Goal: Task Accomplishment & Management: Use online tool/utility

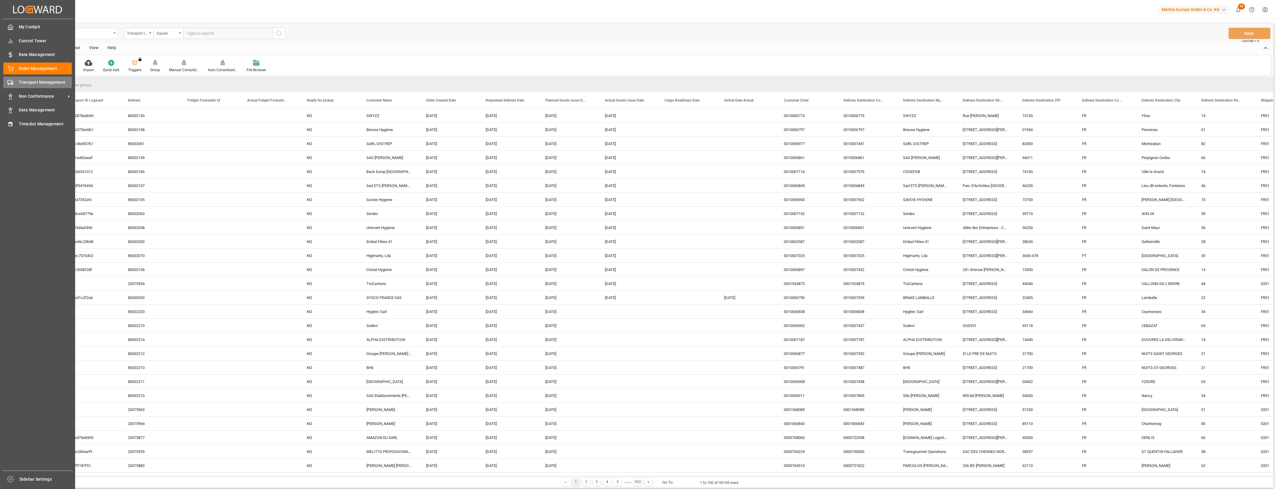
click at [25, 81] on span "Transport Management" at bounding box center [45, 82] width 53 height 6
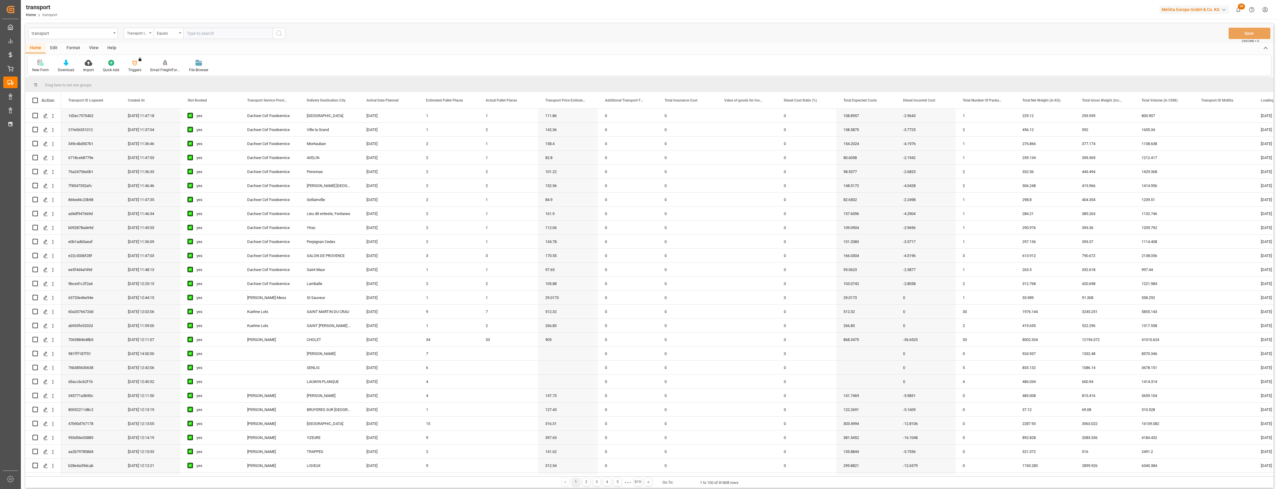
click at [213, 36] on input "text" at bounding box center [227, 33] width 89 height 11
paste input "25f6113731d8"
type input "25f6113731d8"
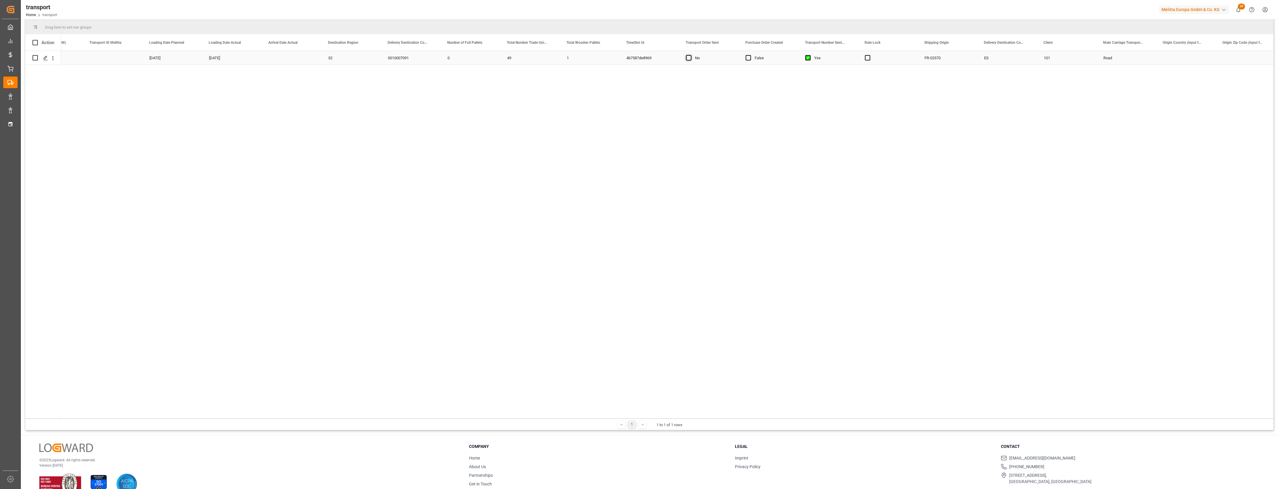
click at [690, 59] on span "Press SPACE to select this row." at bounding box center [688, 57] width 5 height 5
click at [690, 55] on input "Press SPACE to select this row." at bounding box center [690, 55] width 0 height 0
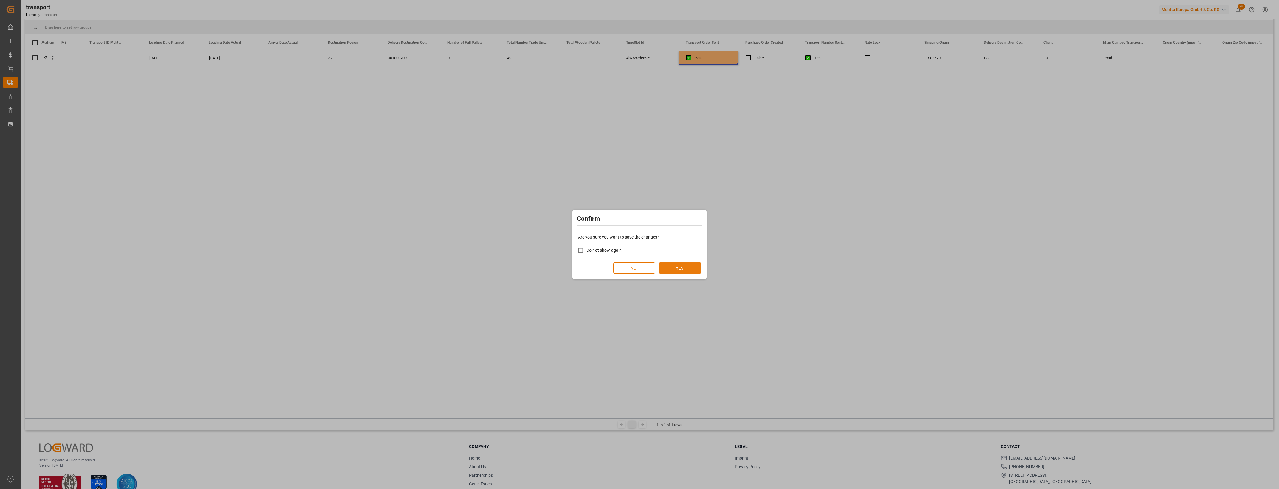
click at [695, 266] on button "YES" at bounding box center [680, 268] width 42 height 11
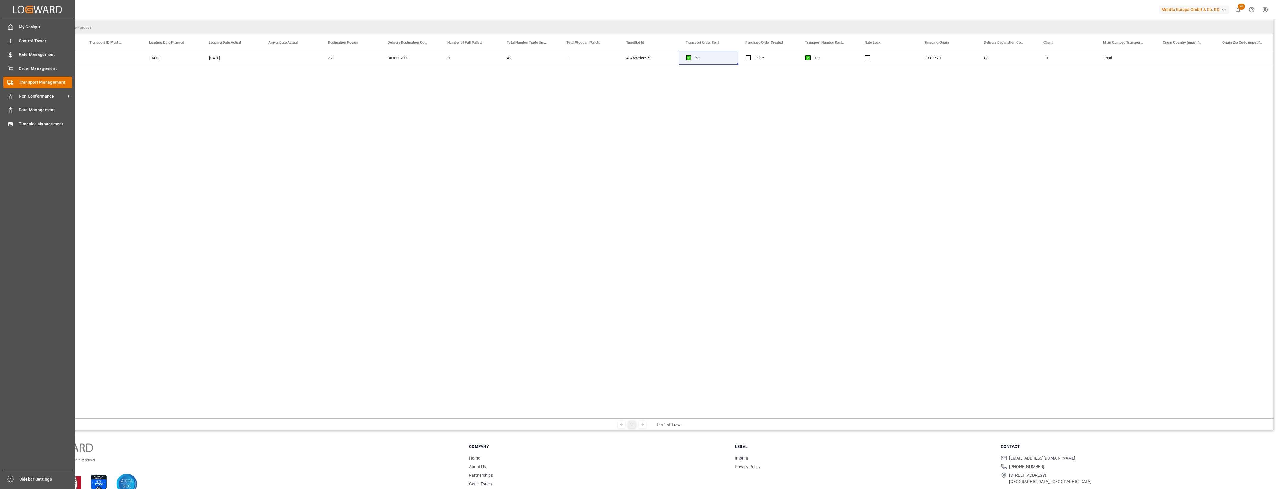
drag, startPoint x: 14, startPoint y: 79, endPoint x: 20, endPoint y: 81, distance: 6.1
click at [14, 79] on div "Transport Management Transport Management" at bounding box center [37, 83] width 69 height 12
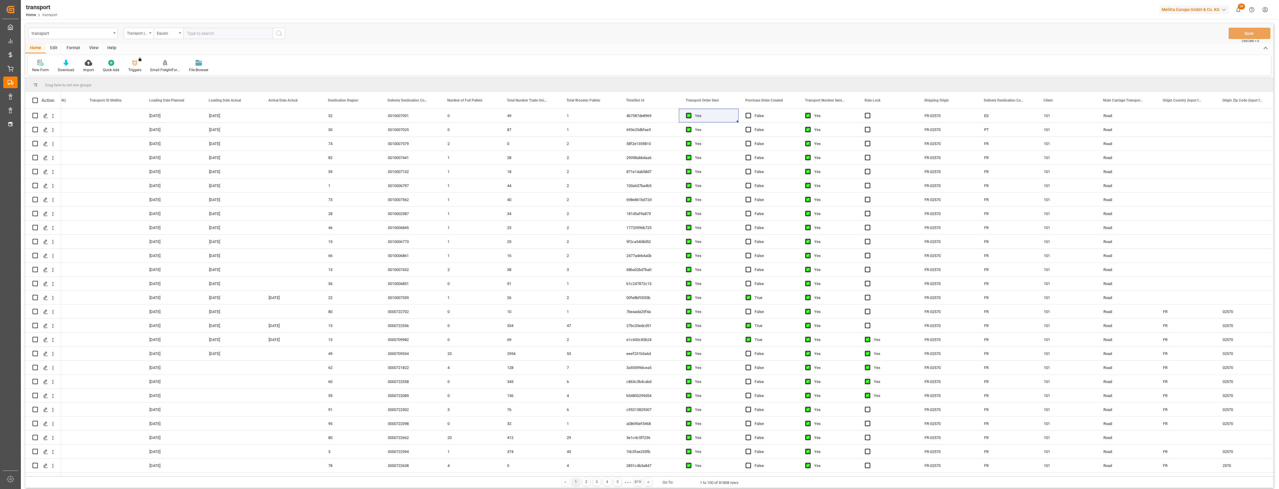
click at [193, 35] on input "text" at bounding box center [227, 33] width 89 height 11
paste input "2c252e69e3d6"
type input "2c252e69e3d6"
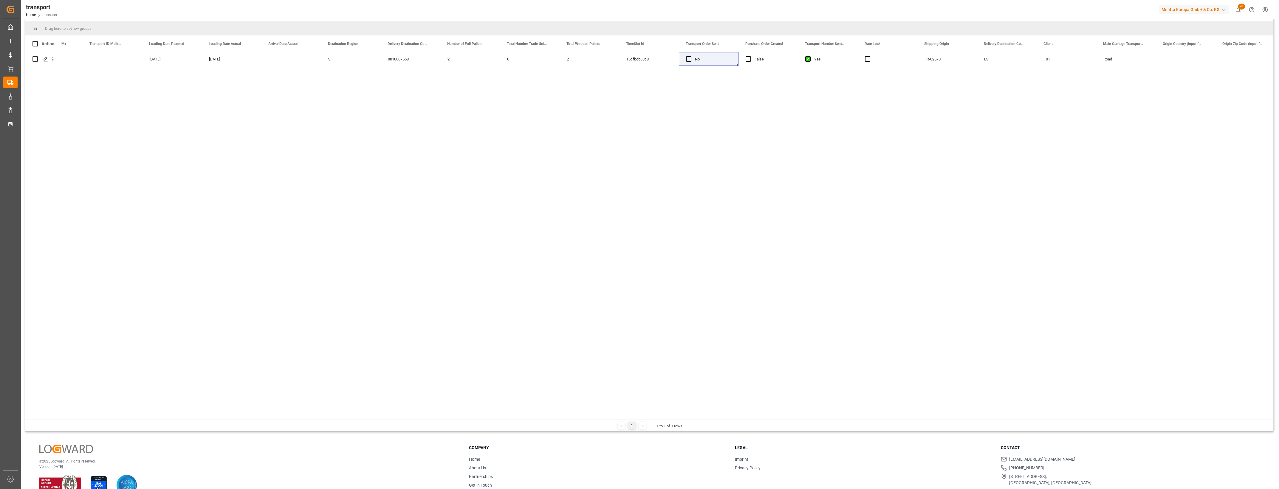
scroll to position [75, 0]
click at [688, 58] on span "Press SPACE to select this row." at bounding box center [688, 57] width 5 height 5
click at [690, 55] on input "Press SPACE to select this row." at bounding box center [690, 55] width 0 height 0
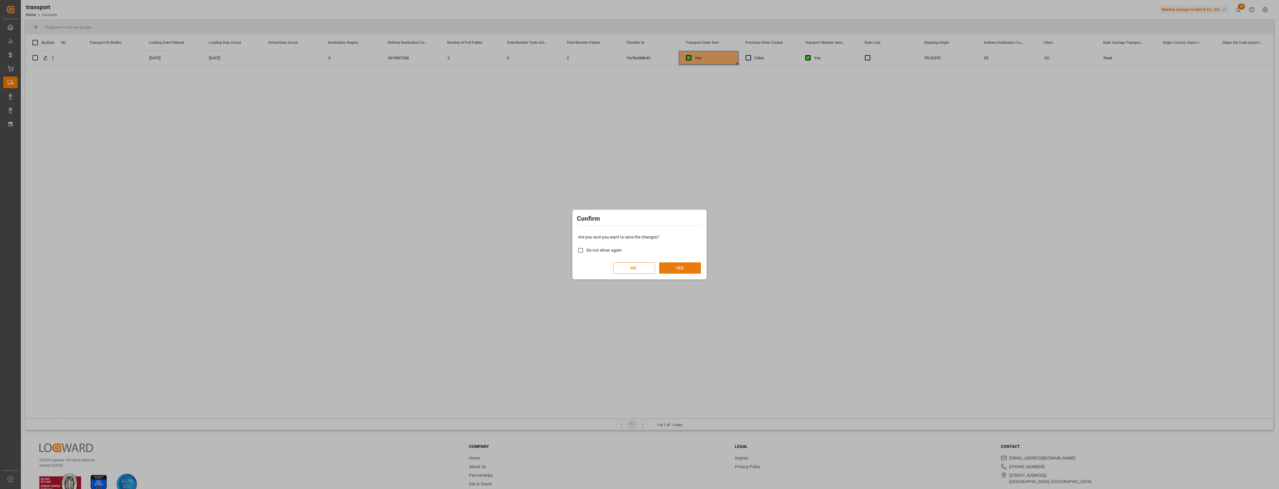
click at [683, 267] on button "YES" at bounding box center [680, 268] width 42 height 11
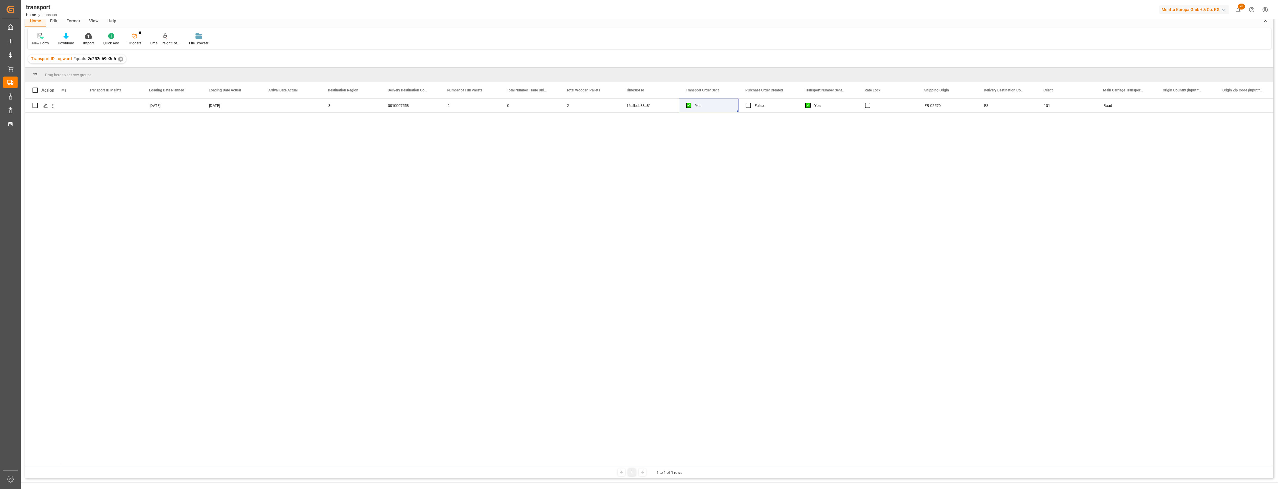
scroll to position [0, 0]
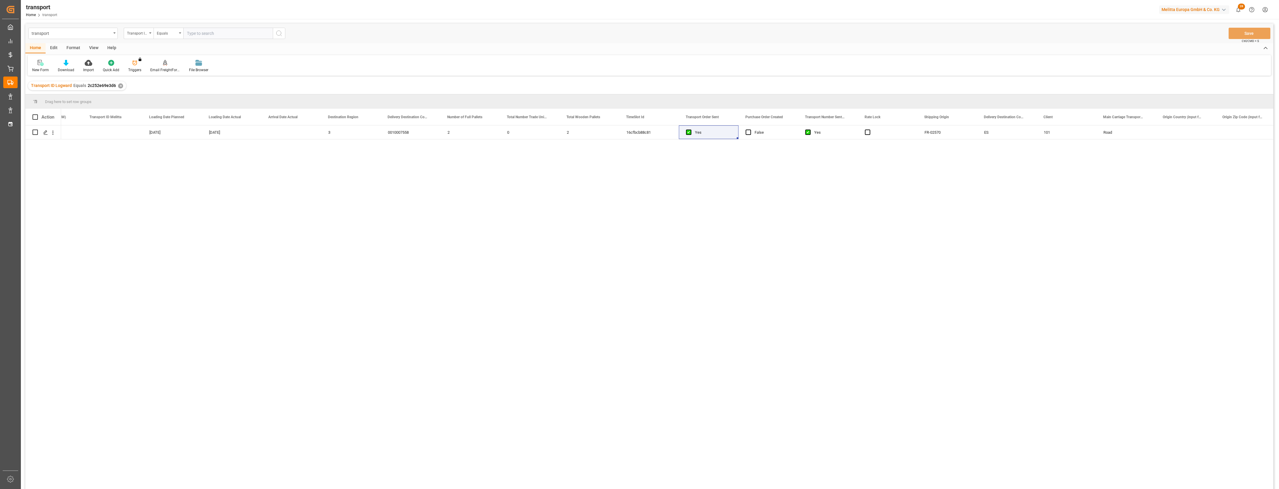
click at [200, 32] on input "text" at bounding box center [227, 33] width 89 height 11
paste input "fe881bfb3575"
type input "fe881bfb3575"
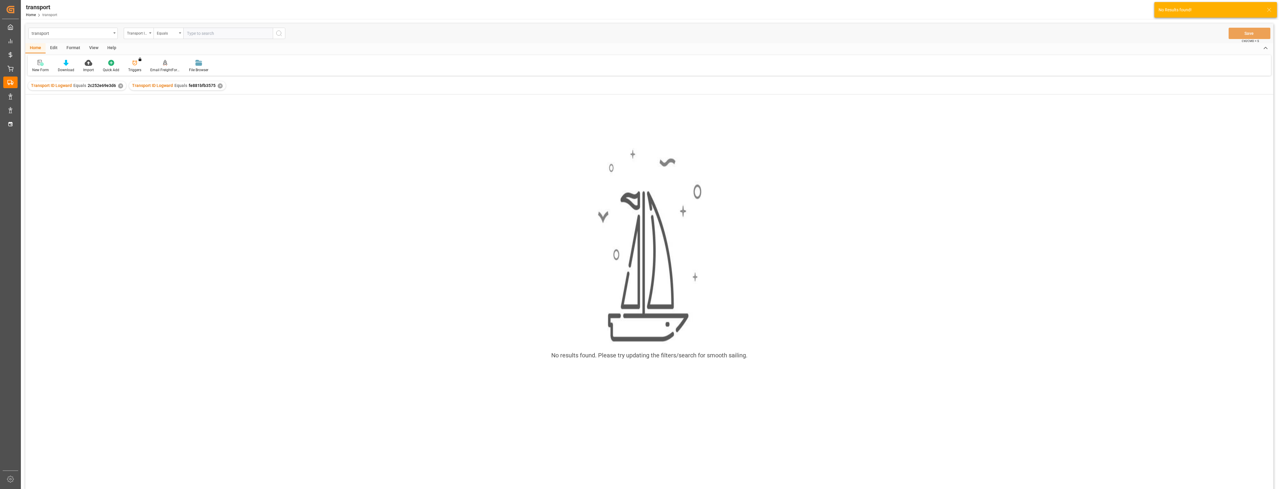
click at [116, 86] on div "Transport ID Logward Equals 2c252e69e3d6 ✕" at bounding box center [77, 85] width 98 height 9
click at [120, 86] on div "✕" at bounding box center [120, 85] width 5 height 5
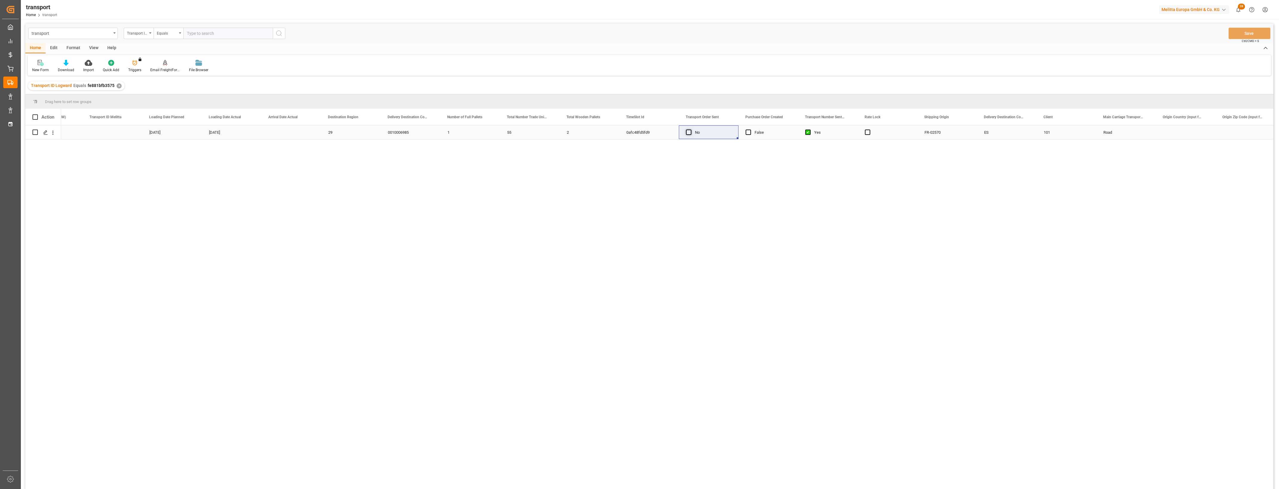
click at [689, 133] on span "Press SPACE to select this row." at bounding box center [688, 132] width 5 height 5
click at [690, 130] on input "Press SPACE to select this row." at bounding box center [690, 130] width 0 height 0
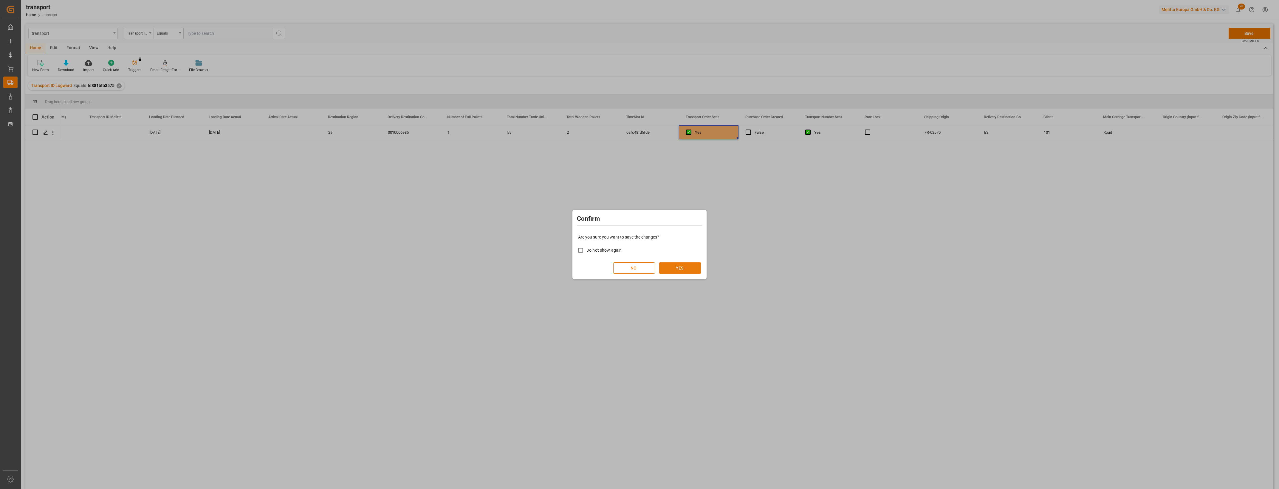
click at [687, 270] on button "YES" at bounding box center [680, 268] width 42 height 11
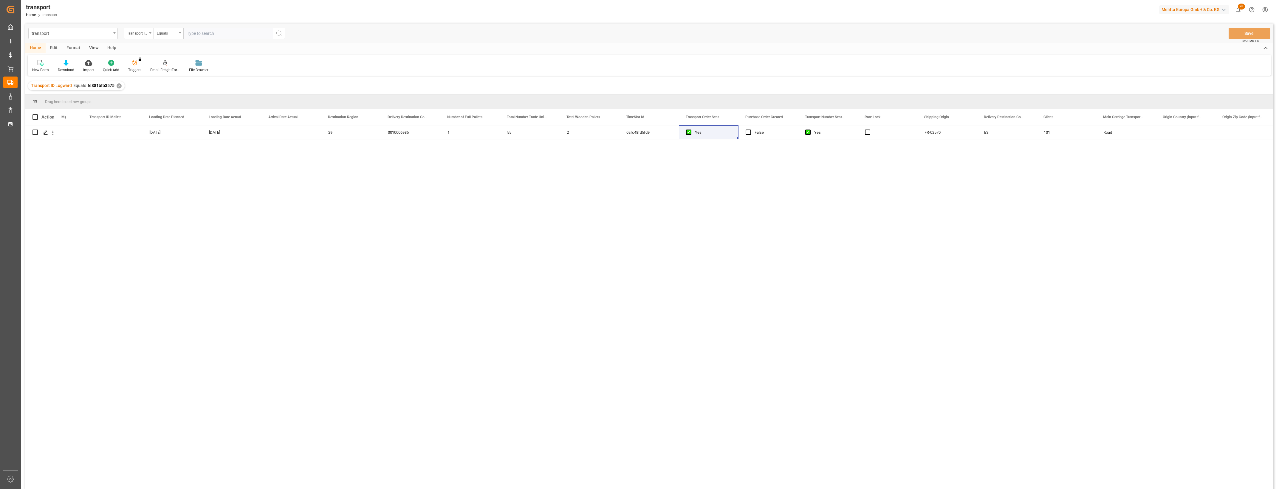
click at [117, 86] on div "✕" at bounding box center [119, 85] width 5 height 5
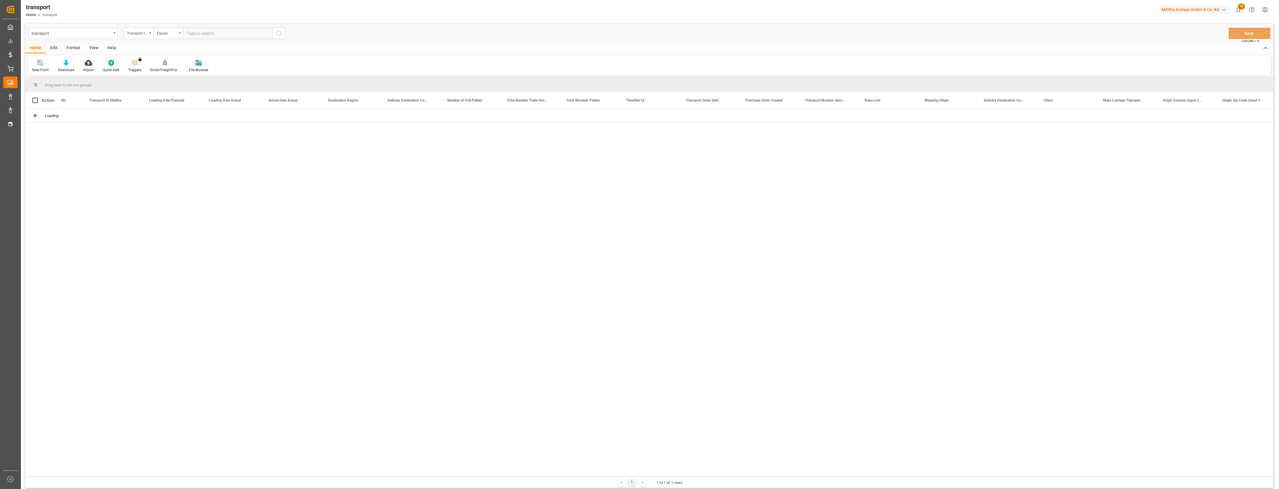
click at [197, 34] on input "text" at bounding box center [227, 33] width 89 height 11
paste input "15978c4ff4de"
type input "15978c4ff4de"
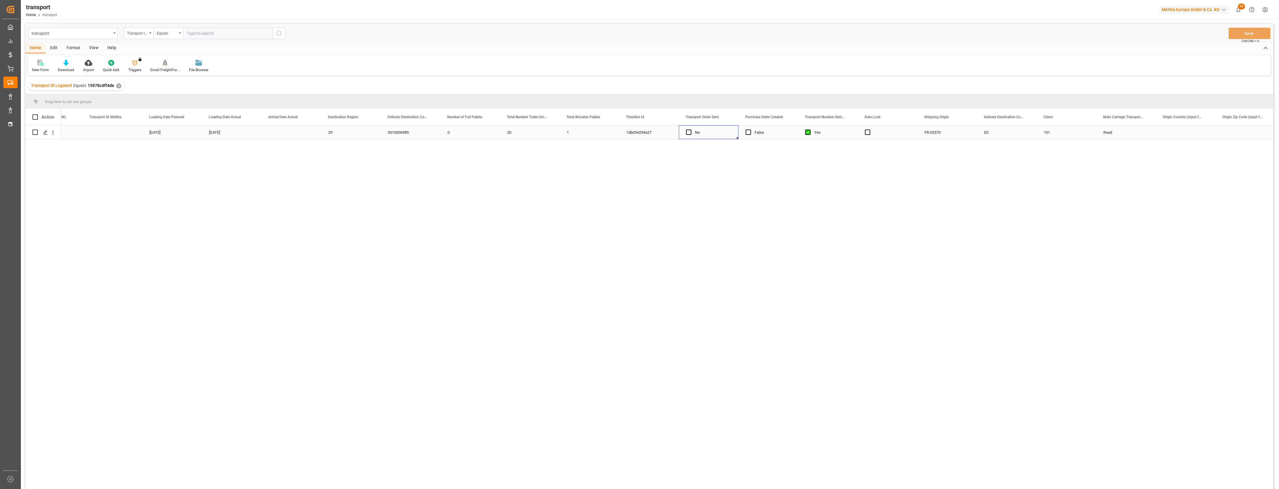
drag, startPoint x: 687, startPoint y: 133, endPoint x: 691, endPoint y: 139, distance: 7.0
click at [687, 133] on span "Press SPACE to select this row." at bounding box center [688, 132] width 5 height 5
click at [690, 130] on input "Press SPACE to select this row." at bounding box center [690, 130] width 0 height 0
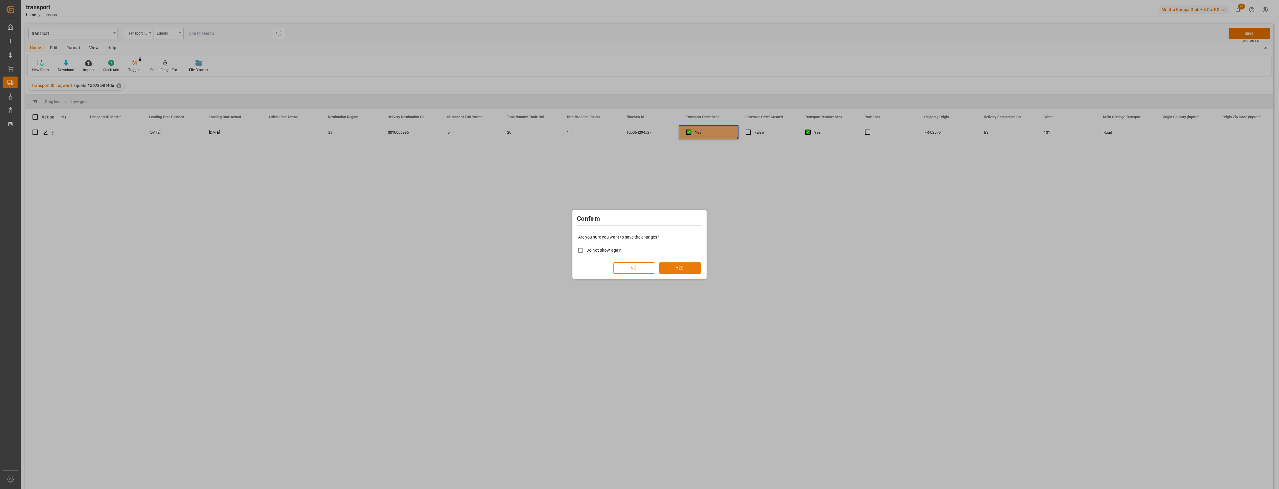
click at [689, 271] on button "YES" at bounding box center [680, 268] width 42 height 11
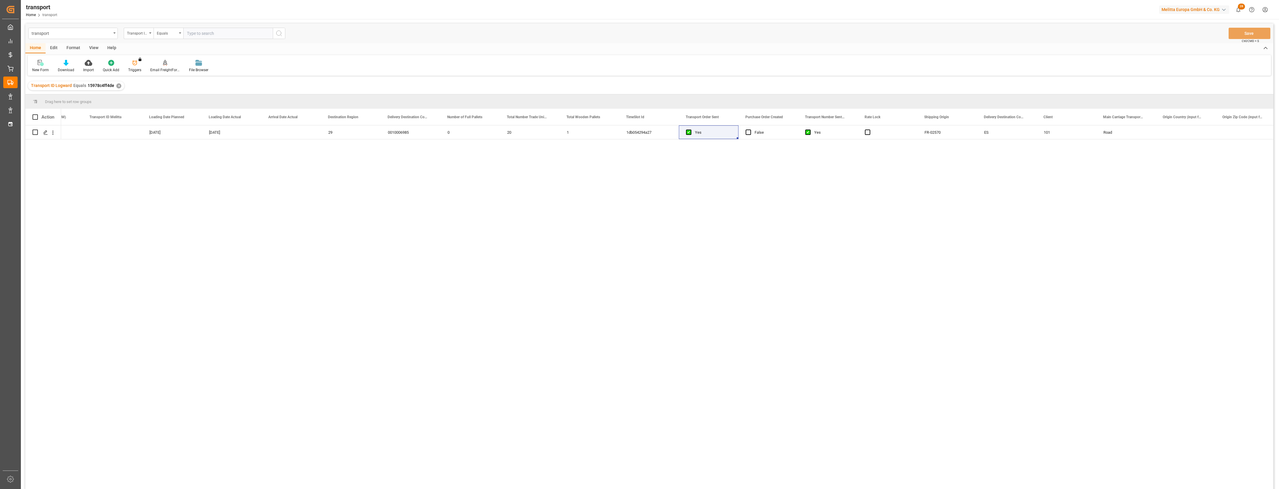
click at [114, 86] on div "Transport ID Logward Equals 15978c4ff4de ✕" at bounding box center [76, 85] width 96 height 9
click at [118, 86] on div "✕" at bounding box center [118, 85] width 5 height 5
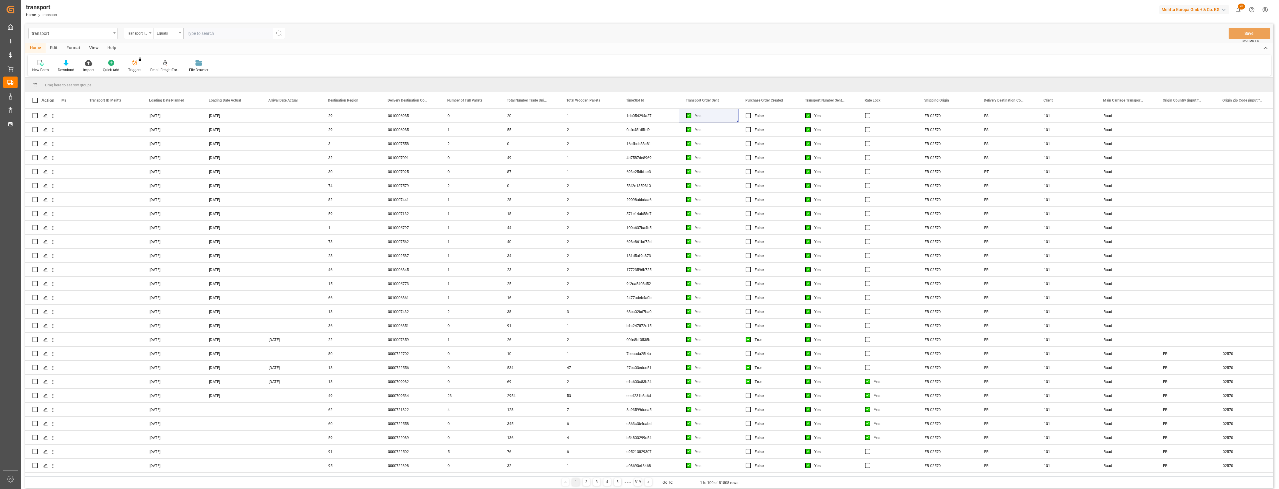
click at [200, 32] on input "text" at bounding box center [227, 33] width 89 height 11
paste input "e59c47539f30"
type input "e59c47539f30"
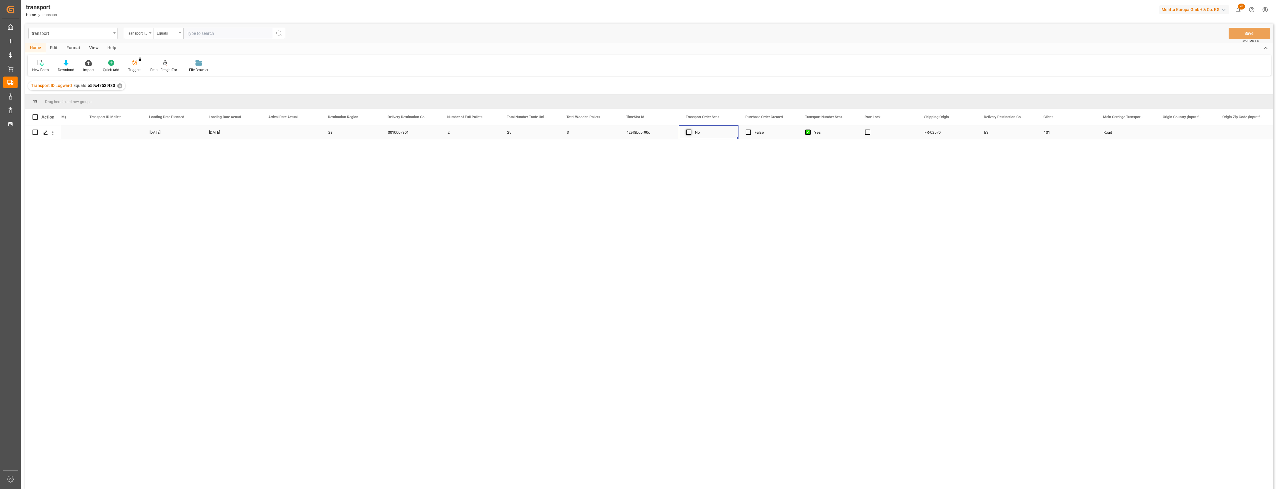
click at [689, 131] on span "Press SPACE to select this row." at bounding box center [688, 132] width 5 height 5
click at [690, 130] on input "Press SPACE to select this row." at bounding box center [690, 130] width 0 height 0
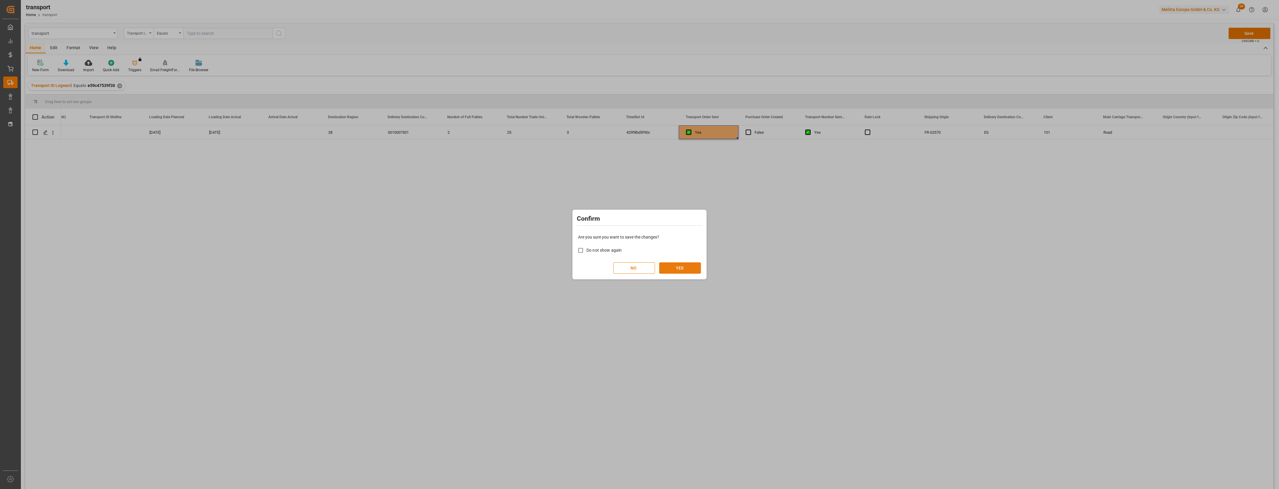
click at [680, 265] on button "YES" at bounding box center [680, 268] width 42 height 11
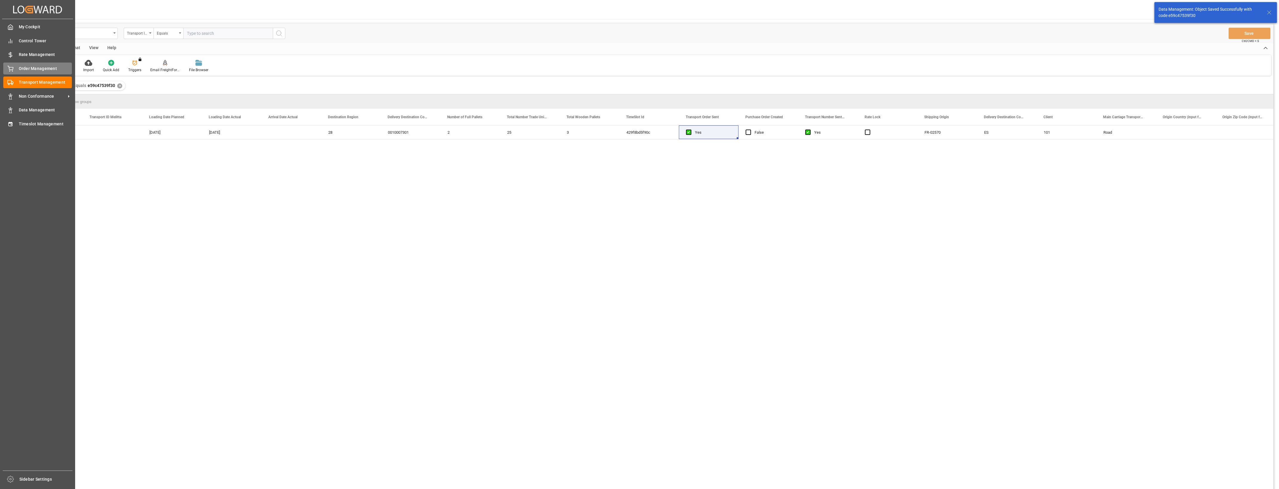
click at [11, 69] on icon at bounding box center [10, 69] width 6 height 6
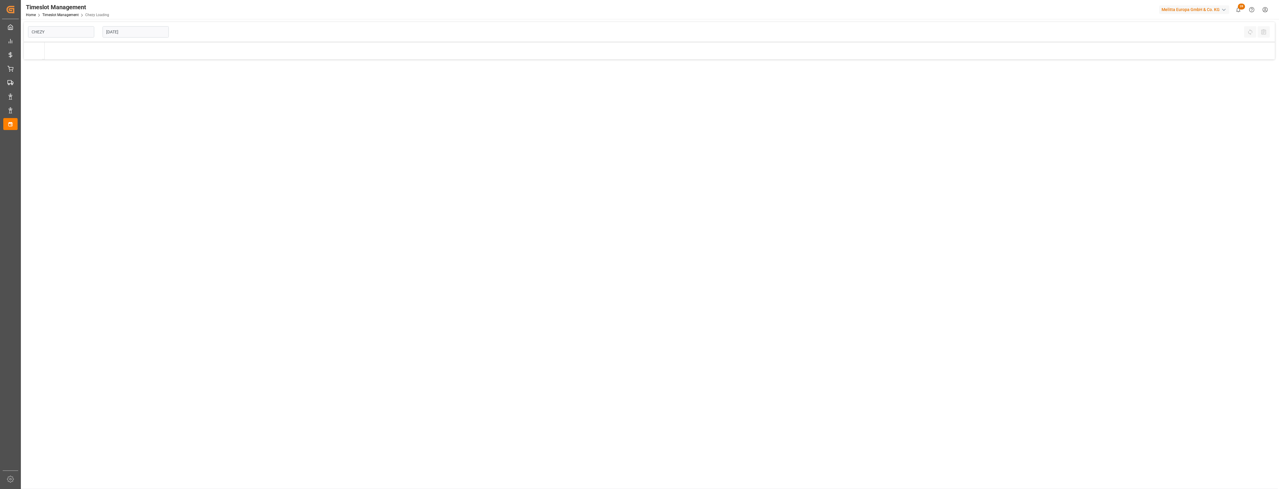
type input "Chezy Loading"
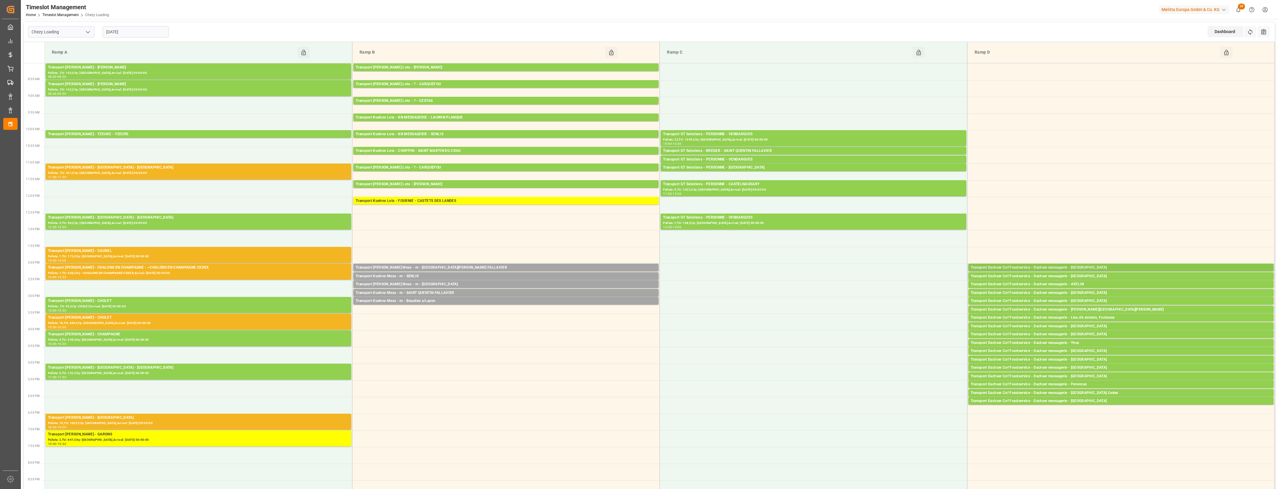
click at [1083, 269] on div "Transport Dachser Cof Foodservice - Dachser messagerie - [GEOGRAPHIC_DATA]" at bounding box center [1121, 268] width 300 height 6
click at [905, 296] on button "Open" at bounding box center [890, 294] width 42 height 7
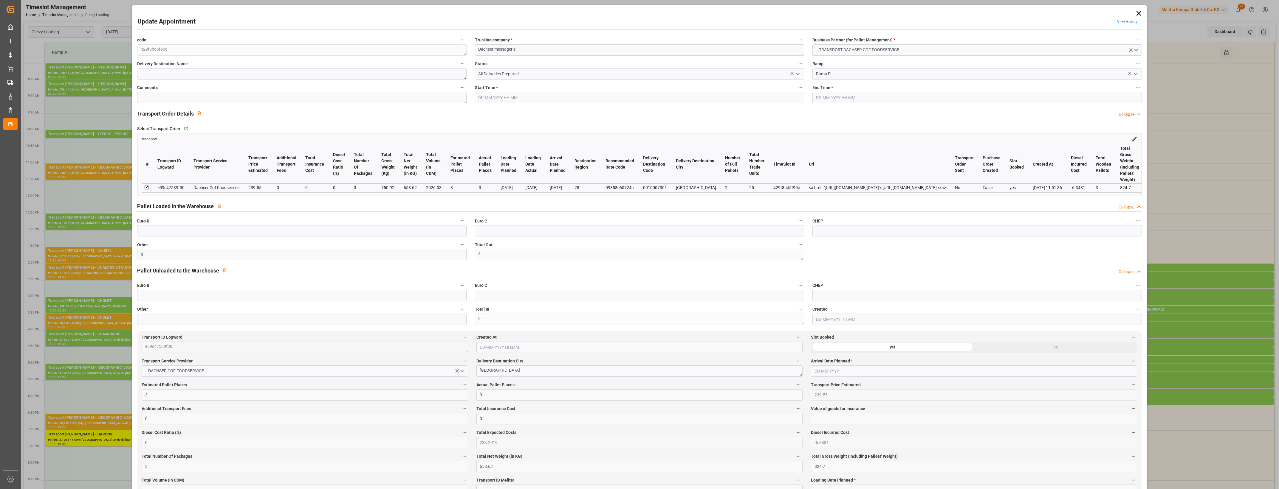
type input "3"
type input "239.55"
type input "0"
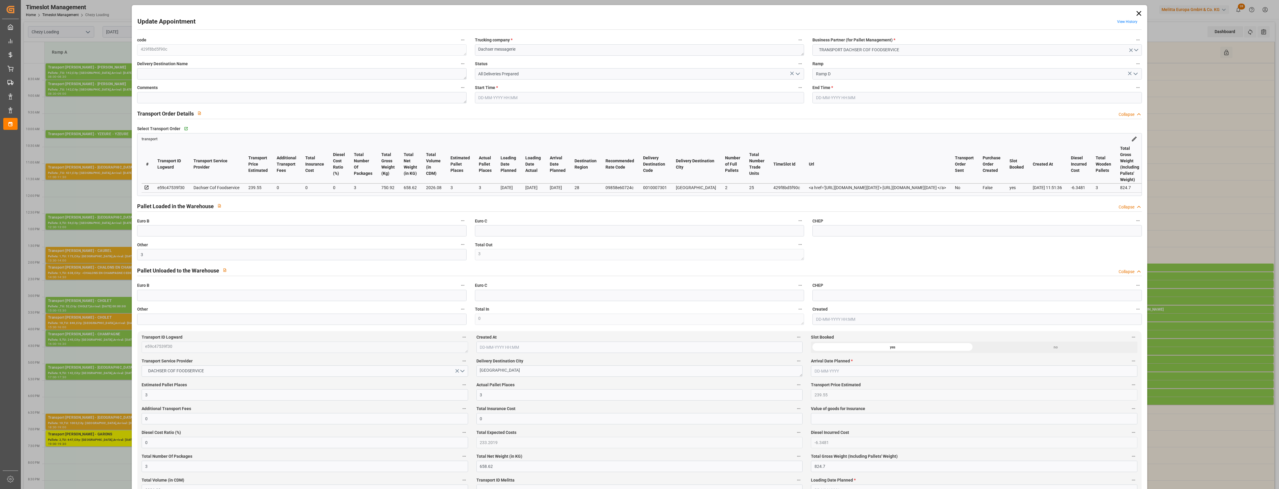
type input "0"
type input "233.2019"
type input "-6.3481"
type input "3"
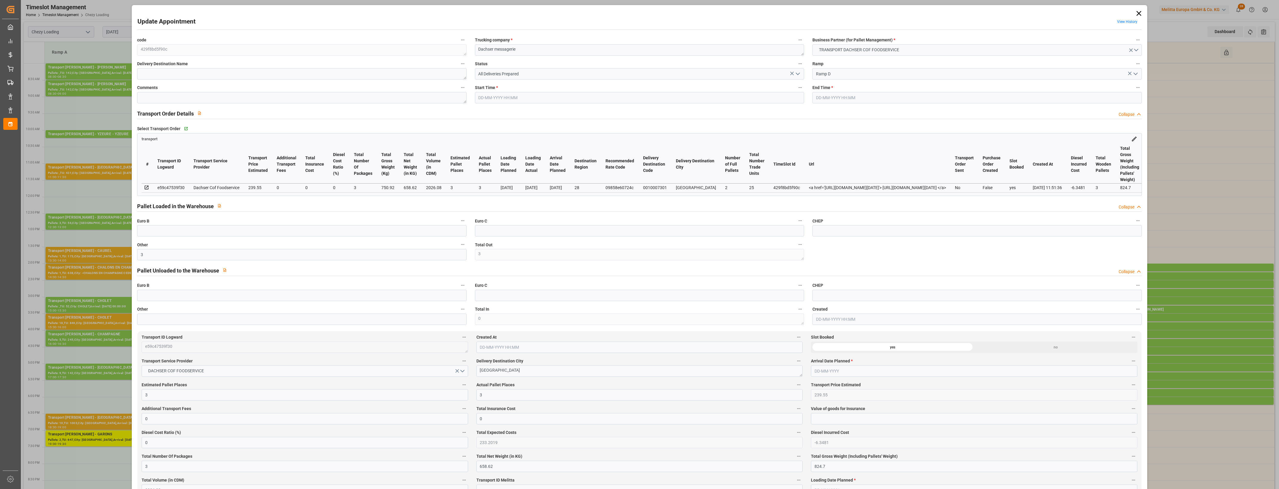
type input "658.62"
type input "824.7"
type input "2026.08"
type input "28"
type input "2"
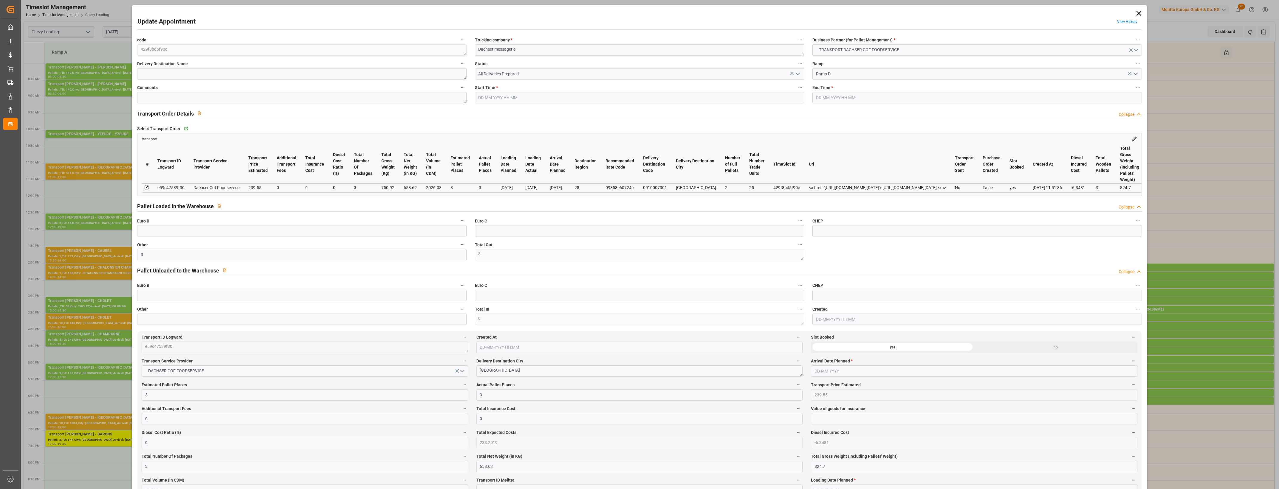
type input "25"
type input "3"
type input "101"
type input "750.92"
type input "0"
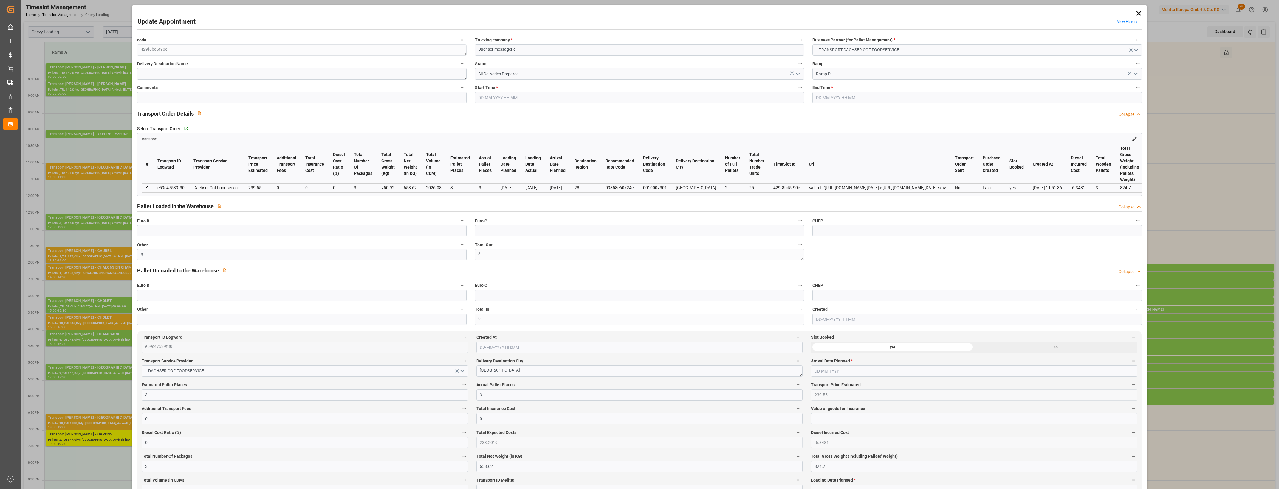
type input "4710.8598"
type input "0"
type input "21"
type input "35"
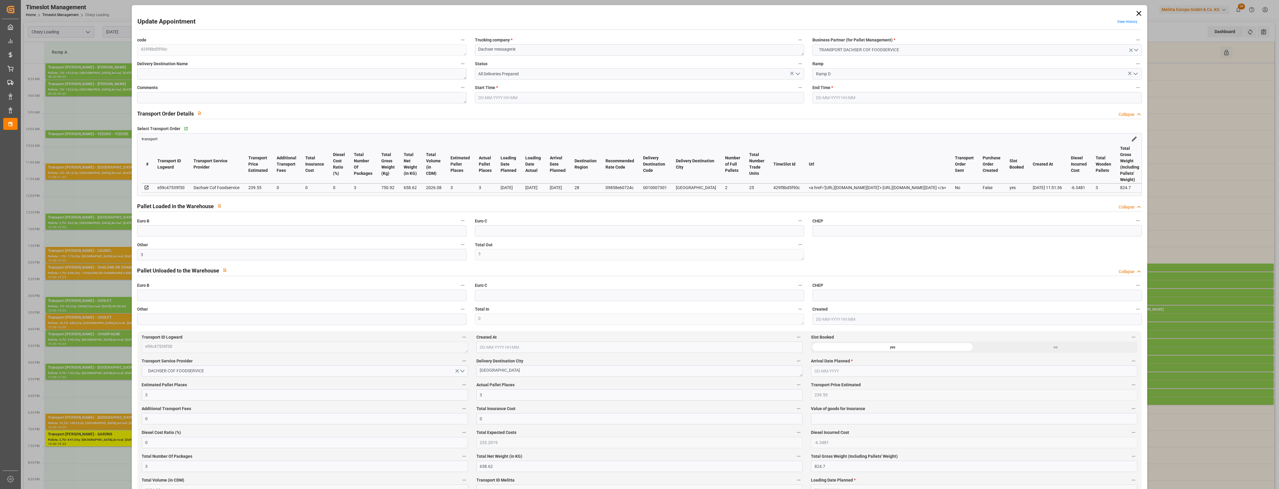
type input "[DATE] 14:00"
type input "[DATE] 14:15"
type input "[DATE] 12:04"
type input "[DATE] 11:51"
type input "[DATE]"
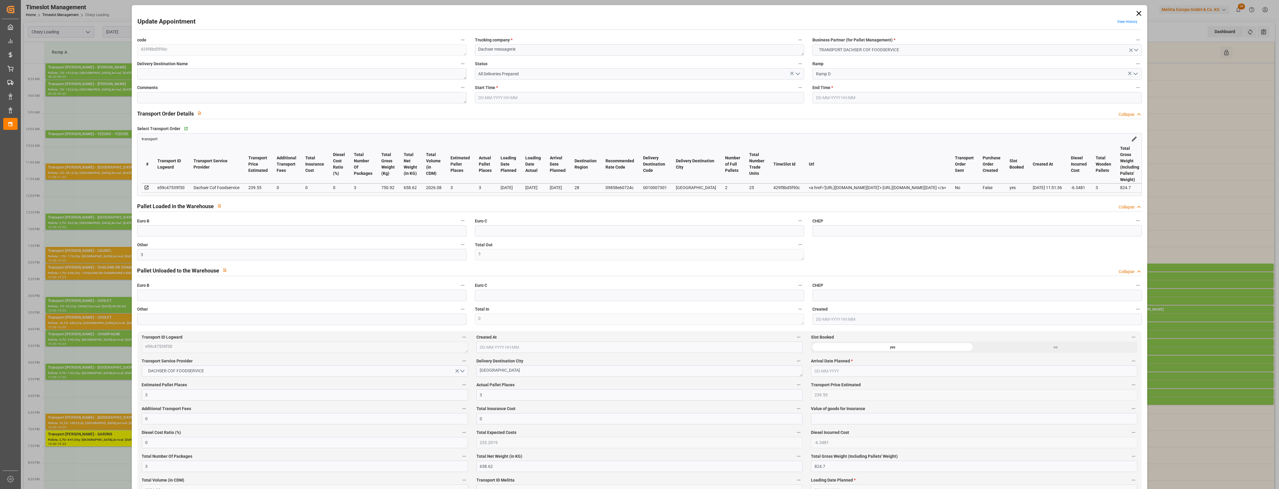
type input "[DATE]"
click at [800, 74] on icon "open menu" at bounding box center [797, 73] width 7 height 7
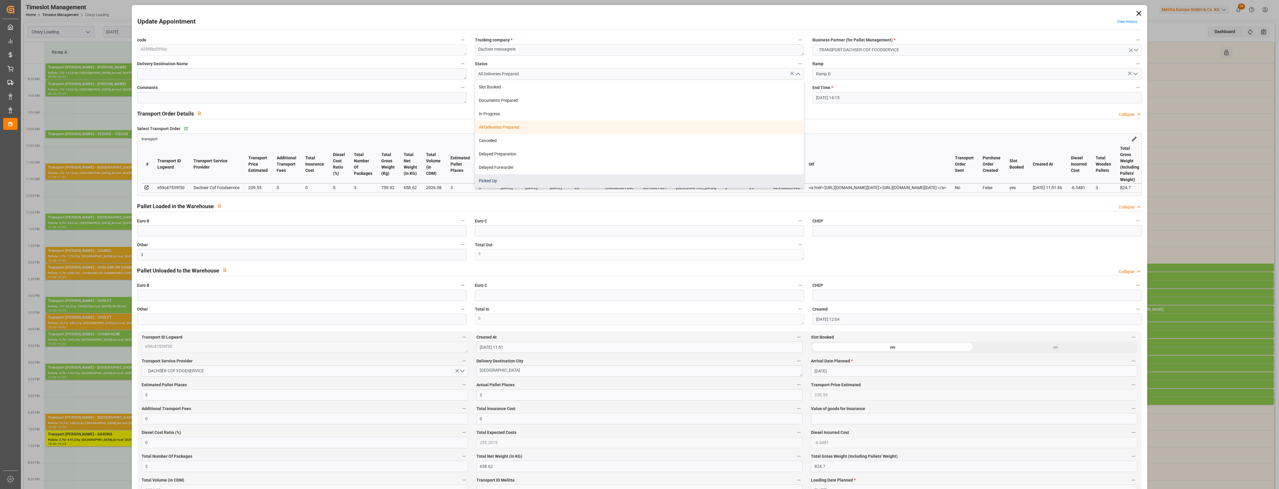
click at [539, 183] on div "Picked Up" at bounding box center [639, 180] width 329 height 13
type input "Picked Up"
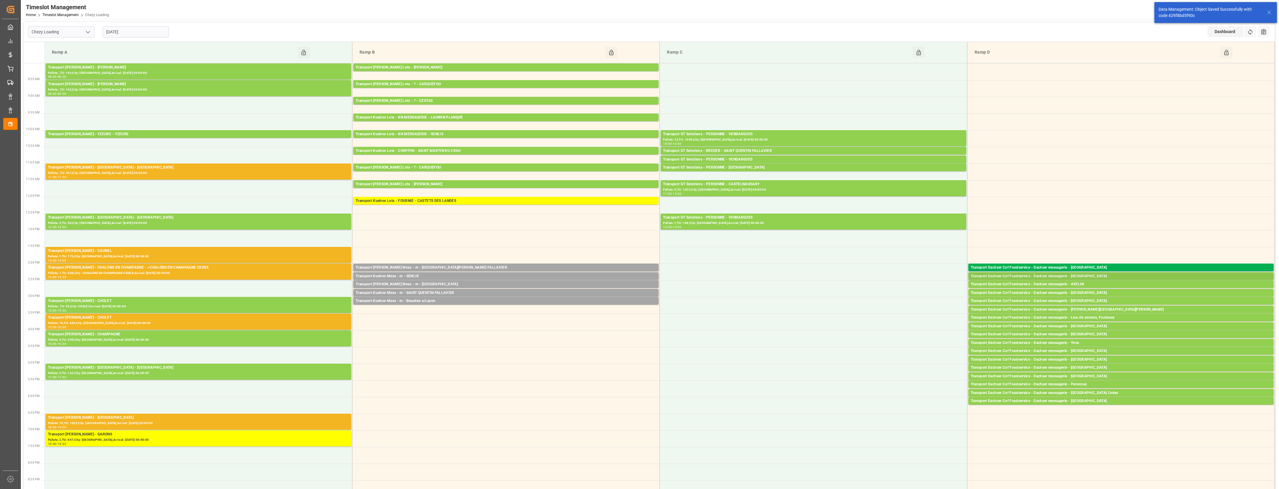
click at [1044, 276] on div "Transport Dachser Cof Foodservice - Dachser messagerie - [GEOGRAPHIC_DATA]" at bounding box center [1121, 277] width 300 height 6
click at [897, 295] on button "Open" at bounding box center [890, 294] width 42 height 7
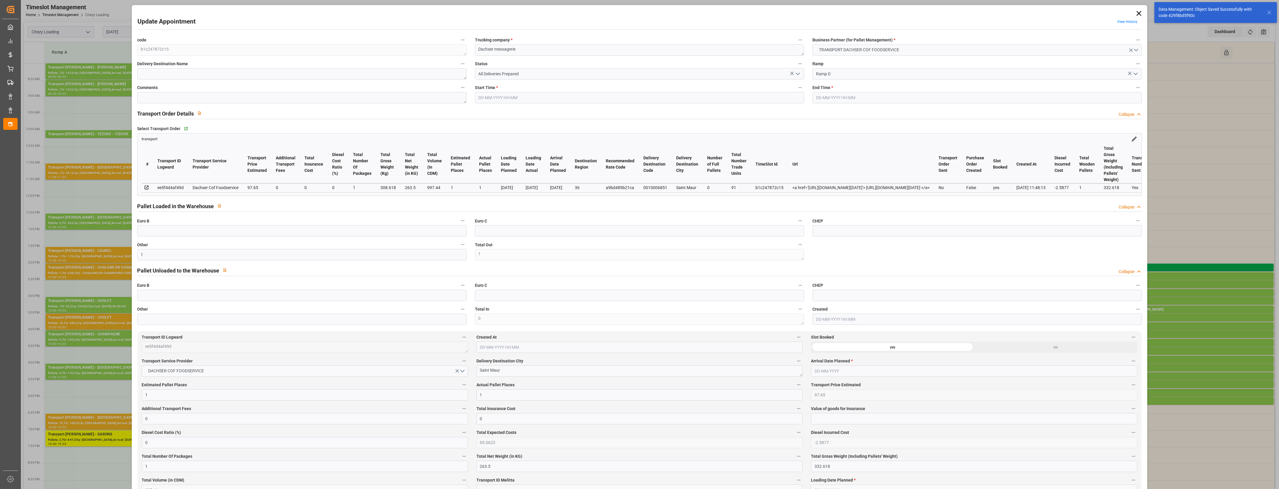
type input "1"
type input "97.65"
type input "0"
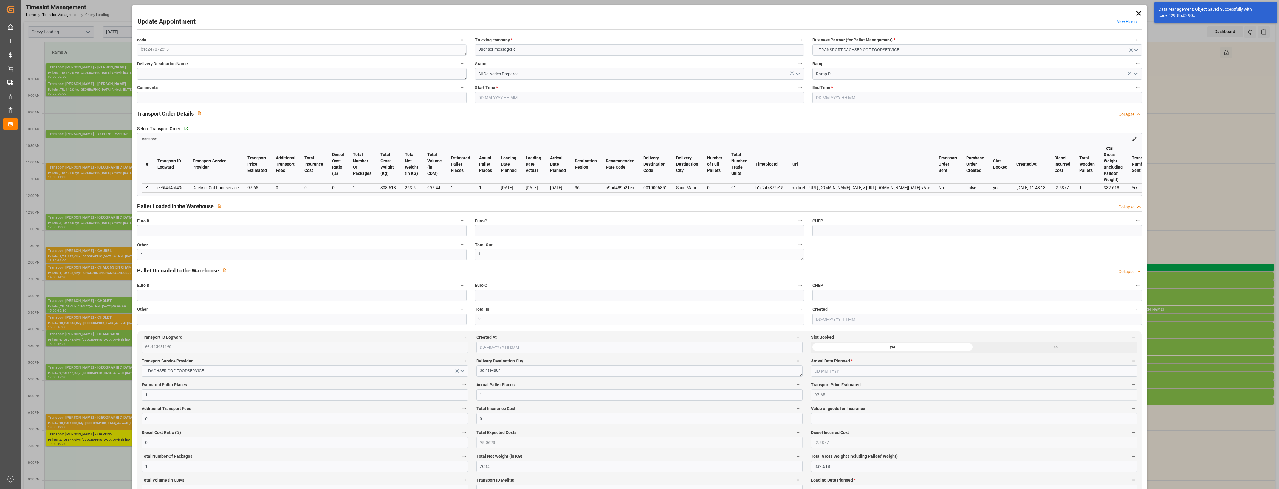
type input "0"
type input "95.0623"
type input "-2.5877"
type input "1"
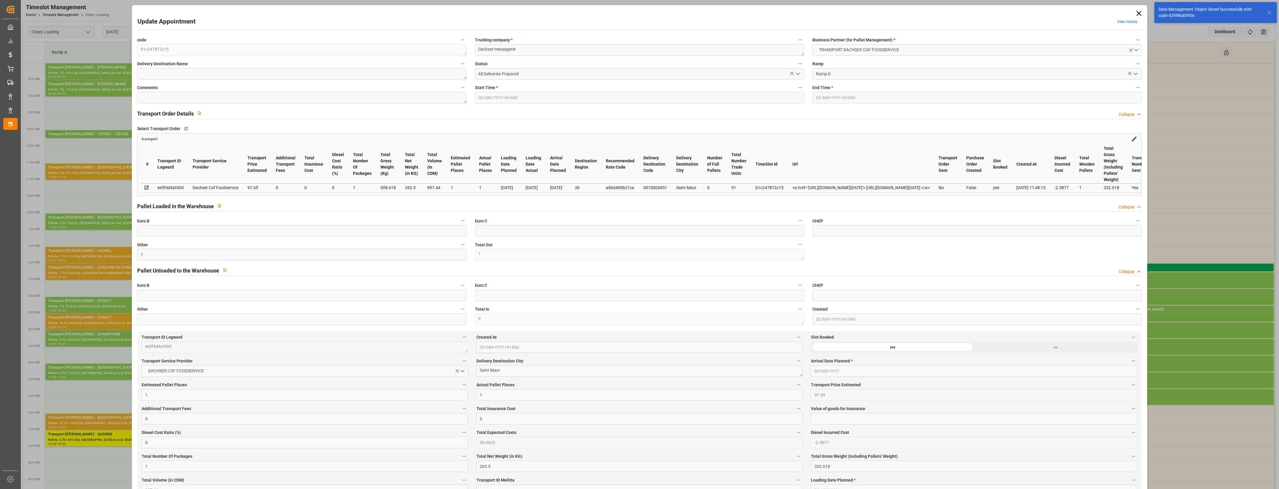
type input "263.5"
type input "332.618"
type input "997.44"
type input "36"
type input "0"
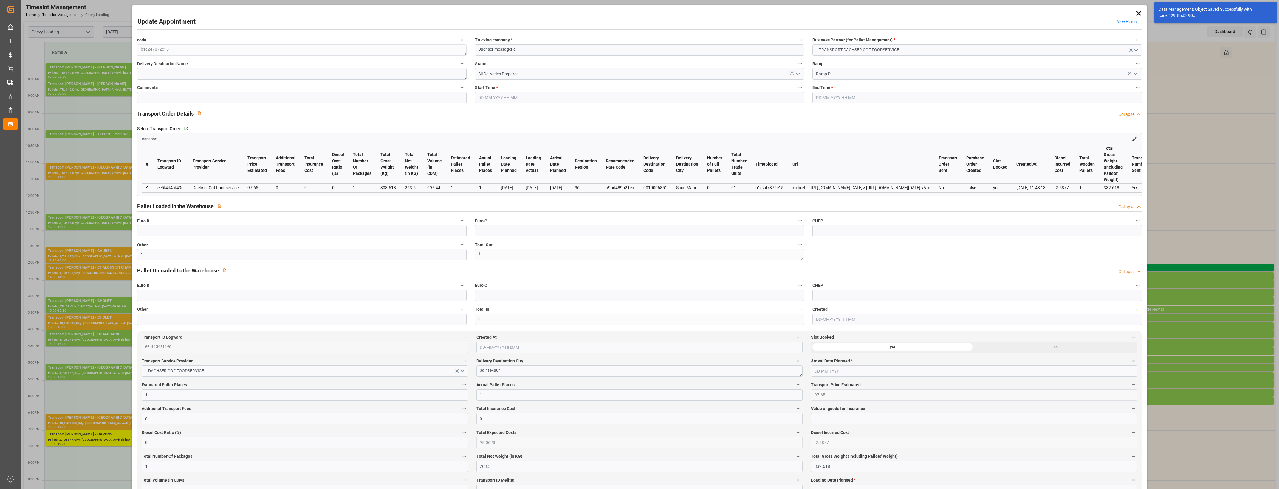
type input "91"
type input "1"
type input "101"
type input "308.618"
type input "0"
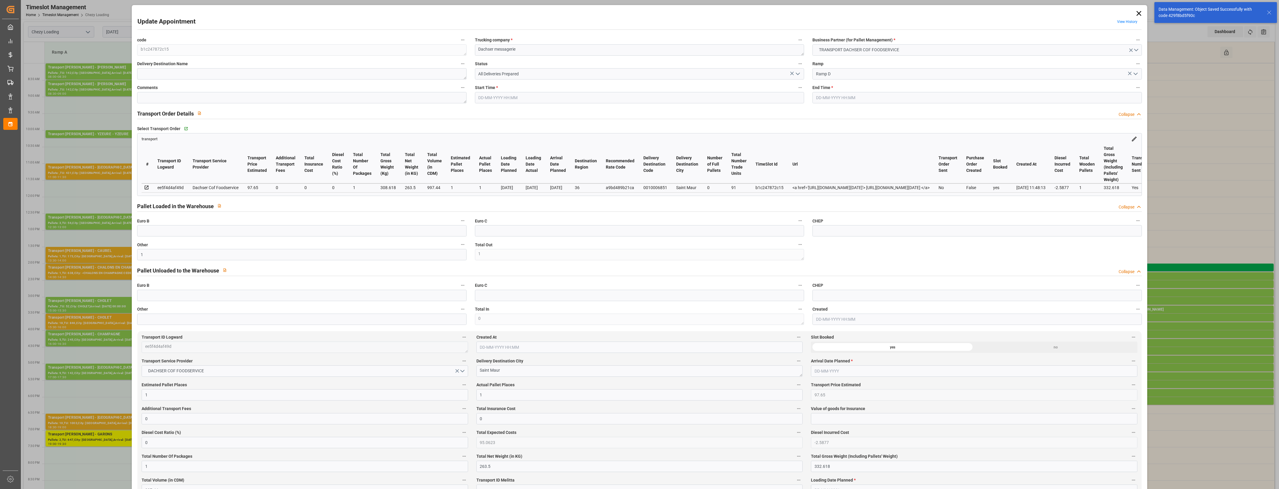
type input "4710.8598"
type input "0"
type input "21"
type input "35"
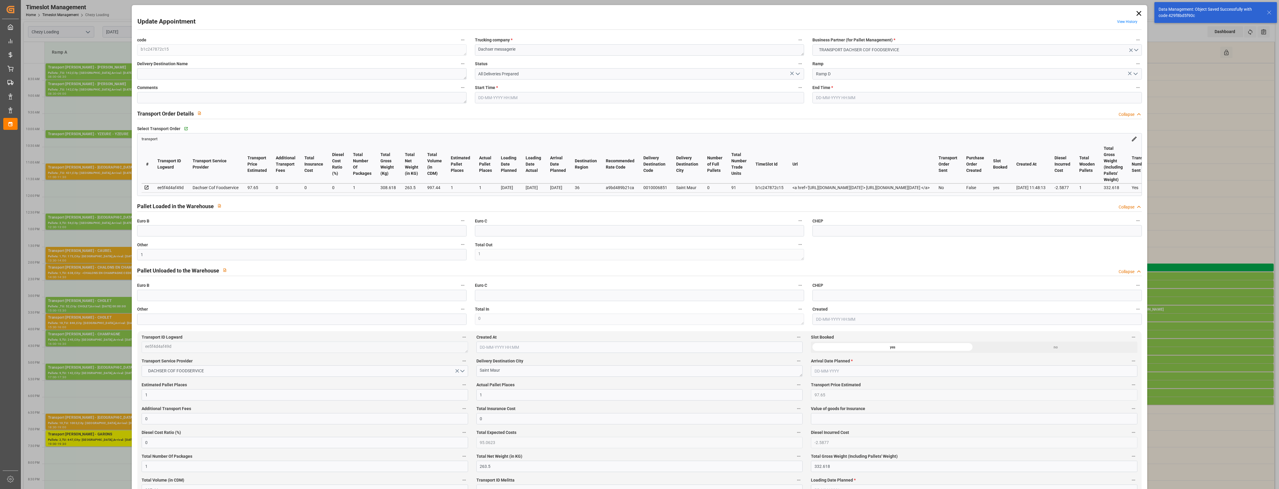
type input "[DATE] 14:15"
type input "[DATE] 14:30"
type input "[DATE] 12:05"
type input "[DATE] 11:48"
type input "[DATE]"
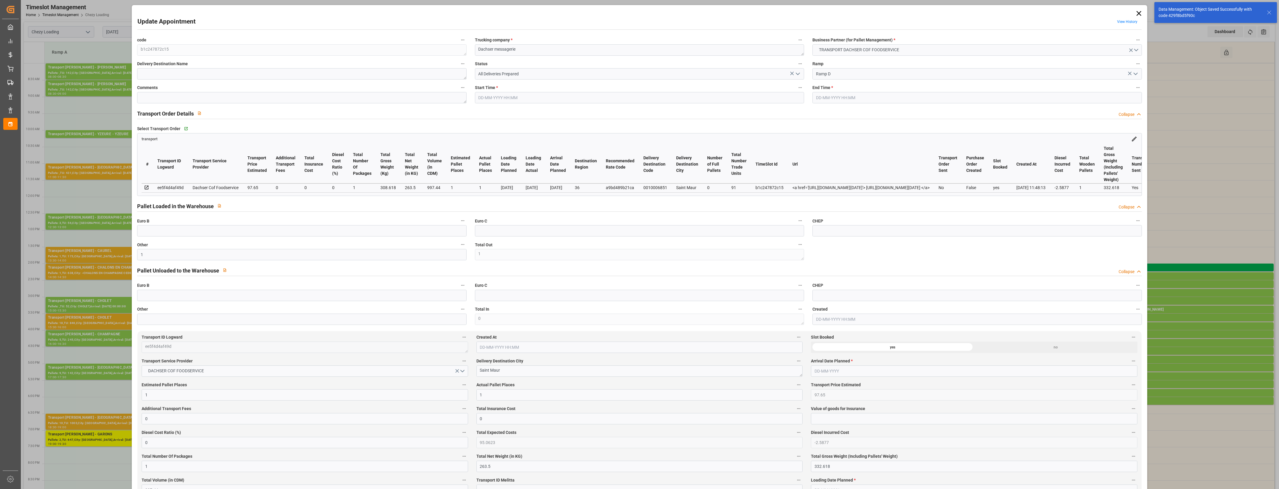
type input "[DATE]"
click at [799, 73] on icon "open menu" at bounding box center [797, 73] width 7 height 7
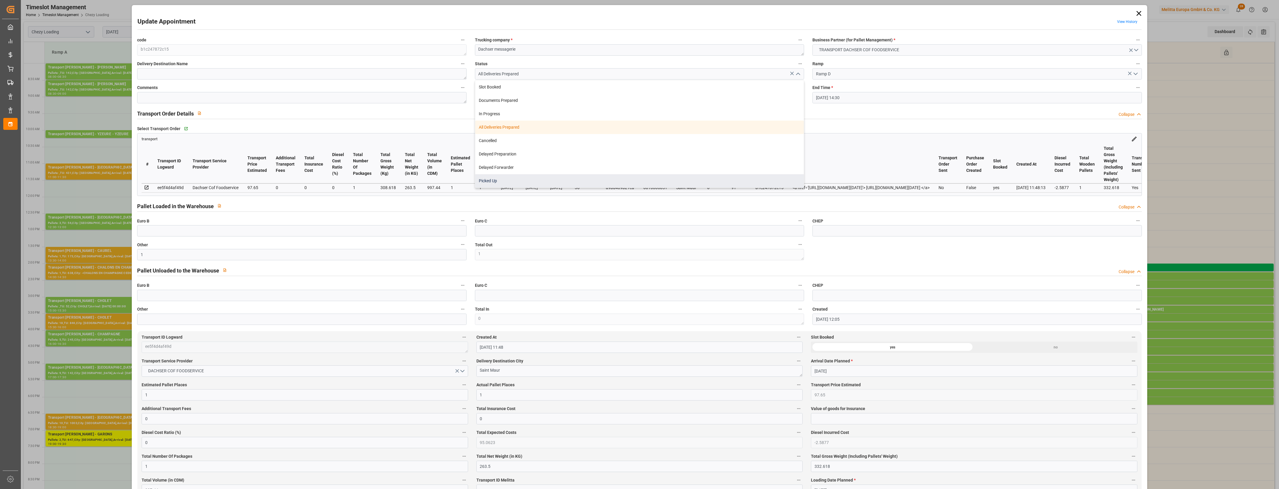
click at [524, 182] on div "Picked Up" at bounding box center [639, 180] width 329 height 13
type input "Picked Up"
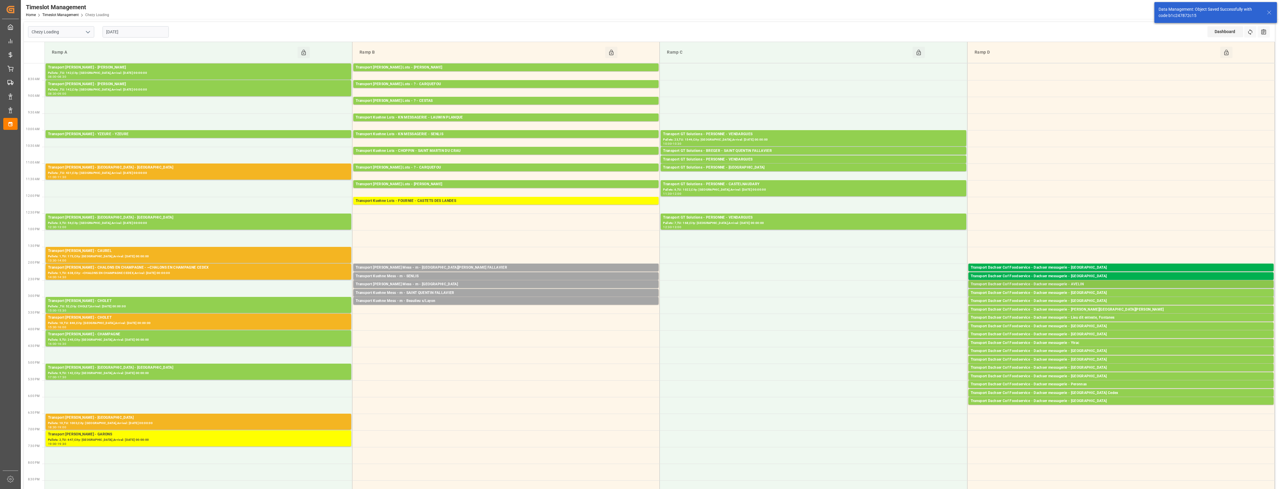
click at [1075, 284] on div "Transport Dachser Cof Foodservice - Dachser messagerie - AVELIN" at bounding box center [1121, 285] width 300 height 6
click at [896, 312] on button "Open" at bounding box center [890, 311] width 42 height 7
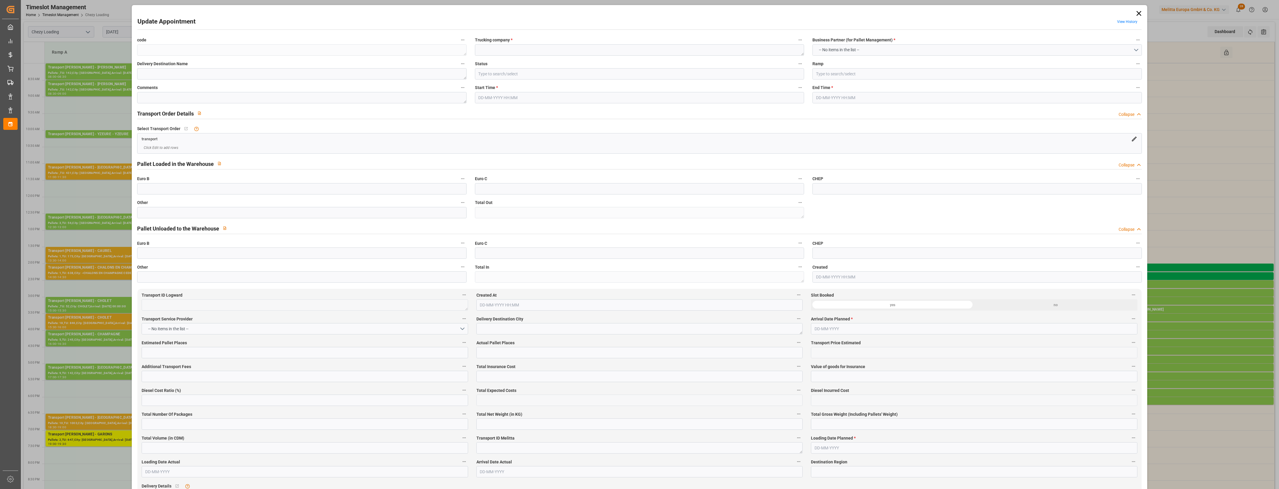
type textarea "871e14ab58d7"
type textarea "Dachser messagerie"
type input "All Deliveries Prepared"
type input "Ramp D"
type textarea "1"
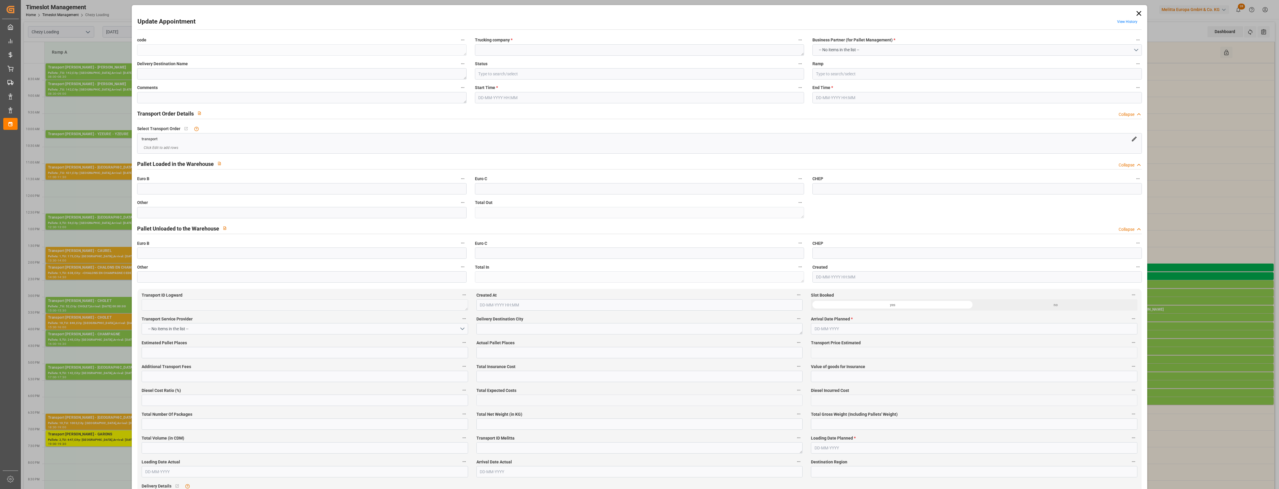
type textarea "0"
type textarea "6718ce68779e"
type textarea "AVELIN"
type textarea "0010007132"
type textarea "871e14ab58d7"
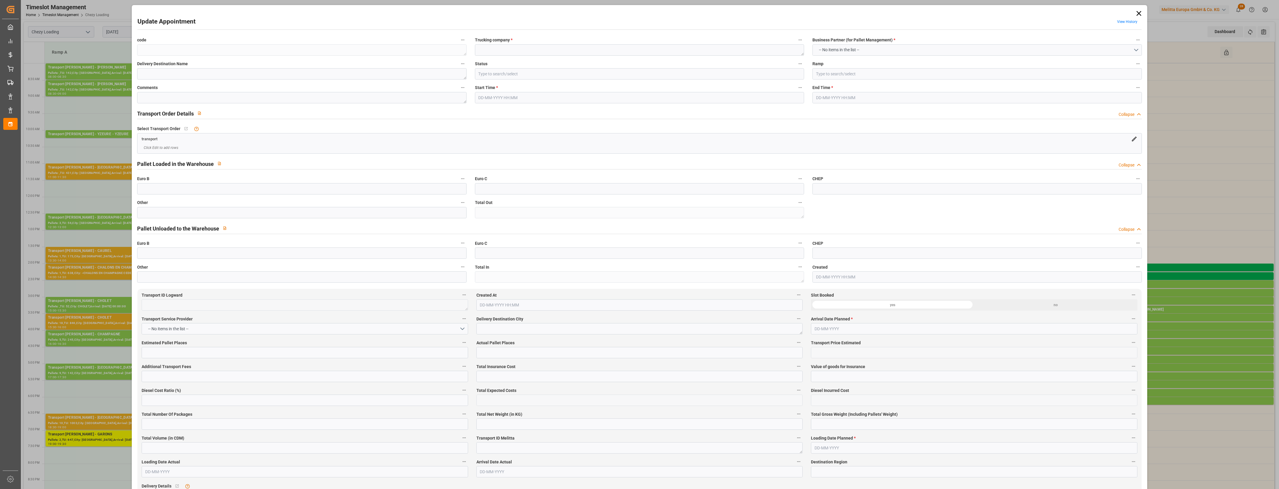
type textarea "FR-02570"
type textarea "FR"
type input "Road"
type input "FR"
type input "59710"
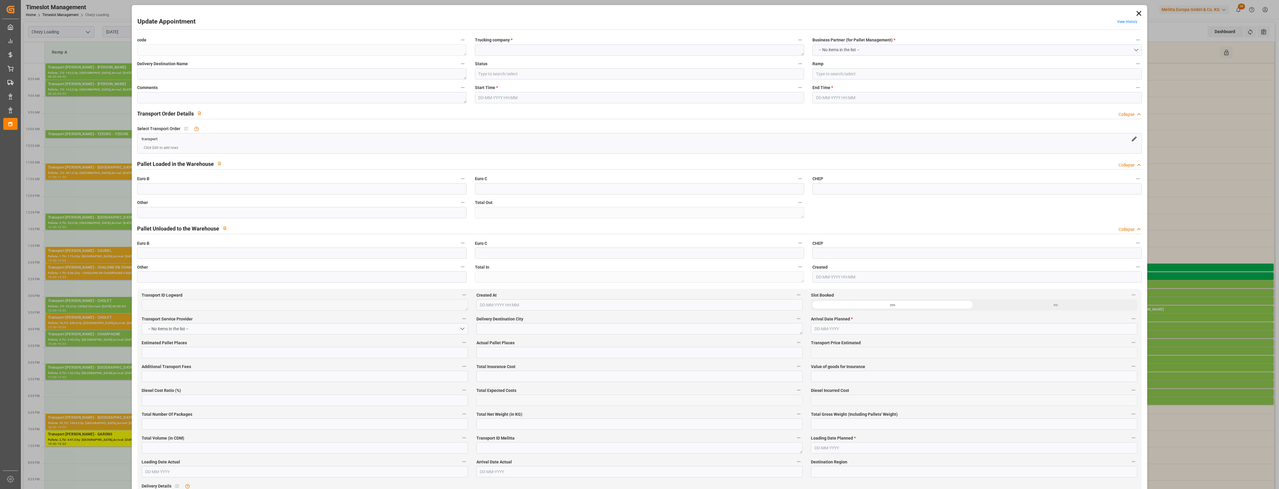
type input "Small Shipment"
type input "3.5-7.5 t"
type input "EURO 6"
type input "Diesel"
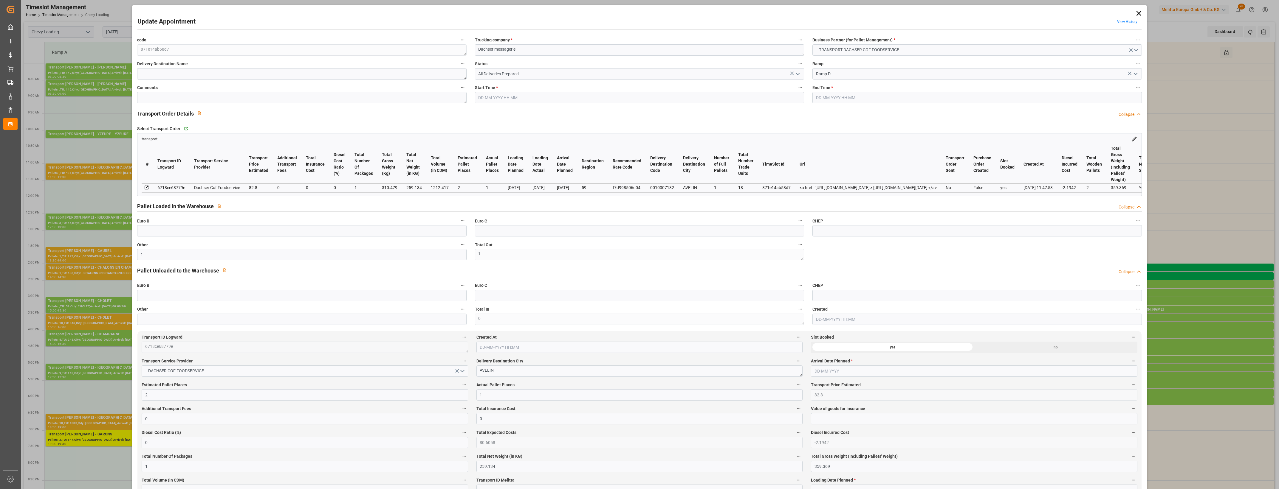
type input "1"
type input "2"
type input "1"
type input "82.8"
type input "0"
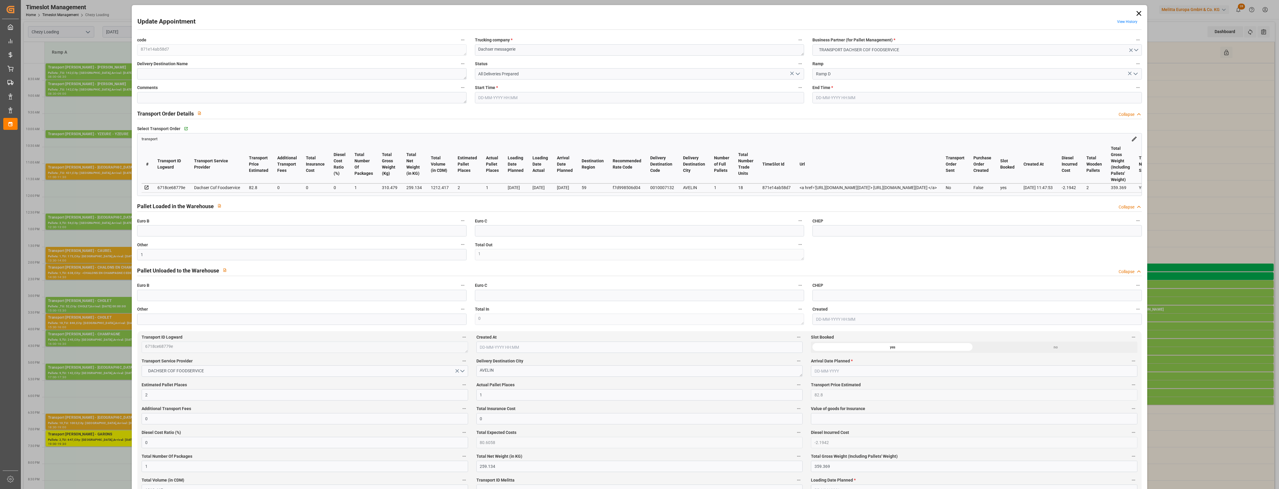
type input "0"
type input "80.6058"
type input "-2.1942"
type input "1"
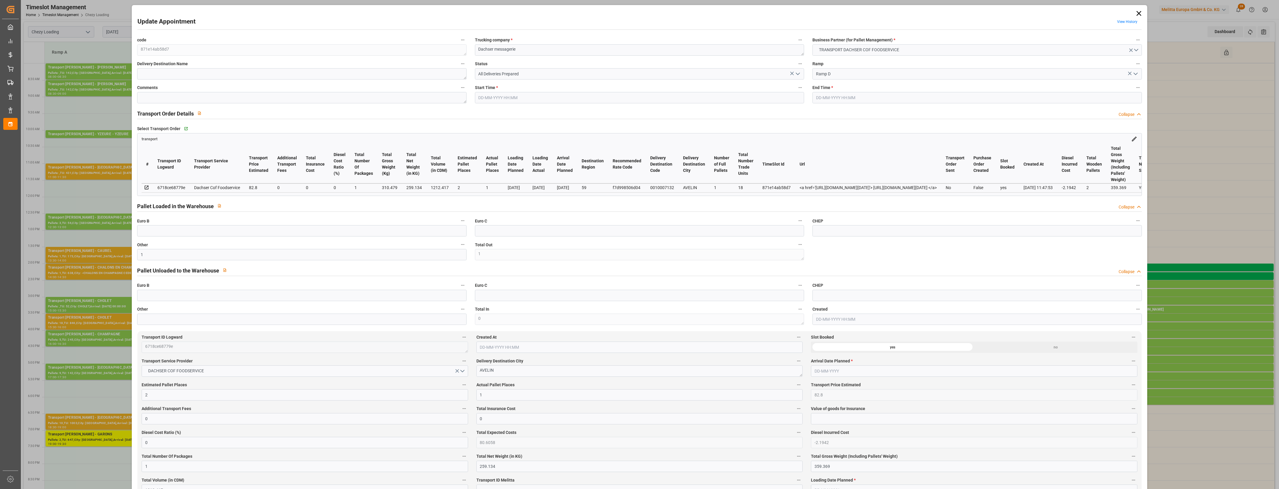
type input "259.134"
type input "359.369"
type input "1212.417"
type input "59"
type input "1"
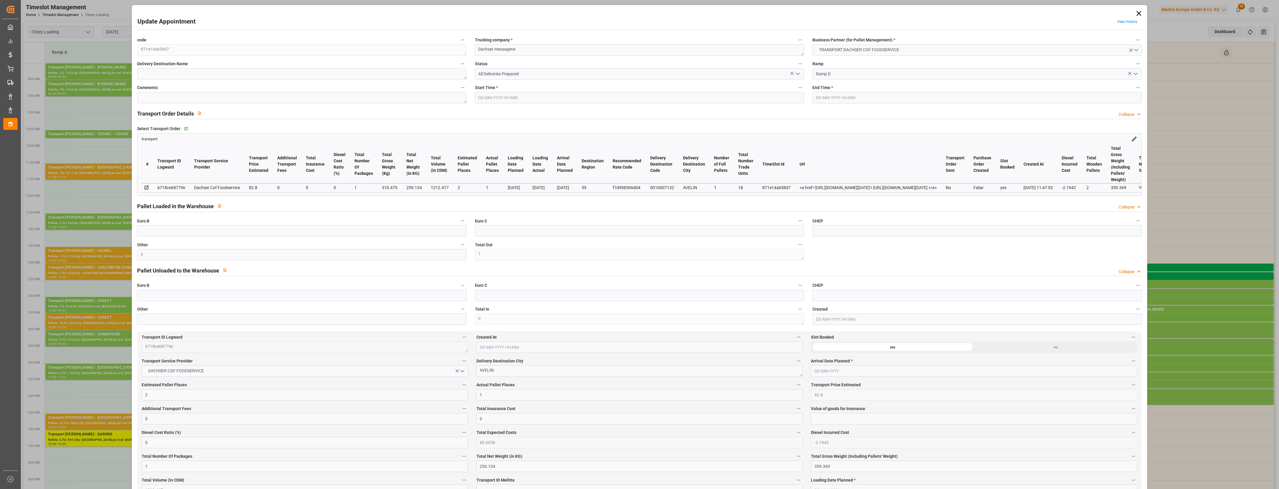
type input "18"
type input "2"
type input "101"
type input "310.479"
type input "0"
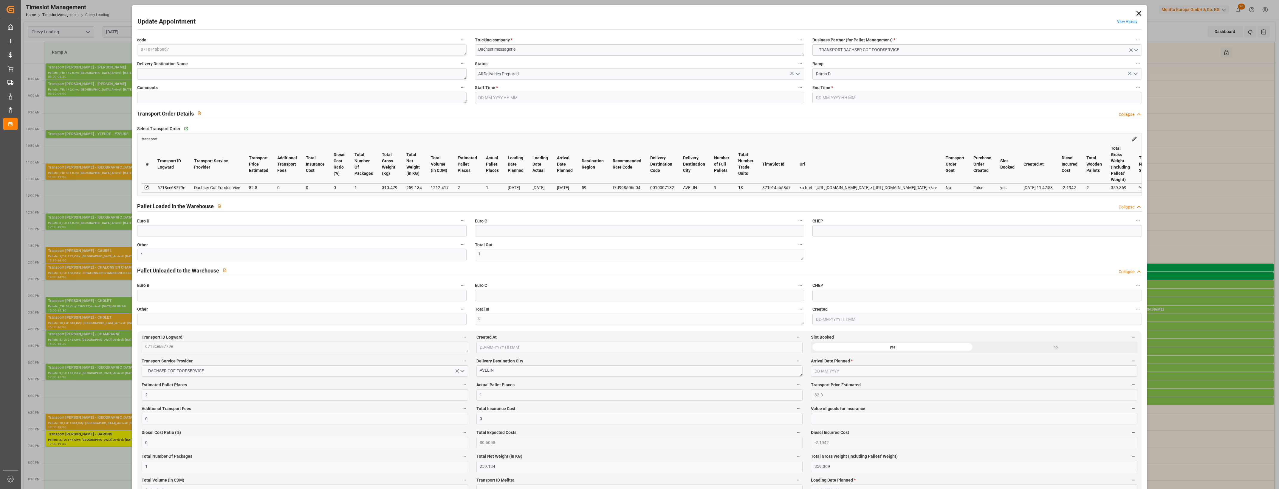
type input "4710.8598"
type input "0"
type input "21"
type input "35"
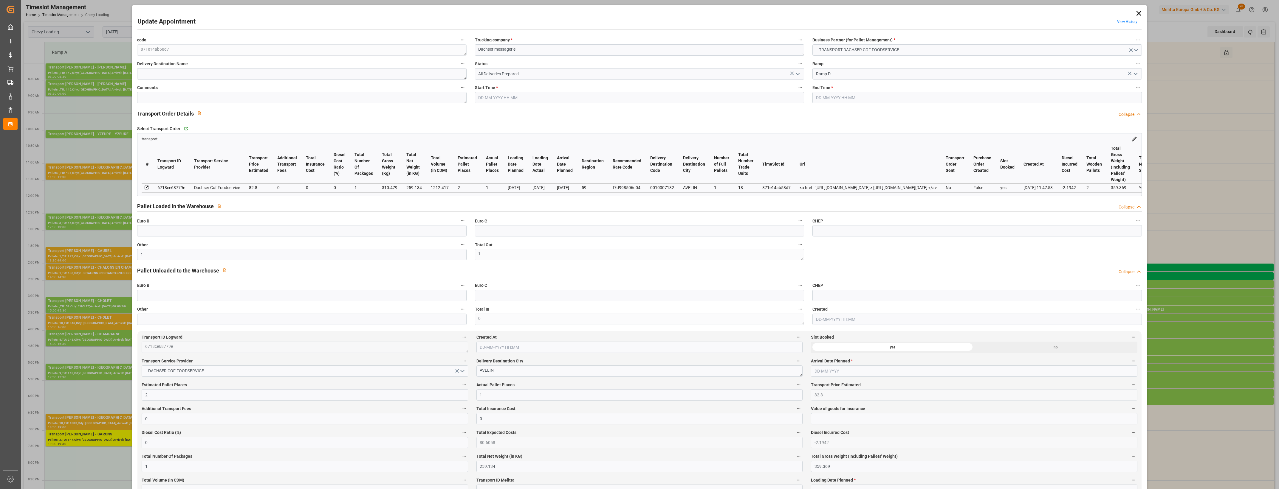
type input "[DATE] 14:30"
type input "[DATE] 14:45"
type input "[DATE] 12:05"
type input "[DATE] 11:47"
type input "[DATE]"
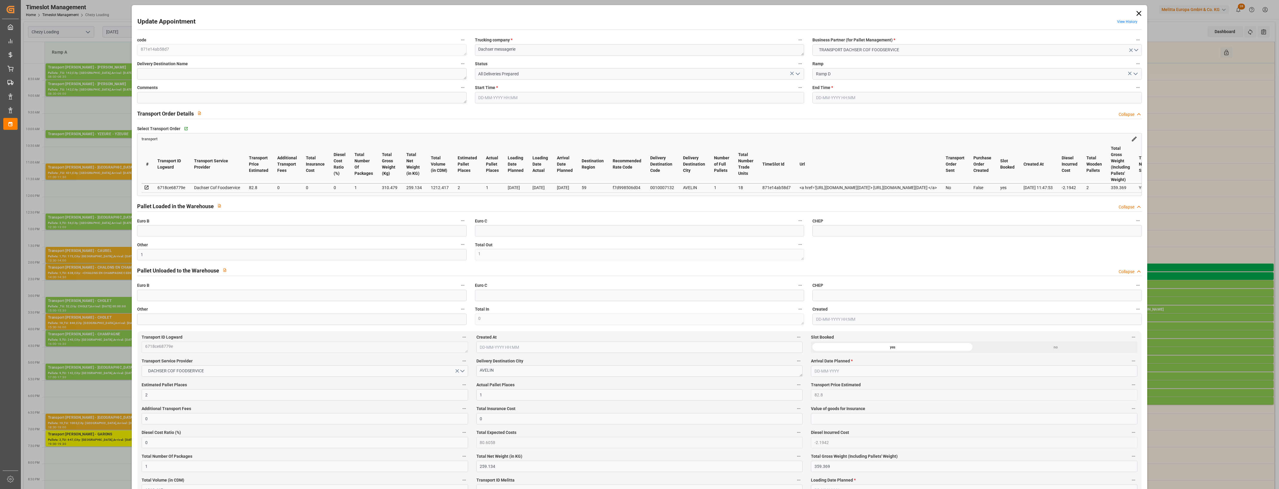
type input "[DATE]"
click at [798, 72] on icon "open menu" at bounding box center [797, 73] width 7 height 7
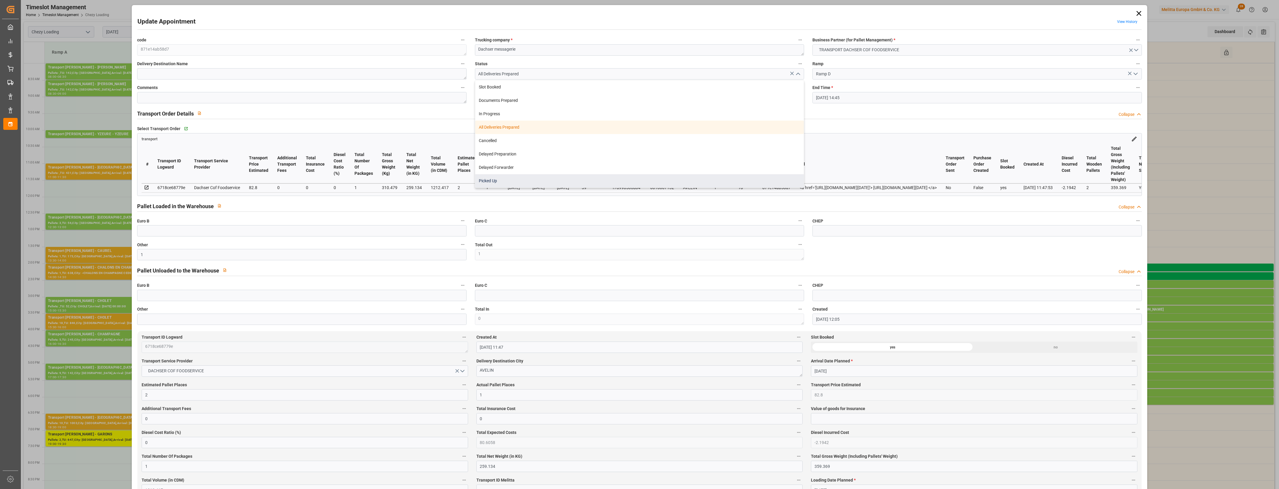
click at [497, 184] on div "Picked Up" at bounding box center [639, 180] width 329 height 13
type input "Picked Up"
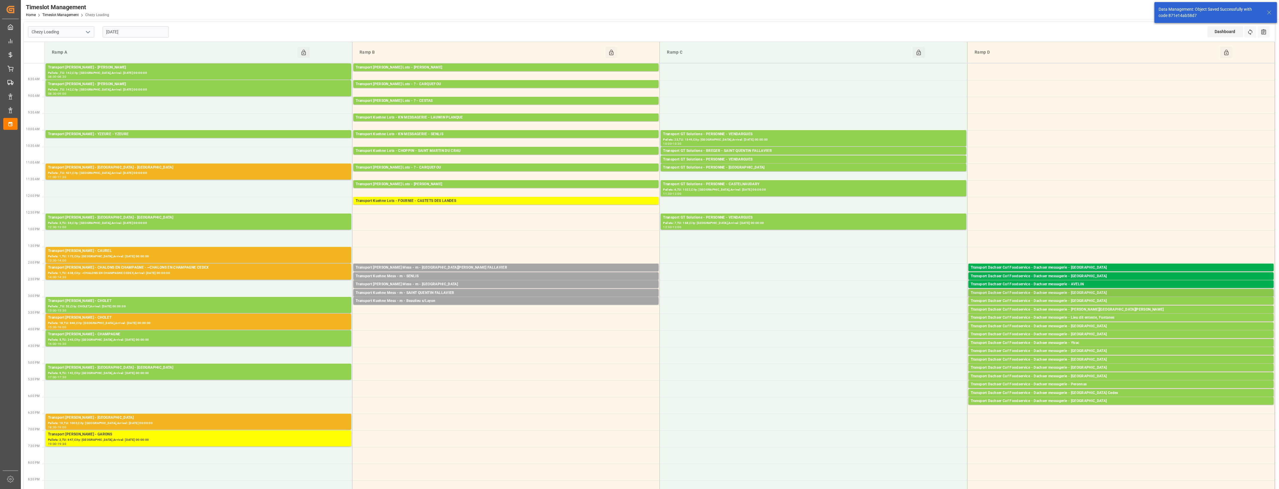
click at [1034, 294] on div "Transport Dachser Cof Foodservice - Dachser messagerie - [GEOGRAPHIC_DATA]" at bounding box center [1121, 293] width 300 height 6
click at [898, 314] on button "Open" at bounding box center [890, 311] width 42 height 7
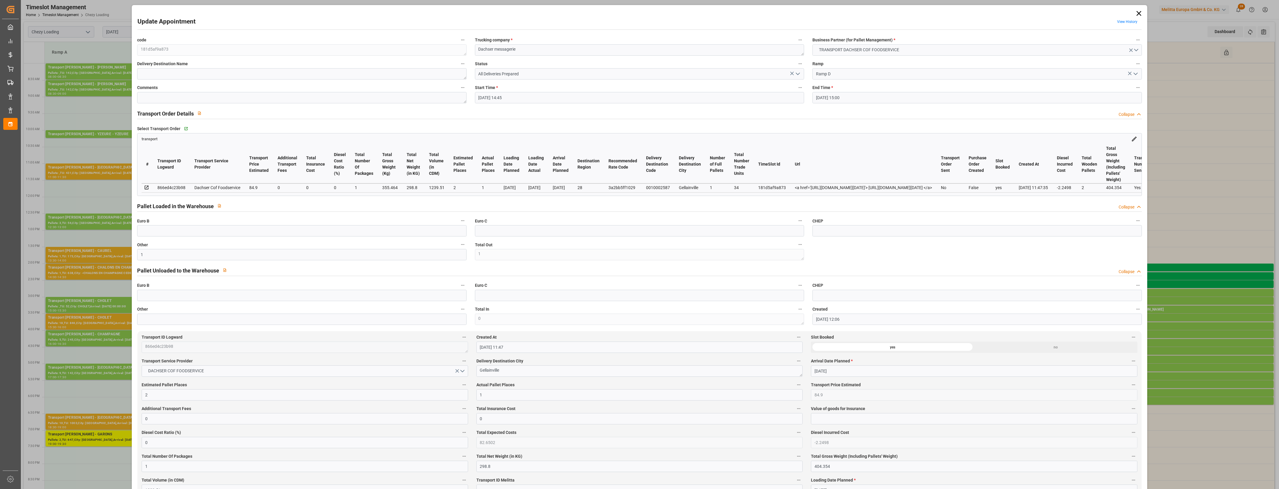
type input "[DATE] 14:45"
type input "[DATE] 15:00"
type input "[DATE] 12:06"
type input "[DATE] 11:47"
type input "[DATE]"
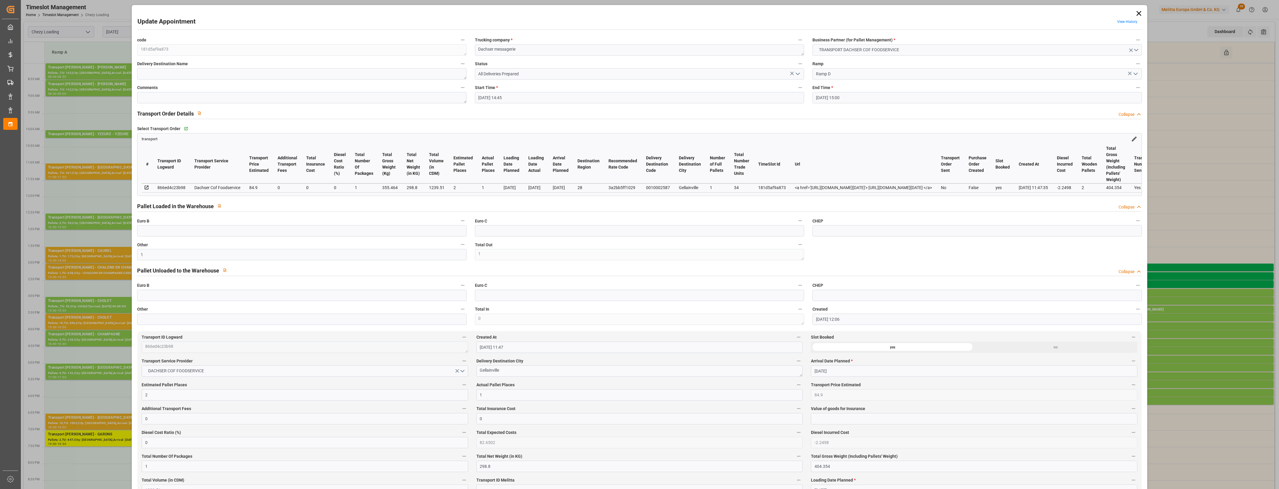
type input "[DATE]"
click at [797, 74] on polyline "open menu" at bounding box center [798, 74] width 4 height 2
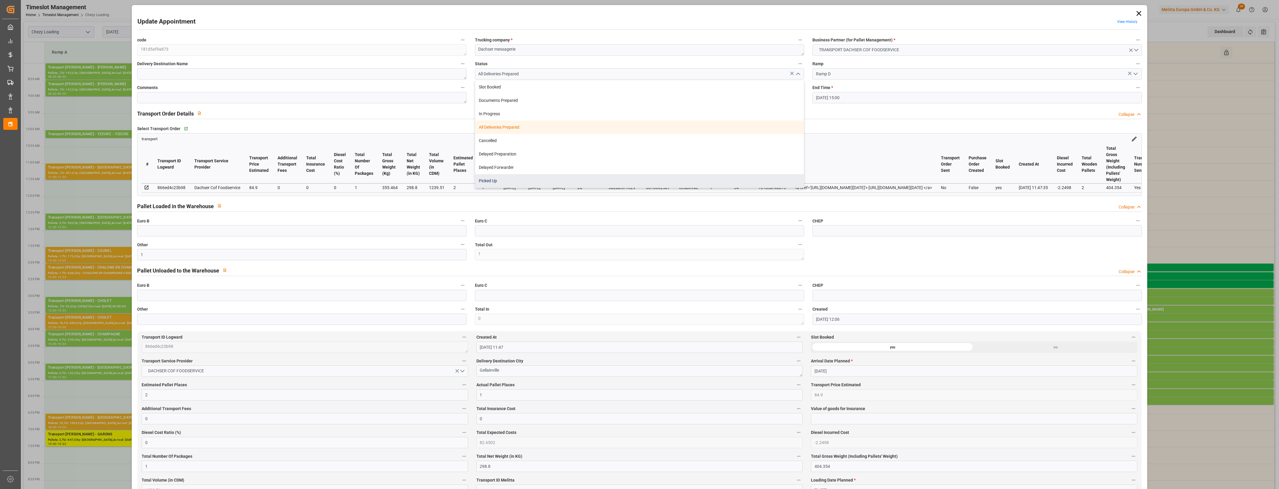
click at [512, 180] on div "Picked Up" at bounding box center [639, 180] width 329 height 13
type input "Picked Up"
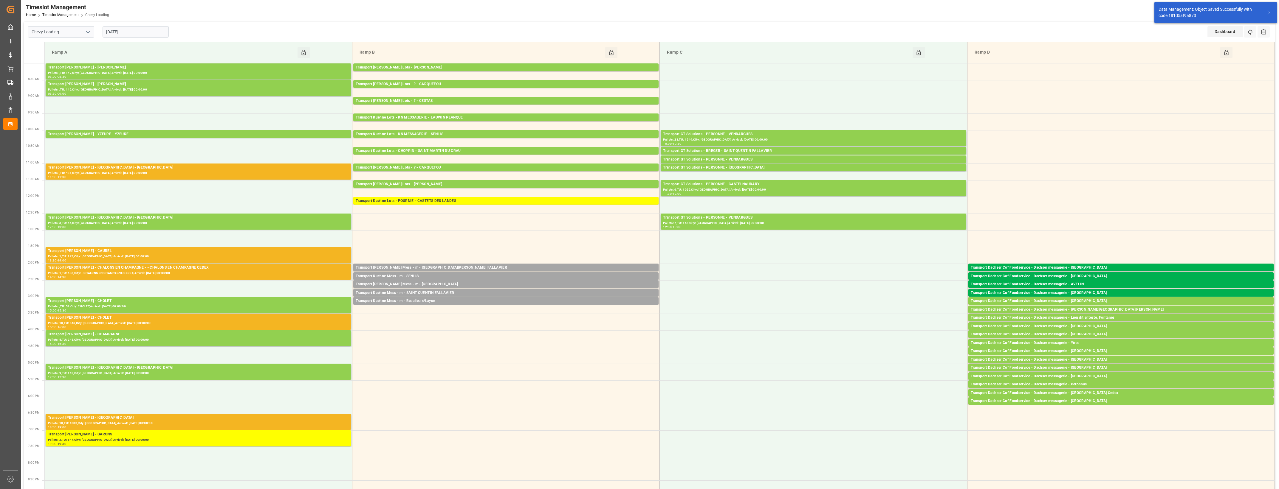
click at [1097, 300] on div "Transport Dachser Cof Foodservice - Dachser messagerie - [GEOGRAPHIC_DATA]" at bounding box center [1121, 301] width 300 height 6
click at [904, 327] on button "Open" at bounding box center [890, 328] width 42 height 7
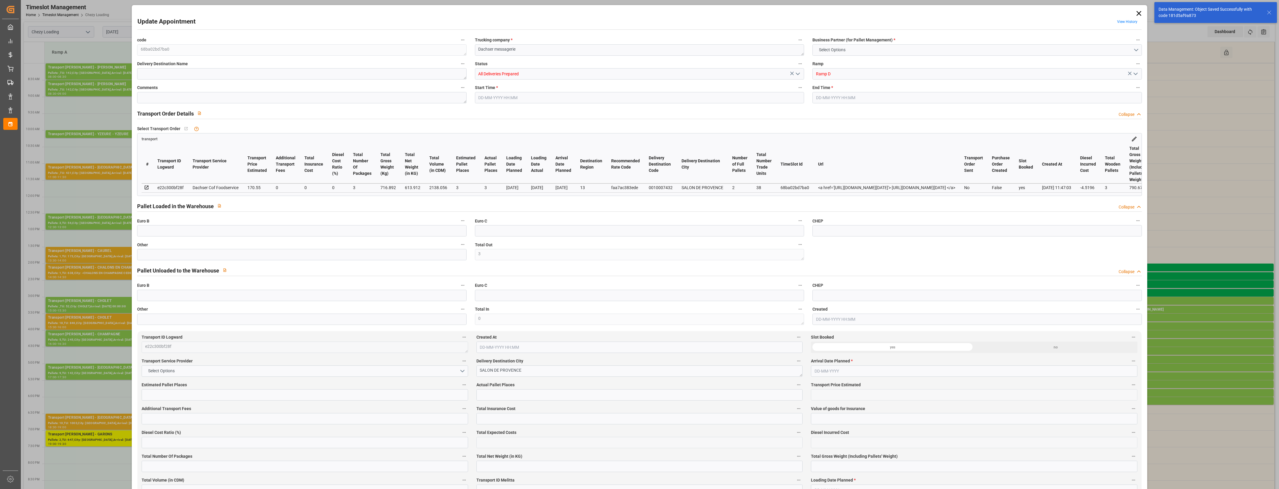
type input "3"
type input "170.55"
type input "0"
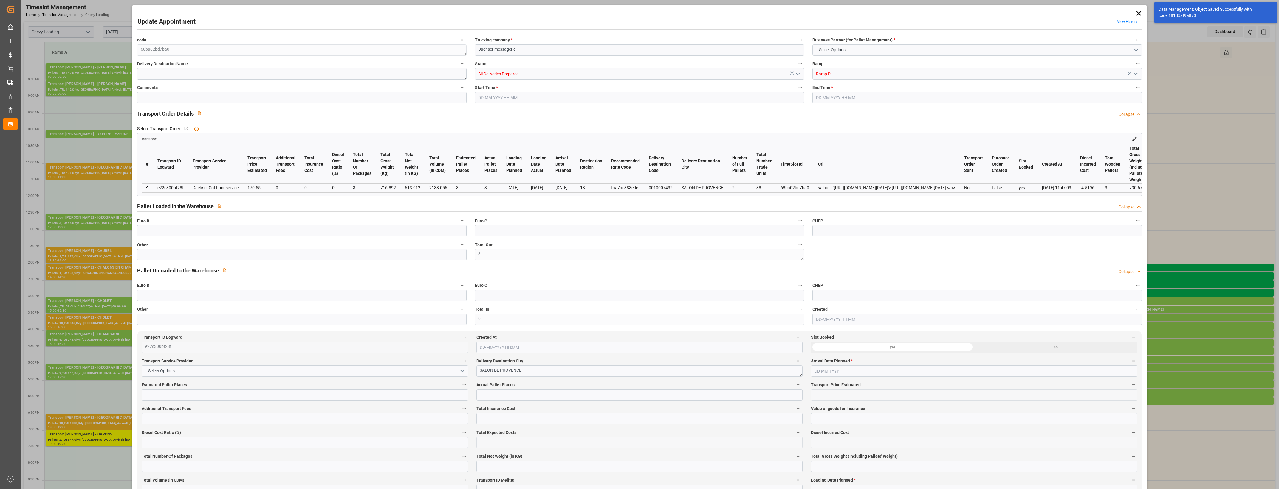
type input "0"
type input "166.0304"
type input "-4.5196"
type input "3"
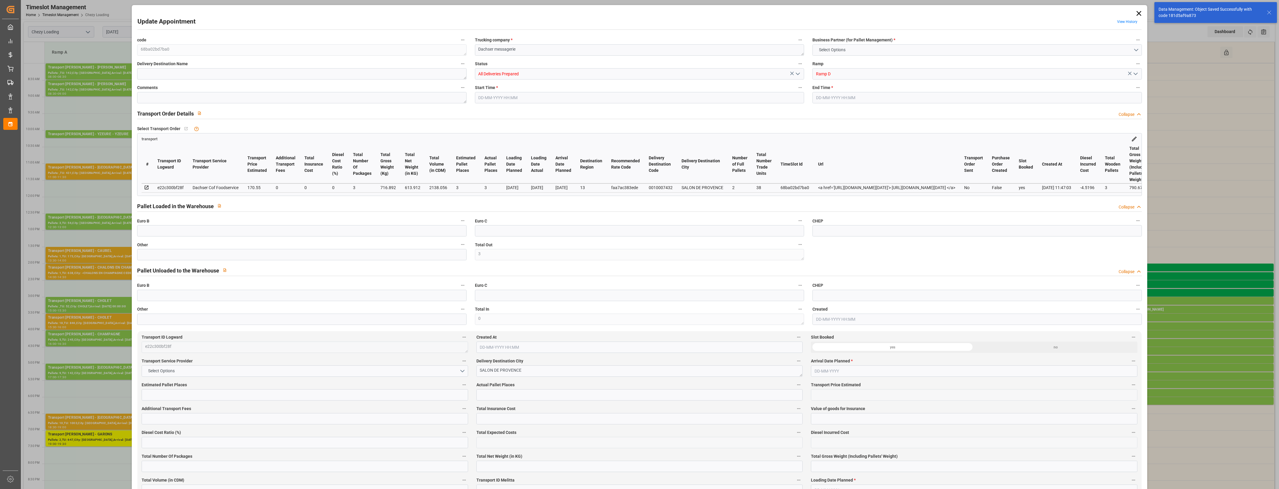
type input "613.912"
type input "790.672"
type input "2138.056"
type input "13"
type input "2"
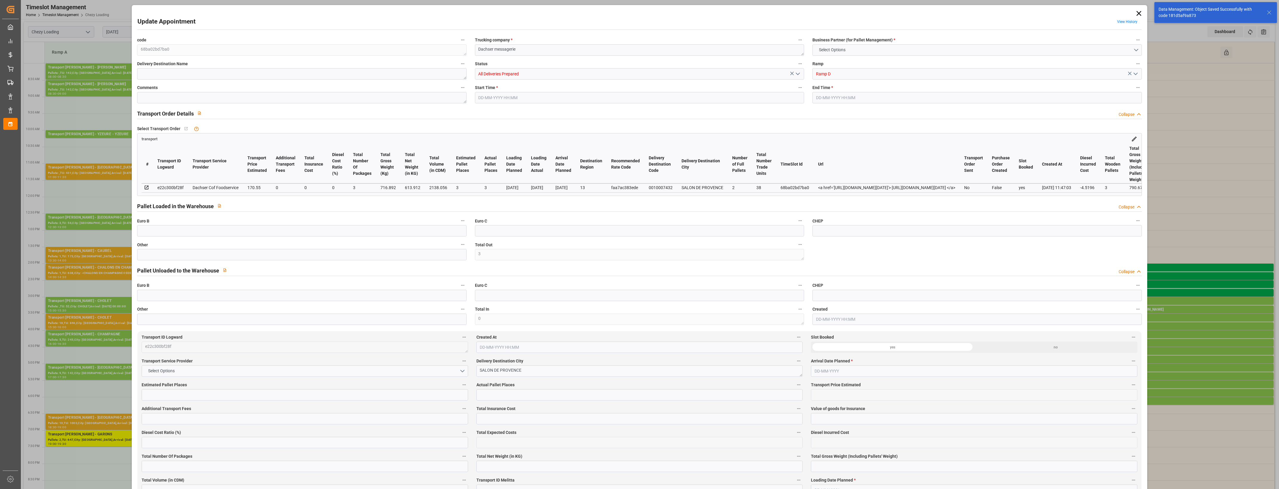
type input "38"
type input "3"
type input "101"
type input "716.892"
type input "0"
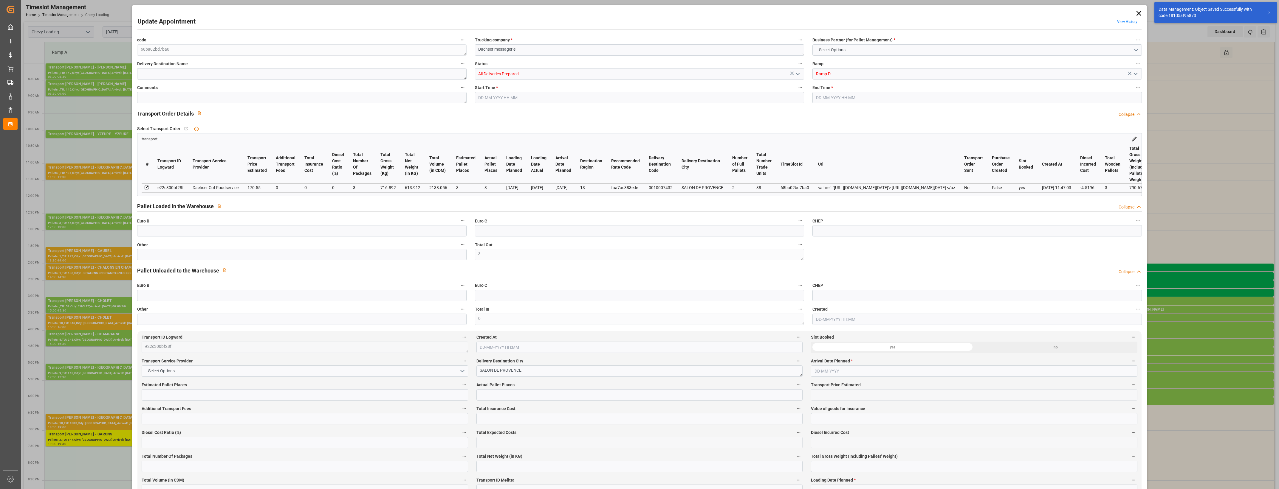
type input "4710.8598"
type input "0"
type input "21"
type input "35"
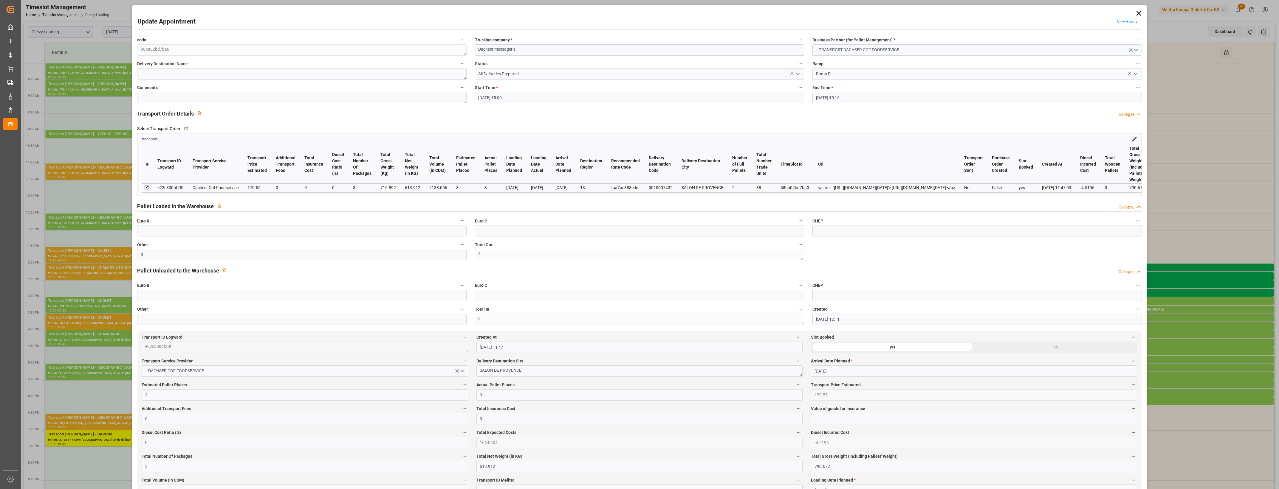
type input "[DATE] 15:00"
type input "[DATE] 15:15"
type input "[DATE] 12:11"
type input "[DATE] 11:47"
type input "[DATE]"
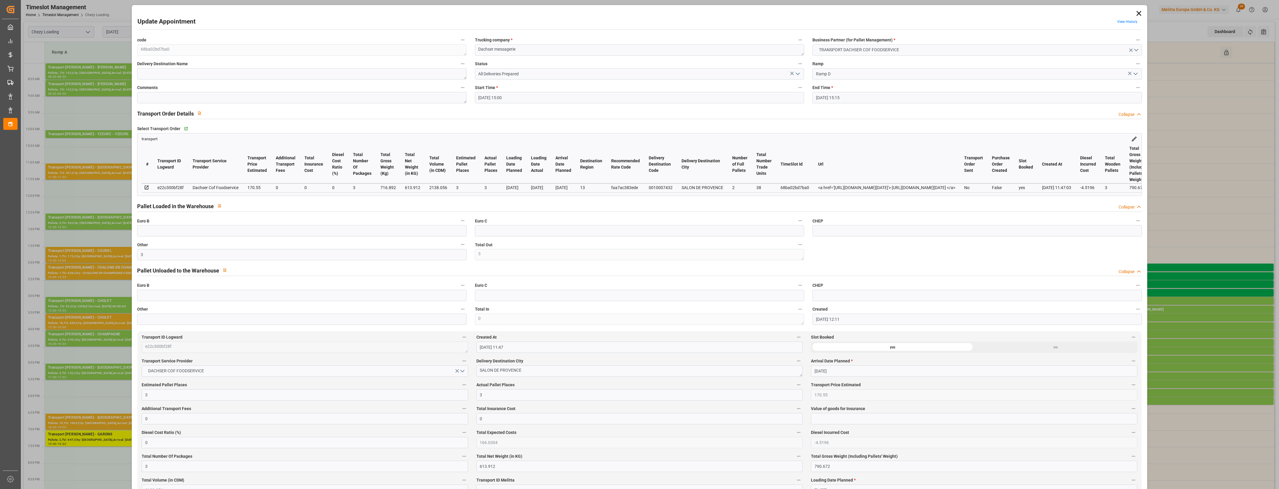
type input "[DATE]"
click at [797, 72] on icon "open menu" at bounding box center [797, 73] width 7 height 7
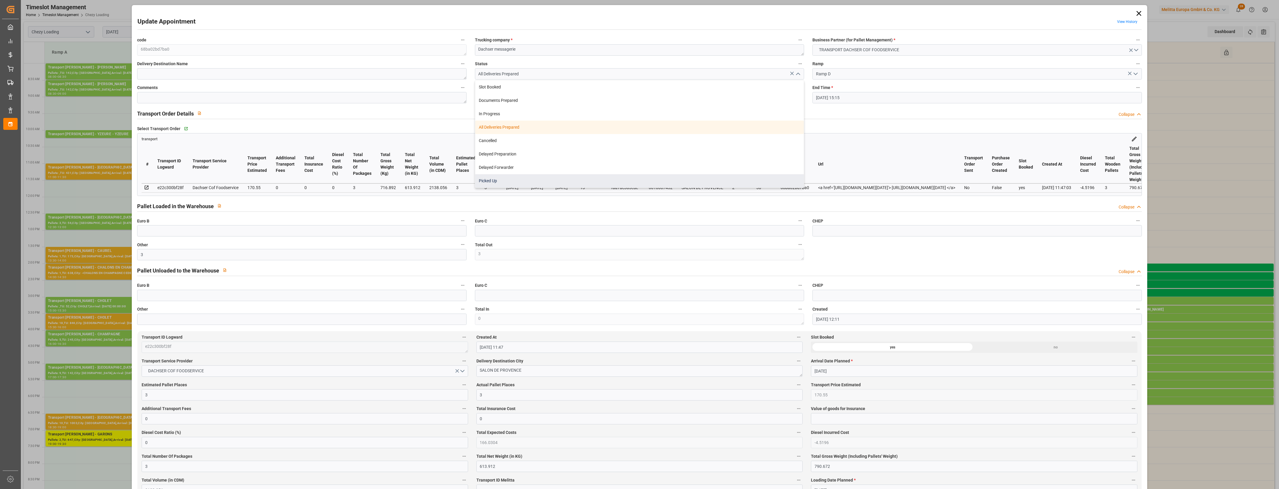
click at [541, 181] on div "Picked Up" at bounding box center [639, 180] width 329 height 13
type input "Picked Up"
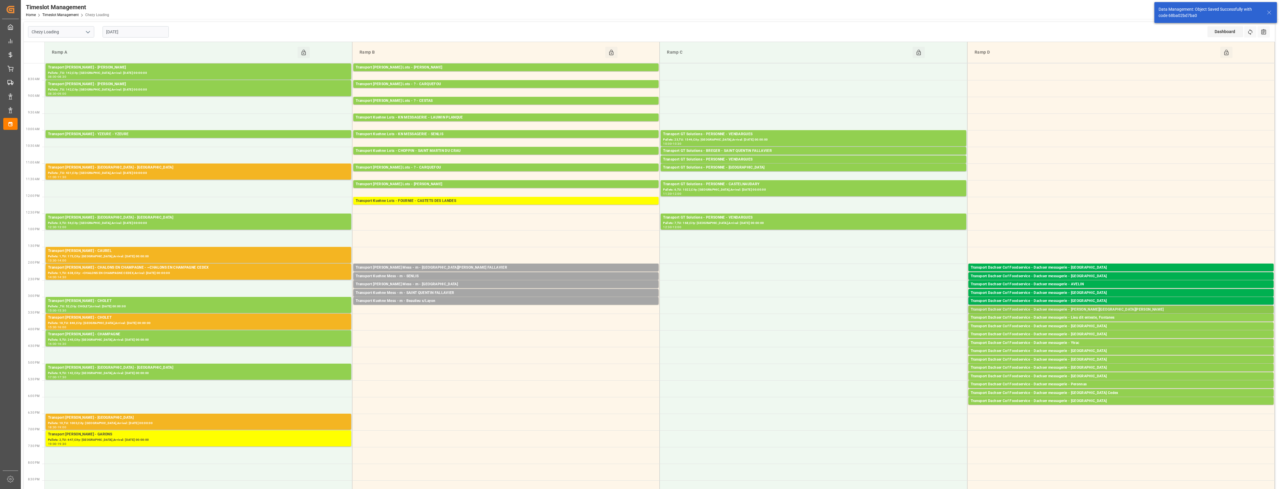
click at [1129, 310] on div "Transport Dachser Cof Foodservice - Dachser messagerie - [PERSON_NAME][GEOGRAPH…" at bounding box center [1121, 310] width 300 height 6
click at [902, 330] on button "Open" at bounding box center [890, 328] width 42 height 7
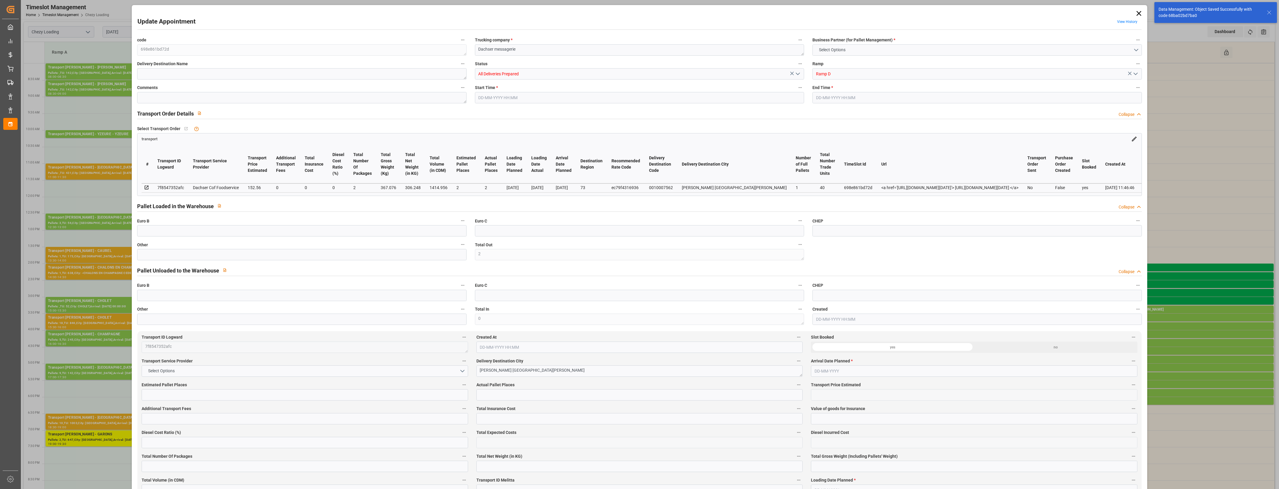
type input "2"
type input "152.56"
type input "0"
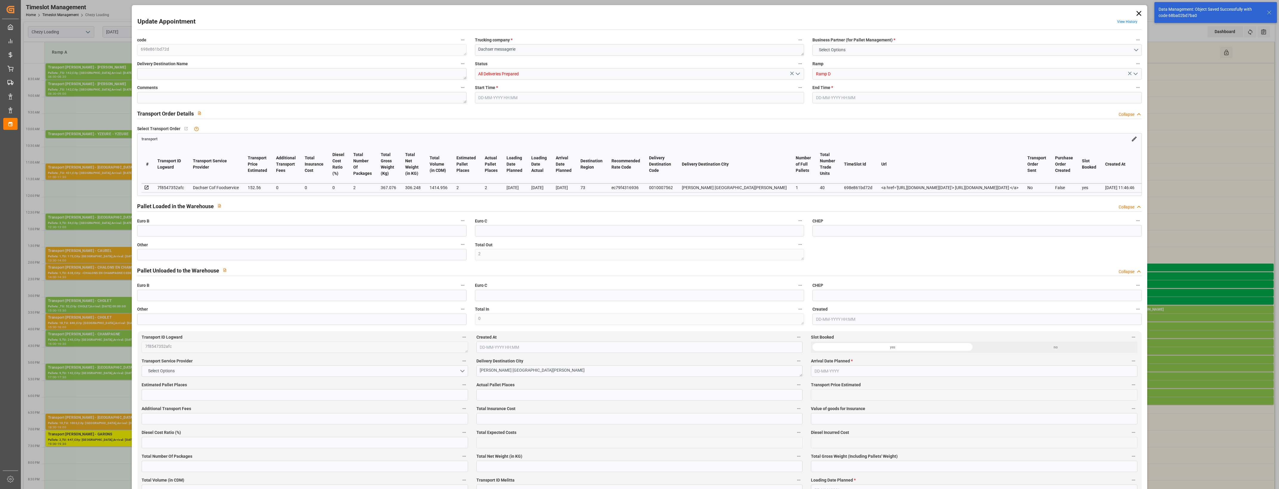
type input "0"
type input "148.5172"
type input "-4.0428"
type input "2"
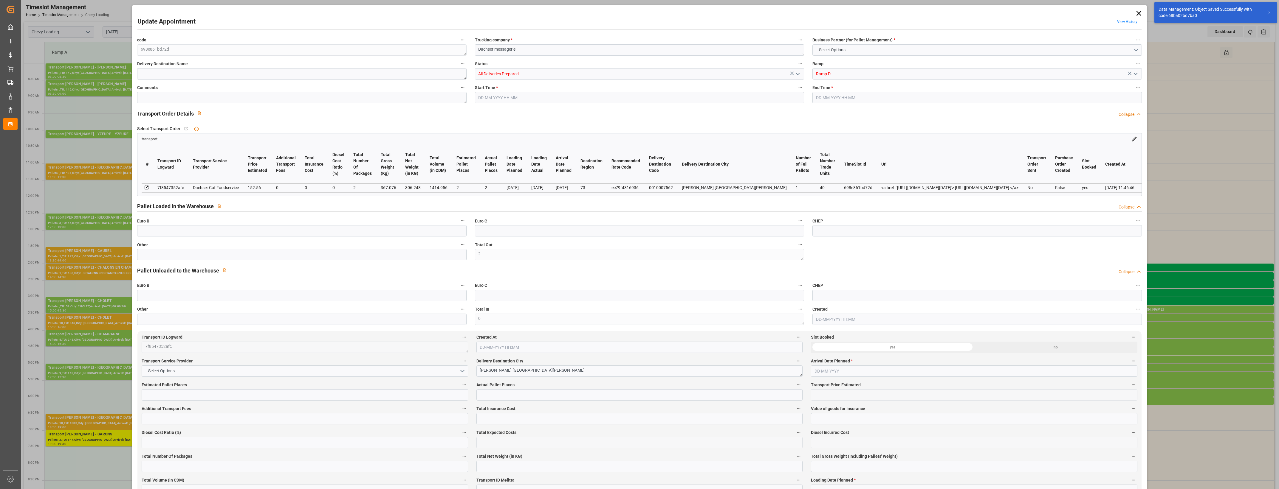
type input "306.248"
type input "415.966"
type input "1414.956"
type input "73"
type input "1"
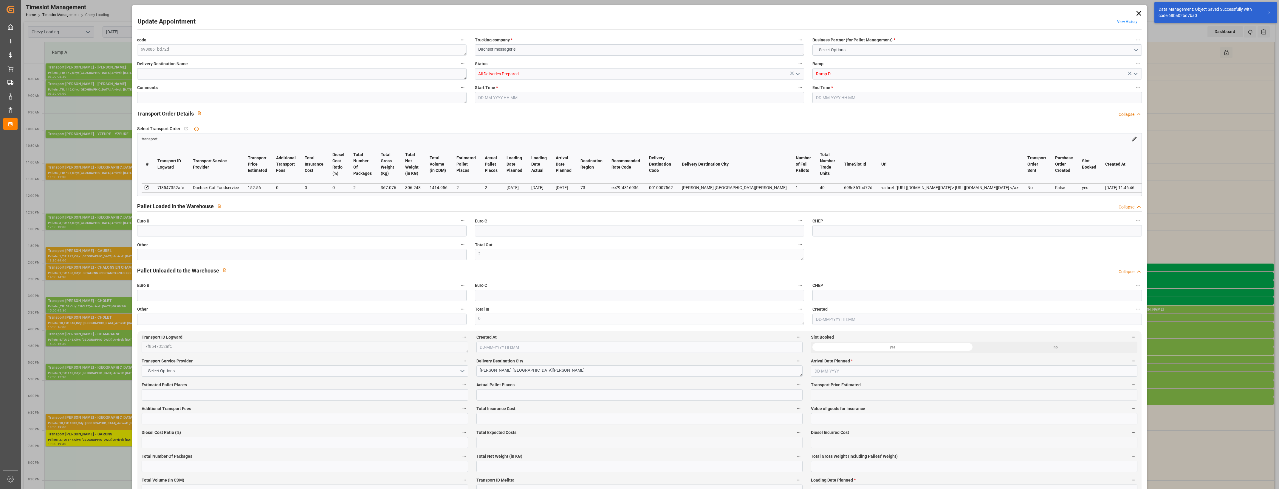
type input "40"
type input "2"
type input "101"
type input "367.076"
type input "0"
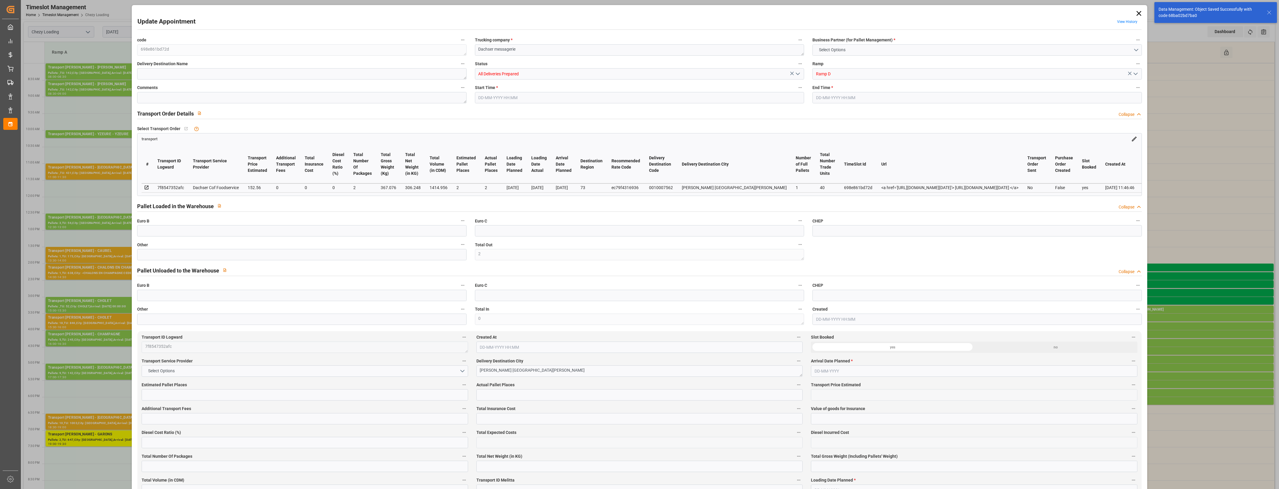
type input "4710.8598"
type input "0"
type input "21"
type input "35"
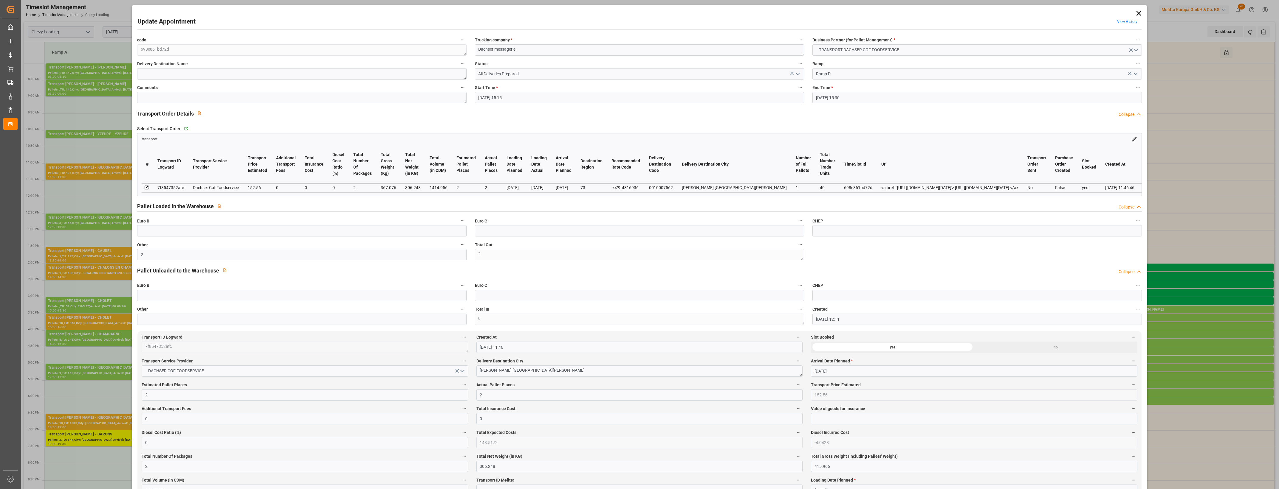
type input "[DATE] 15:15"
type input "[DATE] 15:30"
type input "[DATE] 12:11"
type input "[DATE] 11:46"
type input "[DATE]"
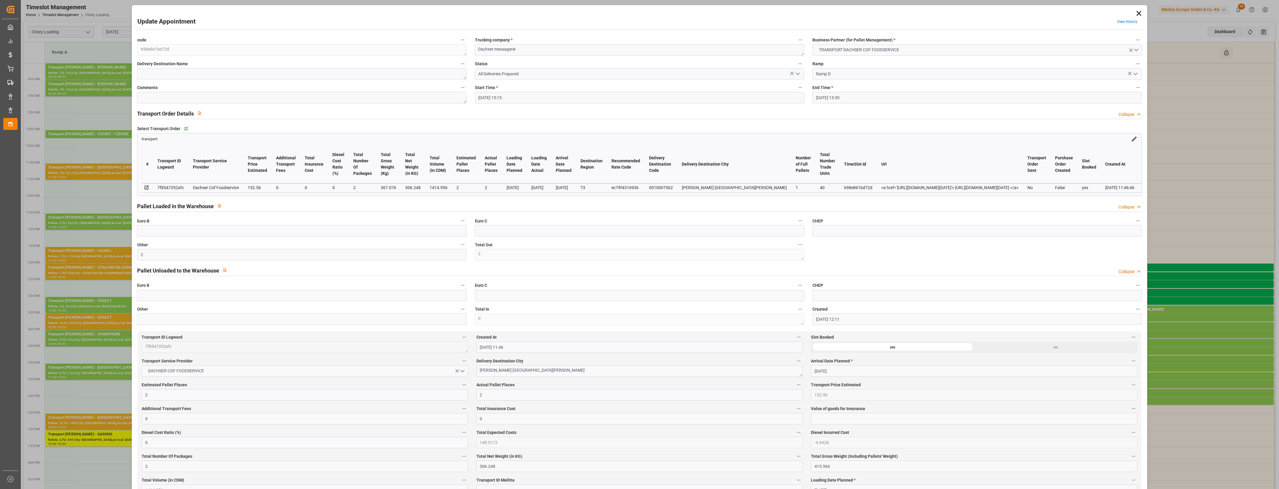
type input "[DATE]"
click at [797, 73] on icon "open menu" at bounding box center [797, 73] width 7 height 7
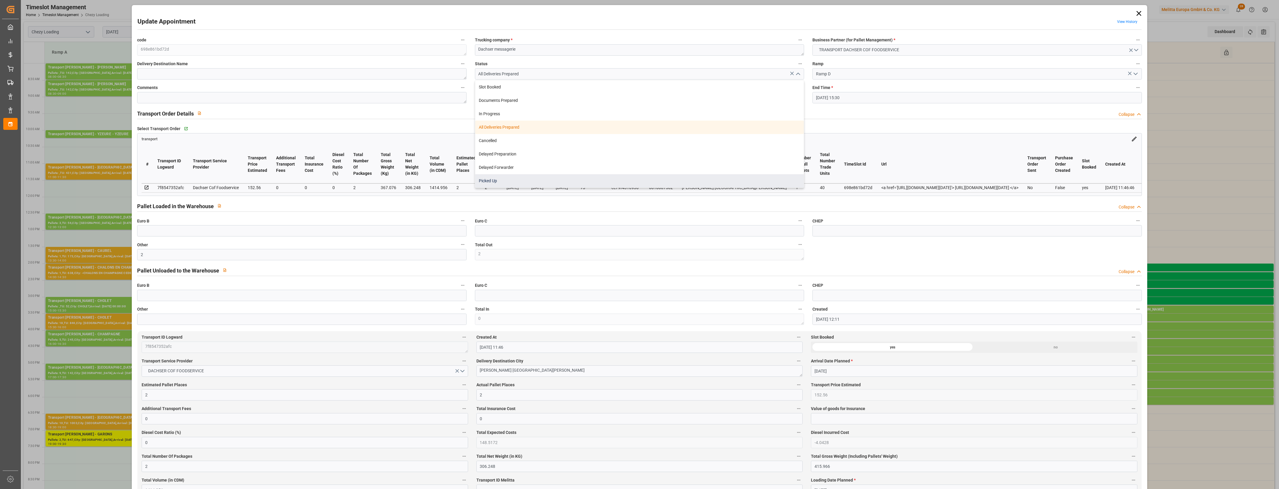
click at [551, 179] on div "Picked Up" at bounding box center [639, 180] width 329 height 13
type input "Picked Up"
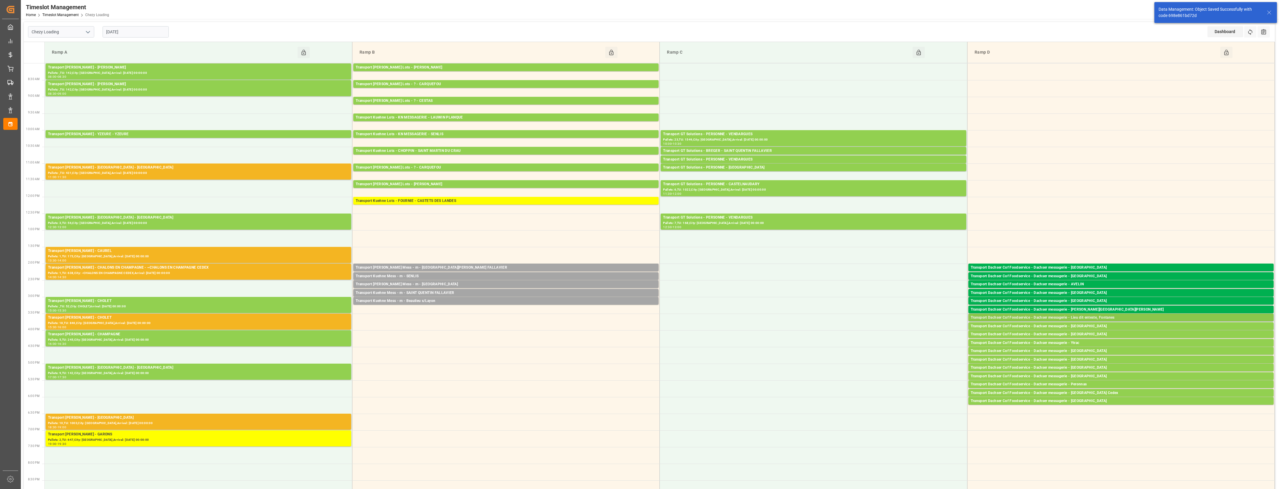
click at [1105, 318] on div "Transport Dachser Cof Foodservice - Dachser messagerie - Lieu dit enteste, Font…" at bounding box center [1121, 318] width 300 height 6
click at [886, 344] on button "Open" at bounding box center [890, 344] width 42 height 7
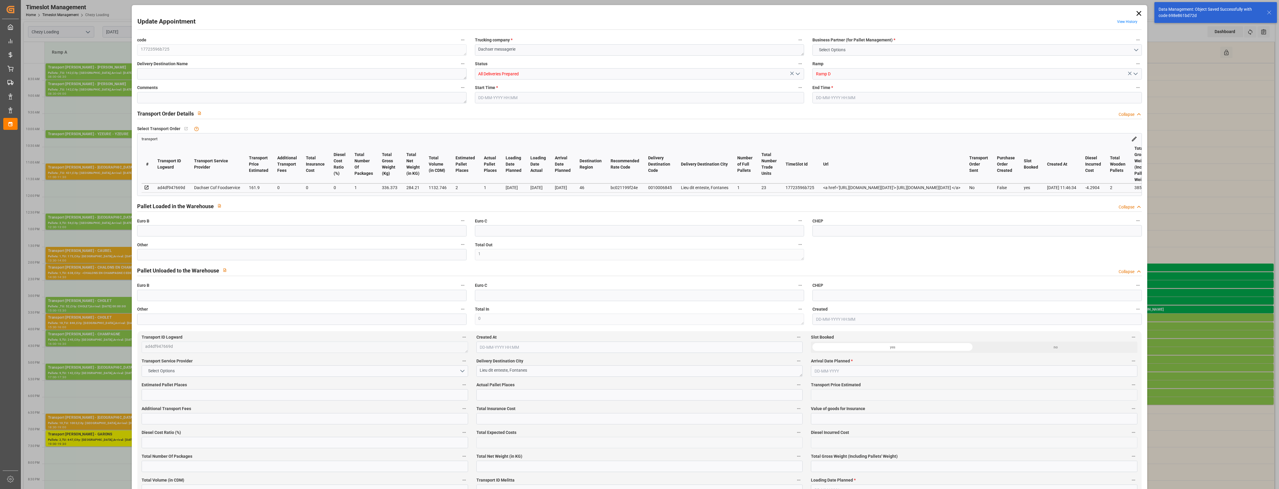
type input "1"
click at [798, 71] on icon "open menu" at bounding box center [797, 73] width 7 height 7
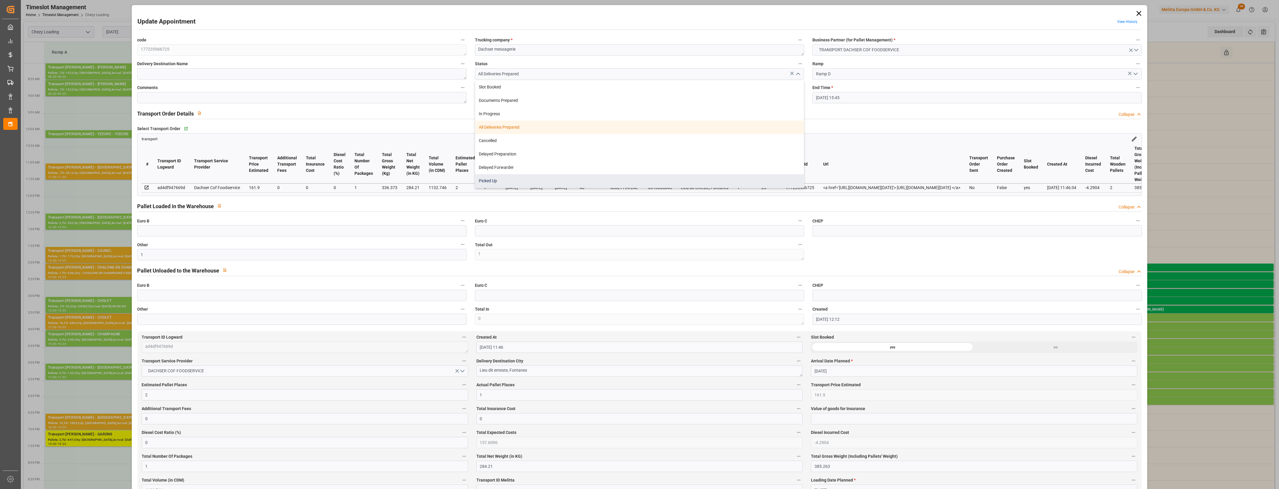
click at [514, 184] on div "Picked Up" at bounding box center [639, 180] width 329 height 13
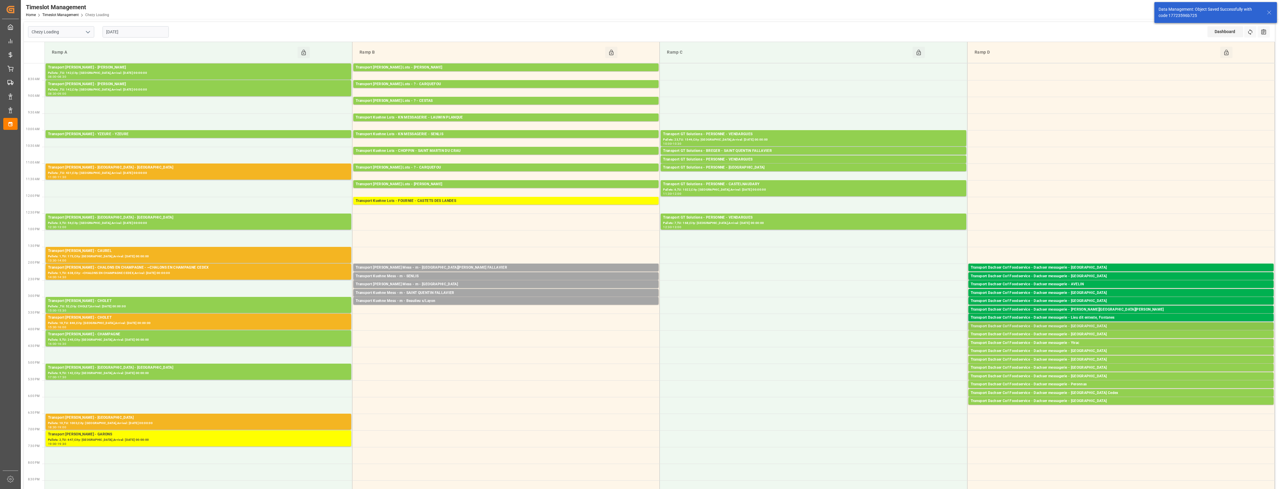
click at [1078, 327] on div "Transport Dachser Cof Foodservice - Dachser messagerie - [GEOGRAPHIC_DATA]" at bounding box center [1121, 327] width 300 height 6
click at [906, 344] on button "Open" at bounding box center [890, 344] width 42 height 7
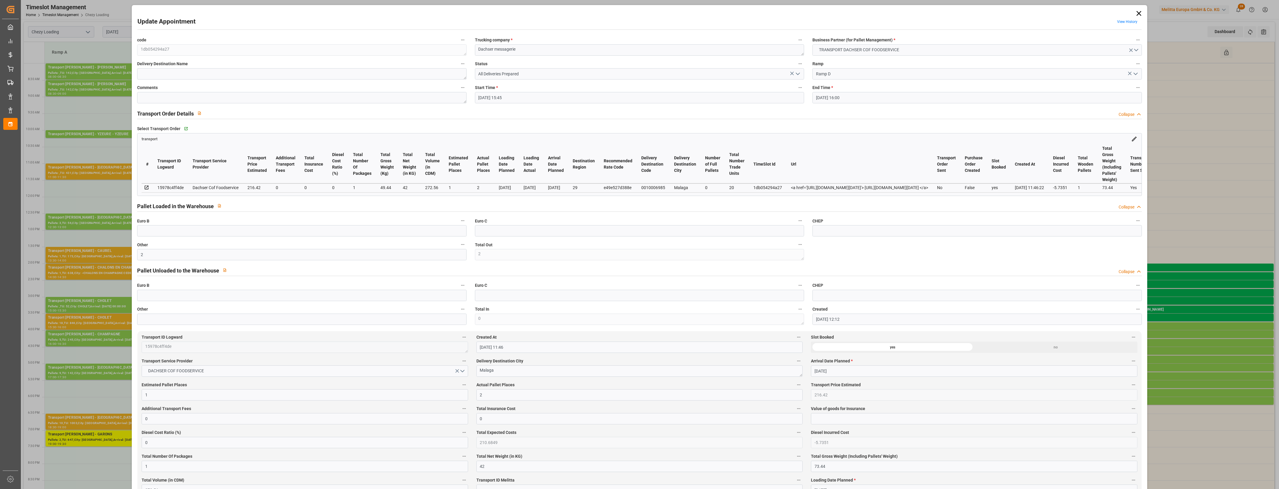
click at [800, 74] on icon "open menu" at bounding box center [797, 73] width 7 height 7
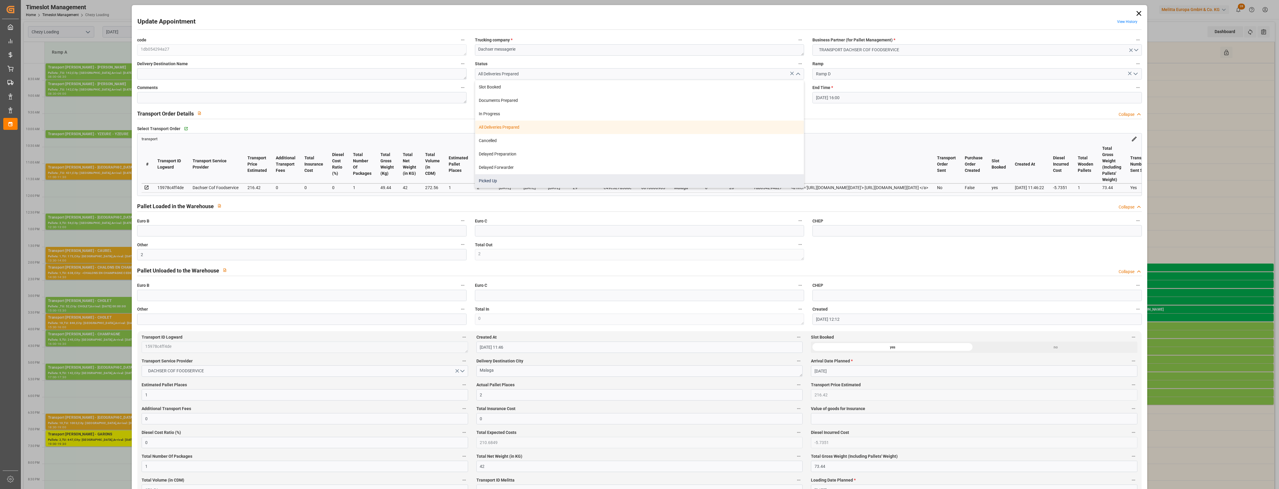
click at [607, 185] on div "Picked Up" at bounding box center [639, 180] width 329 height 13
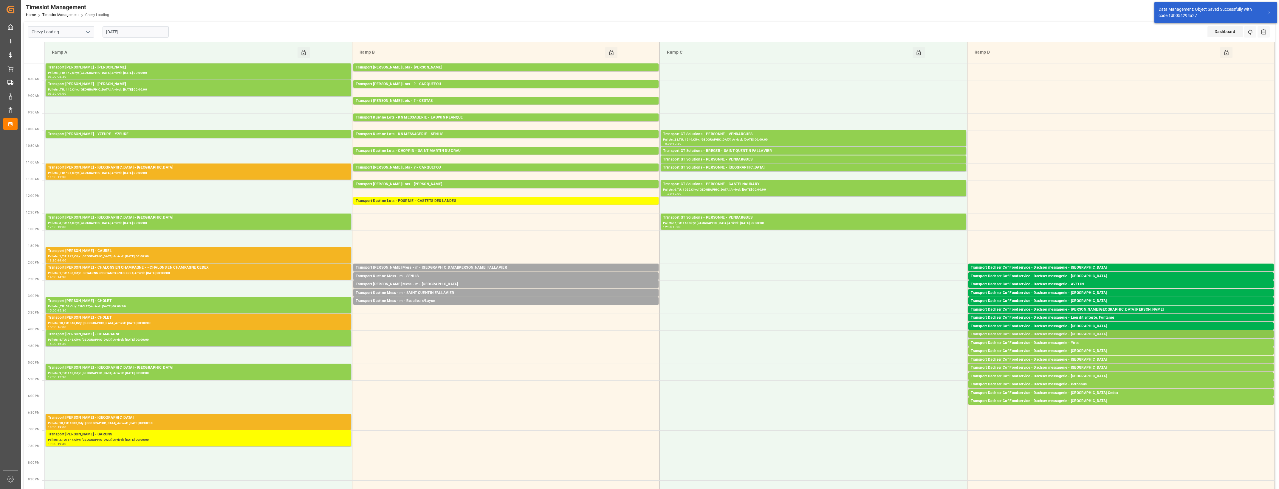
click at [1111, 333] on div "Transport Dachser Cof Foodservice - Dachser messagerie - [GEOGRAPHIC_DATA]" at bounding box center [1121, 335] width 300 height 6
click at [902, 362] on button "Open" at bounding box center [890, 361] width 42 height 7
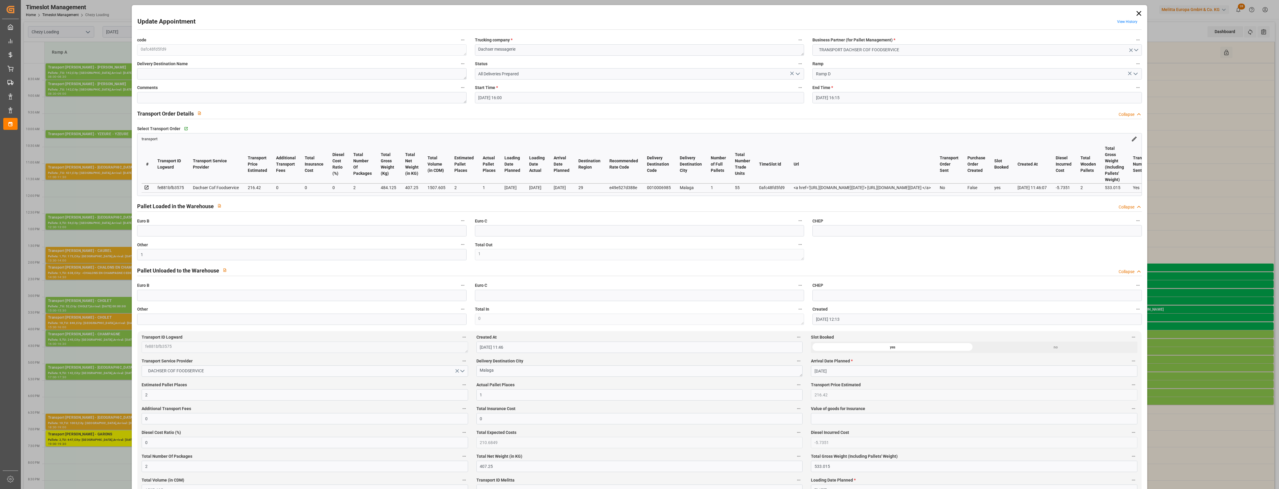
click at [797, 77] on icon "open menu" at bounding box center [797, 73] width 7 height 7
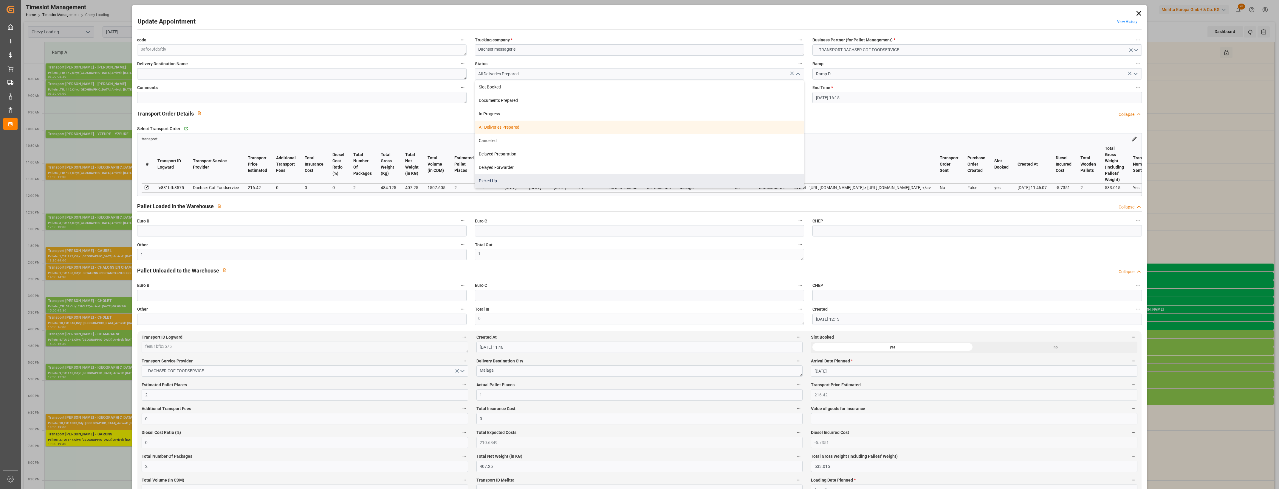
click at [517, 175] on div "Picked Up" at bounding box center [639, 180] width 329 height 13
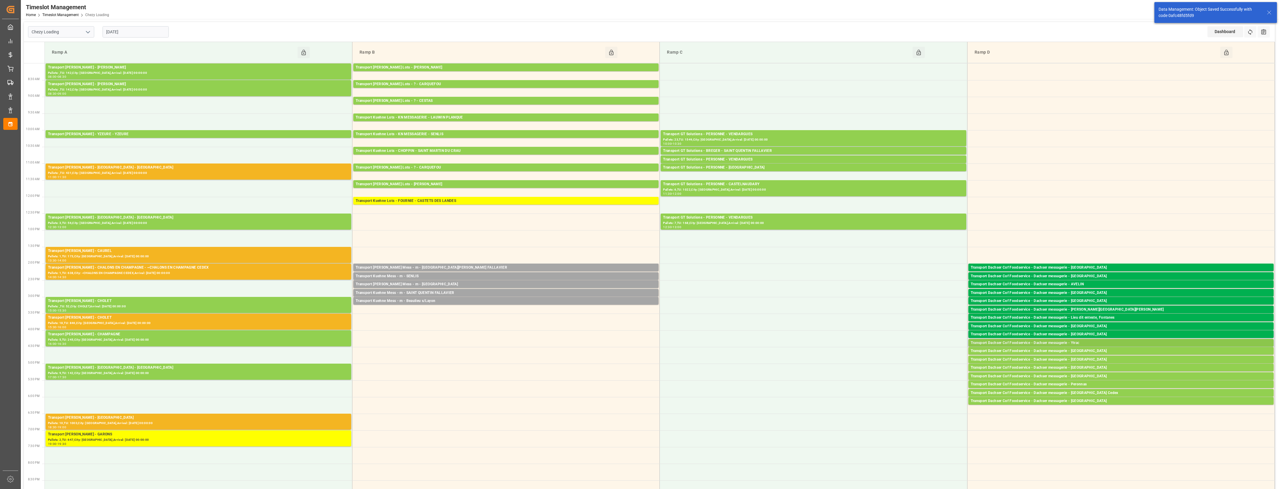
click at [1081, 342] on div "Transport Dachser Cof Foodservice - Dachser messagerie - Ytrac" at bounding box center [1121, 343] width 300 height 6
click at [904, 362] on button "Open" at bounding box center [890, 361] width 42 height 7
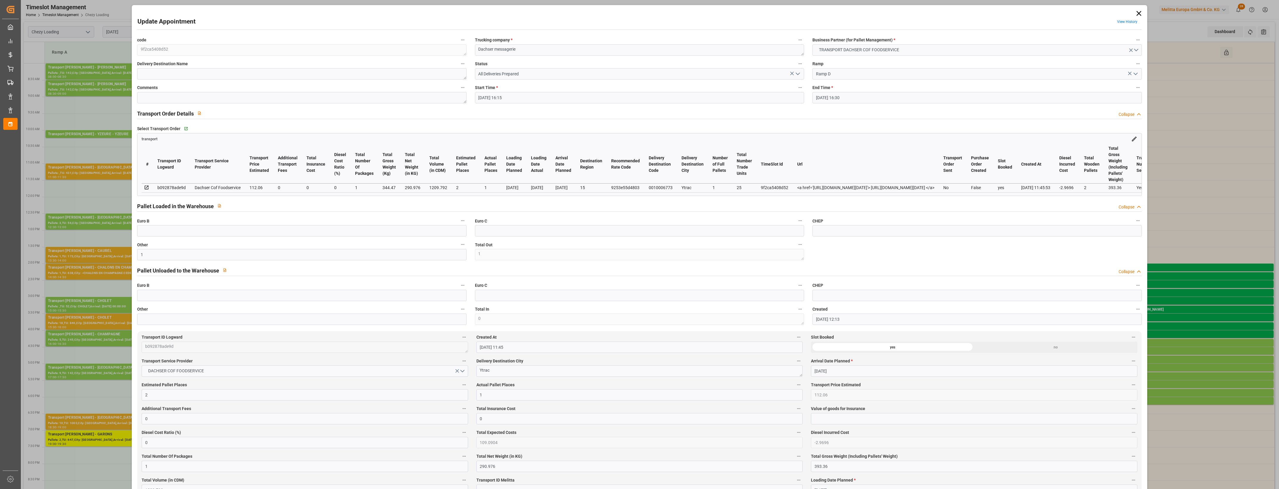
click at [797, 75] on icon "open menu" at bounding box center [797, 73] width 7 height 7
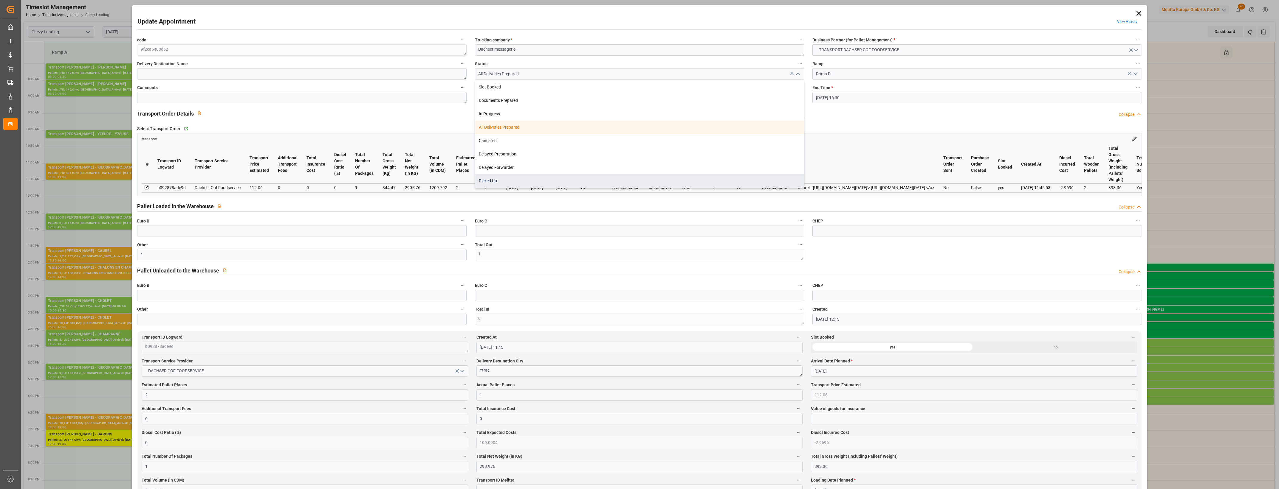
click at [563, 176] on div "Picked Up" at bounding box center [639, 180] width 329 height 13
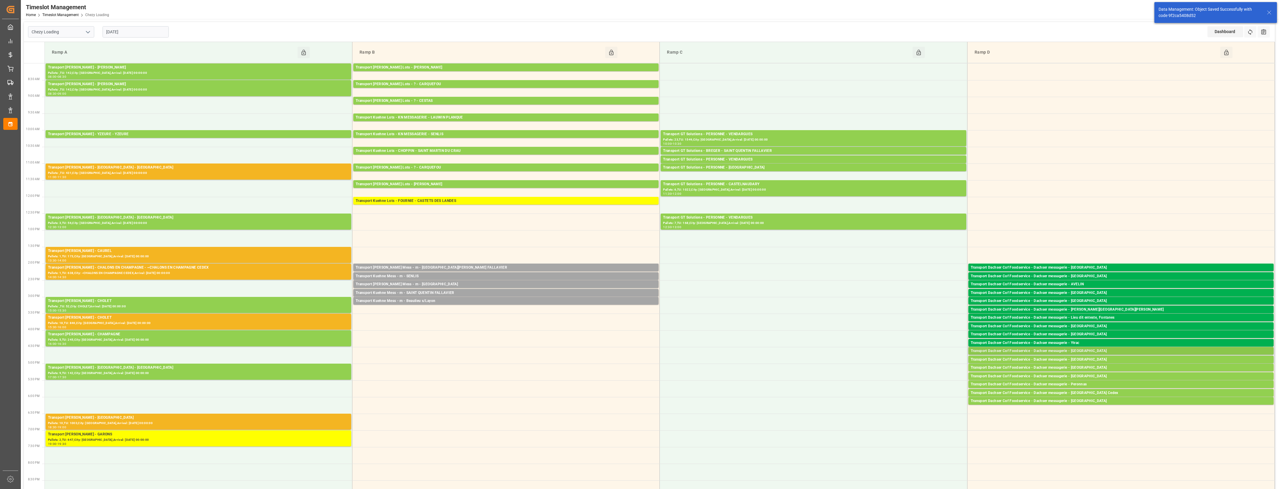
click at [1100, 351] on div "Transport Dachser Cof Foodservice - Dachser messagerie - [GEOGRAPHIC_DATA]" at bounding box center [1121, 351] width 300 height 6
click at [894, 380] on button "Open" at bounding box center [890, 378] width 42 height 7
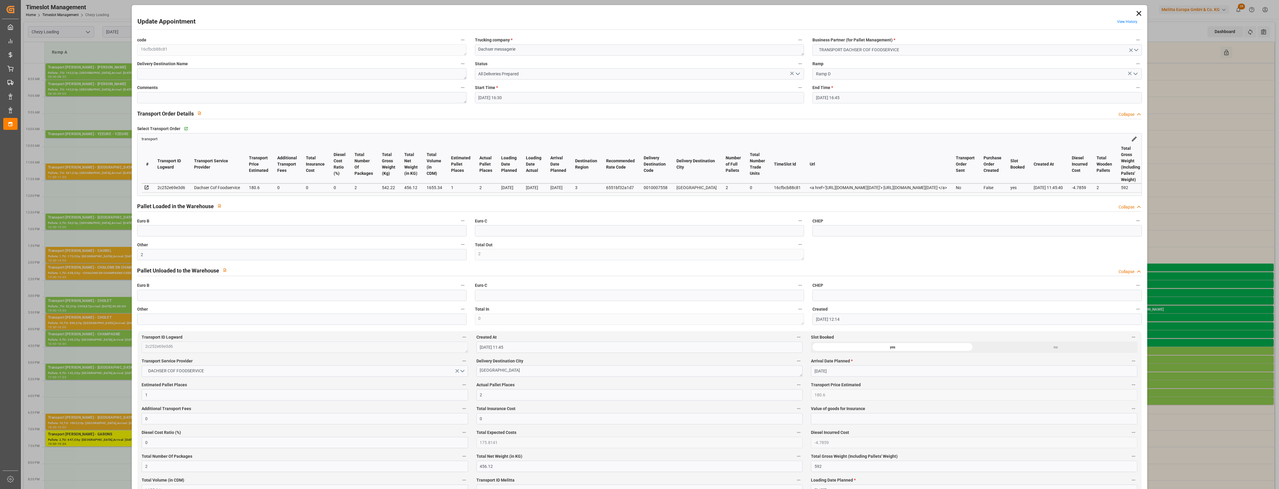
click at [798, 75] on icon "open menu" at bounding box center [797, 73] width 7 height 7
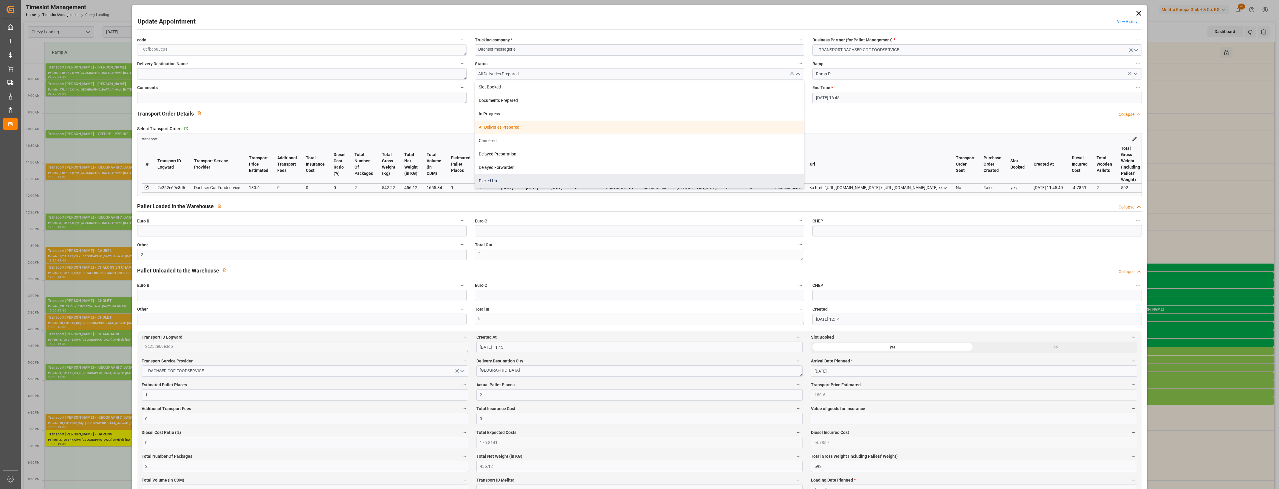
click at [554, 180] on div "Picked Up" at bounding box center [639, 180] width 329 height 13
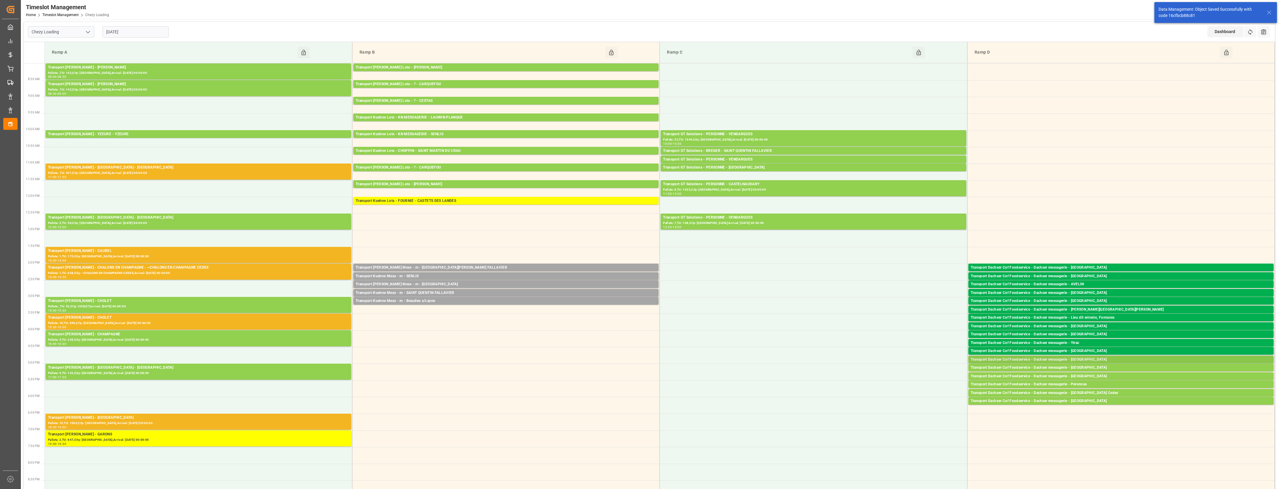
click at [1091, 359] on div "Transport Dachser Cof Foodservice - Dachser messagerie - [GEOGRAPHIC_DATA]" at bounding box center [1121, 360] width 300 height 6
click at [906, 378] on button "Open" at bounding box center [890, 378] width 42 height 7
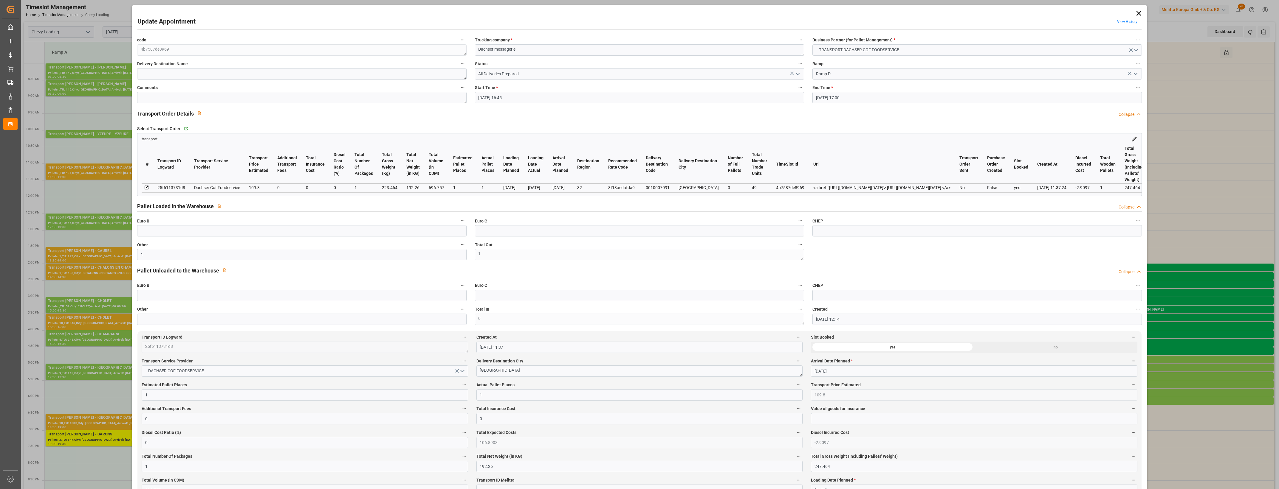
click at [796, 75] on polyline "open menu" at bounding box center [798, 74] width 4 height 2
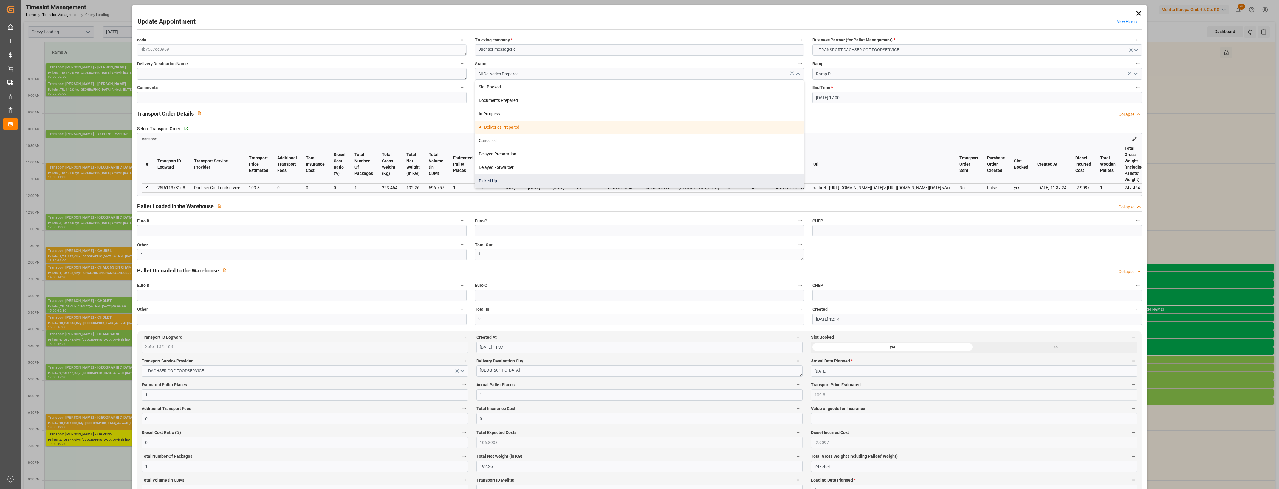
click at [561, 180] on div "Picked Up" at bounding box center [639, 180] width 329 height 13
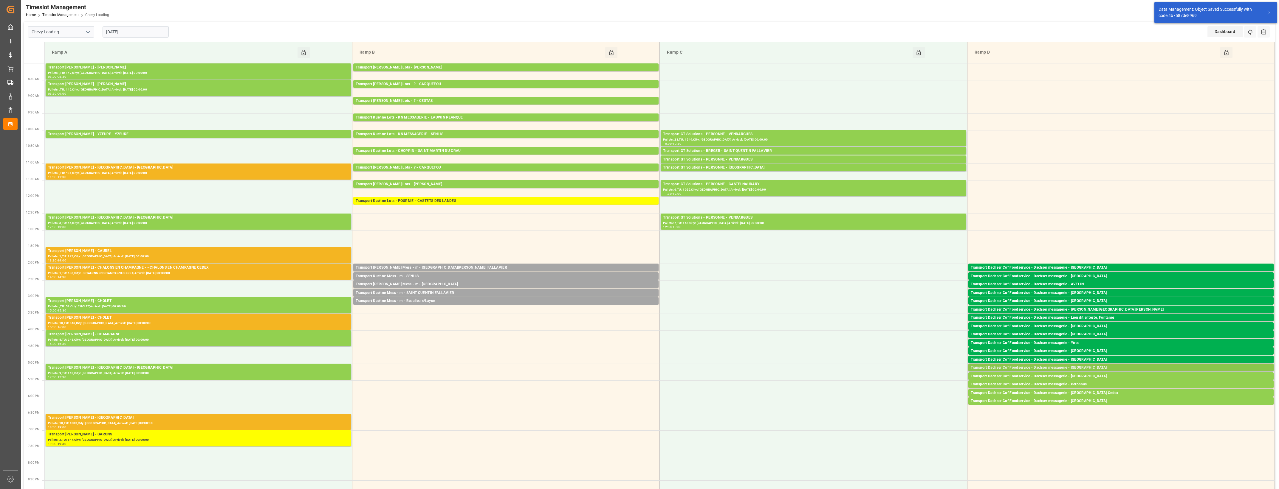
click at [1083, 367] on div "Transport Dachser Cof Foodservice - Dachser messagerie - [GEOGRAPHIC_DATA]" at bounding box center [1121, 368] width 300 height 6
click at [904, 394] on button "Open" at bounding box center [890, 394] width 42 height 7
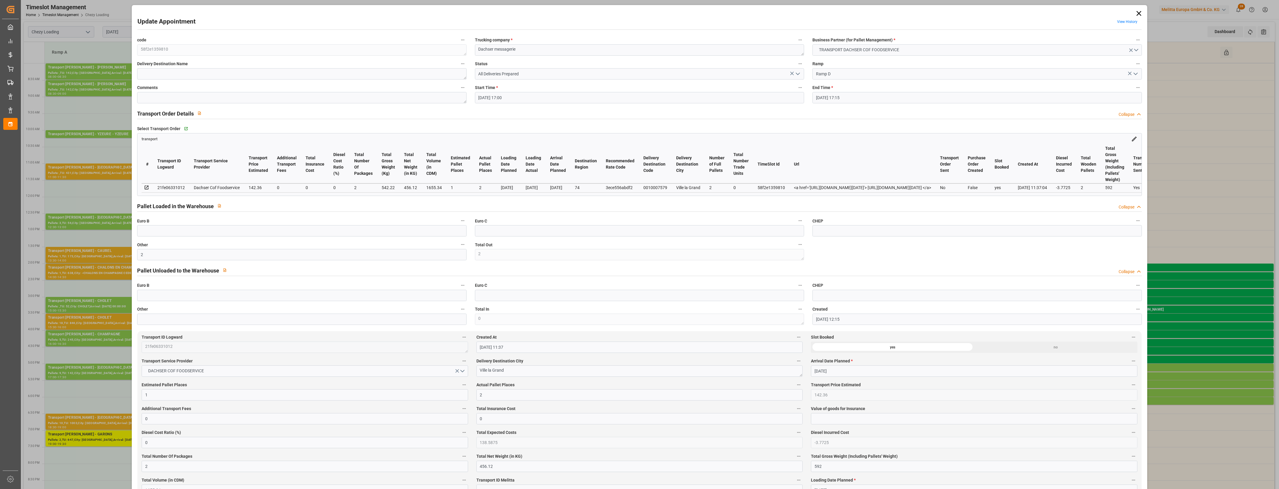
click at [797, 75] on polyline "open menu" at bounding box center [798, 74] width 4 height 2
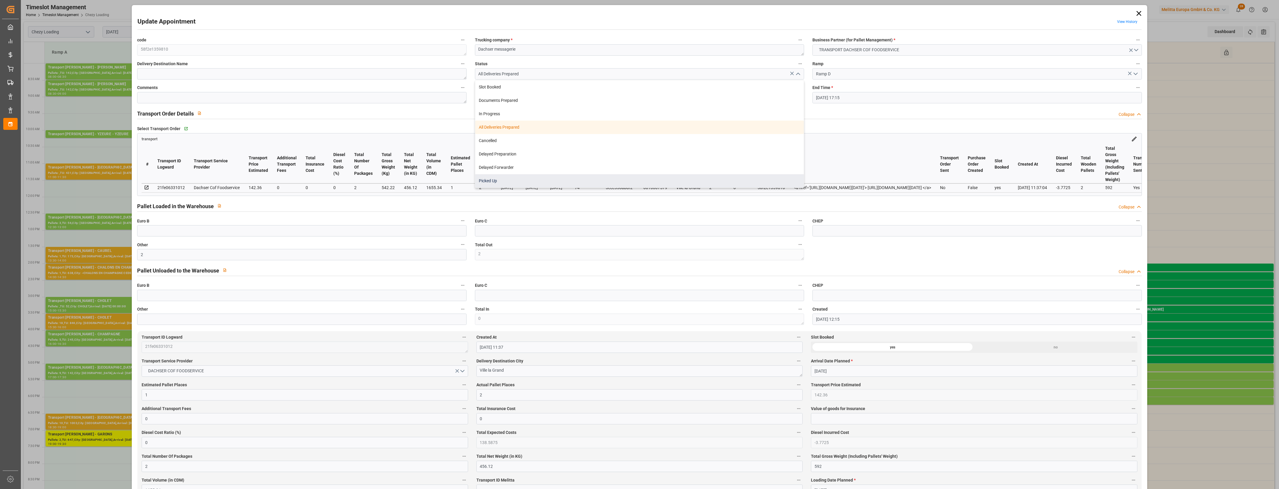
click at [551, 179] on div "Picked Up" at bounding box center [639, 180] width 329 height 13
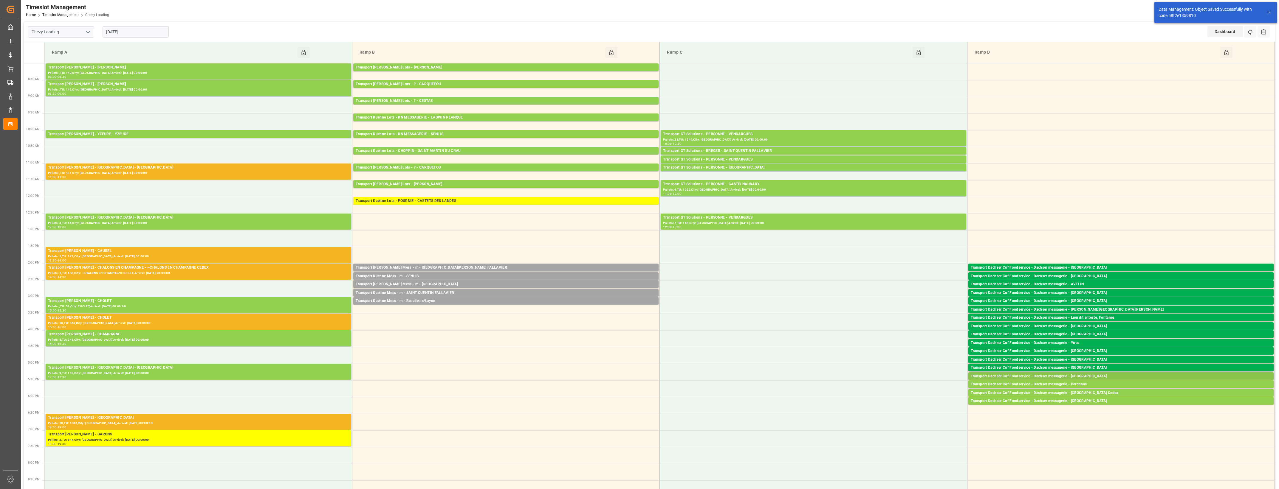
click at [1077, 377] on div "Transport Dachser Cof Foodservice - Dachser messagerie - [GEOGRAPHIC_DATA]" at bounding box center [1121, 377] width 300 height 6
click at [907, 394] on button "Open" at bounding box center [890, 394] width 42 height 7
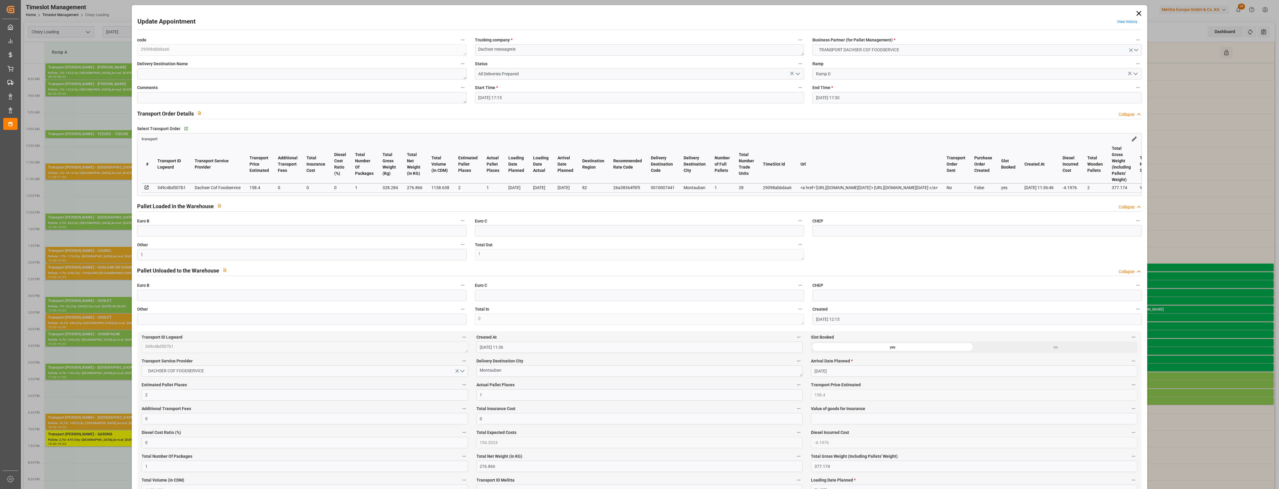
click at [797, 72] on icon "open menu" at bounding box center [797, 73] width 7 height 7
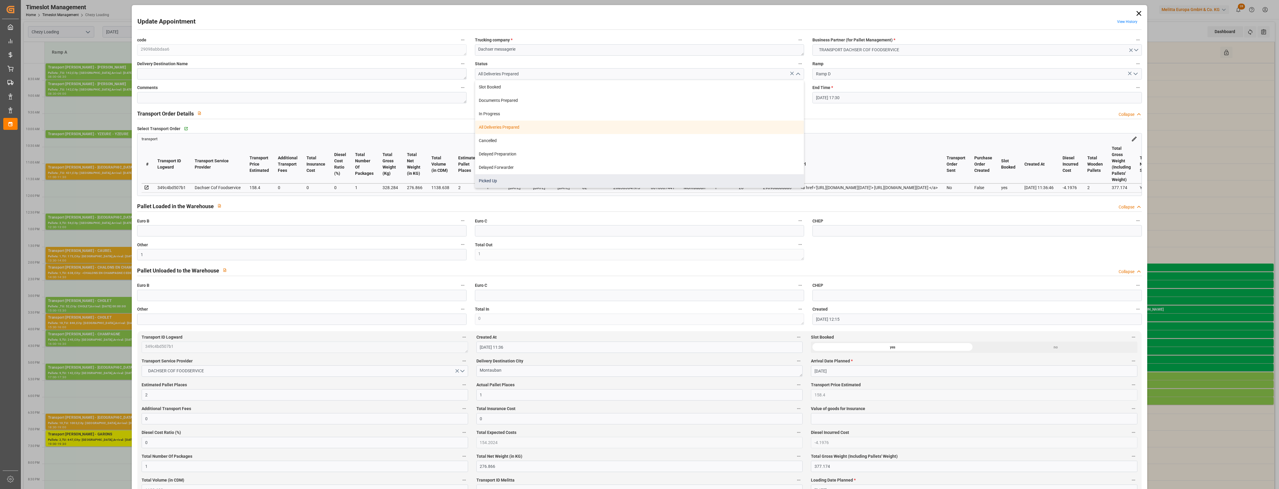
click at [585, 181] on div "Picked Up" at bounding box center [639, 180] width 329 height 13
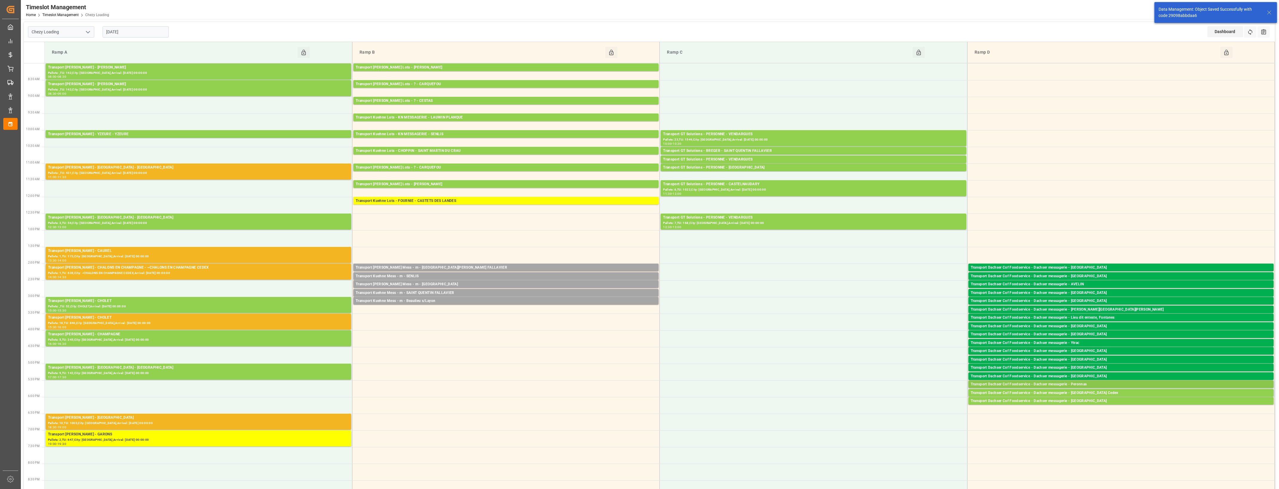
click at [1090, 384] on div "Transport Dachser Cof Foodservice - Dachser messagerie - Peronnas" at bounding box center [1121, 385] width 300 height 6
click at [905, 412] on button "Open" at bounding box center [890, 411] width 42 height 7
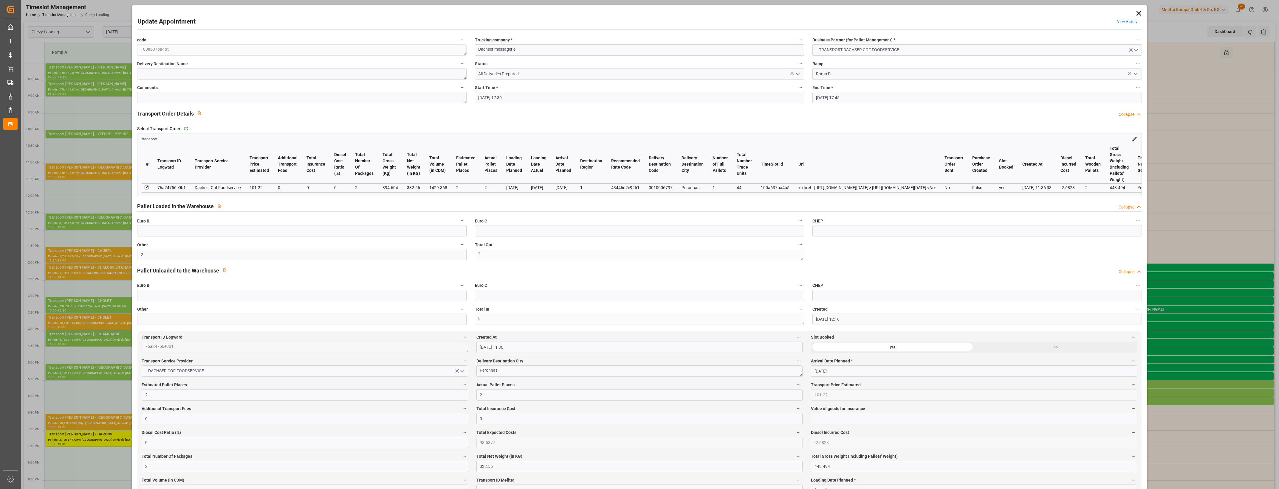
click at [797, 75] on icon "open menu" at bounding box center [797, 73] width 7 height 7
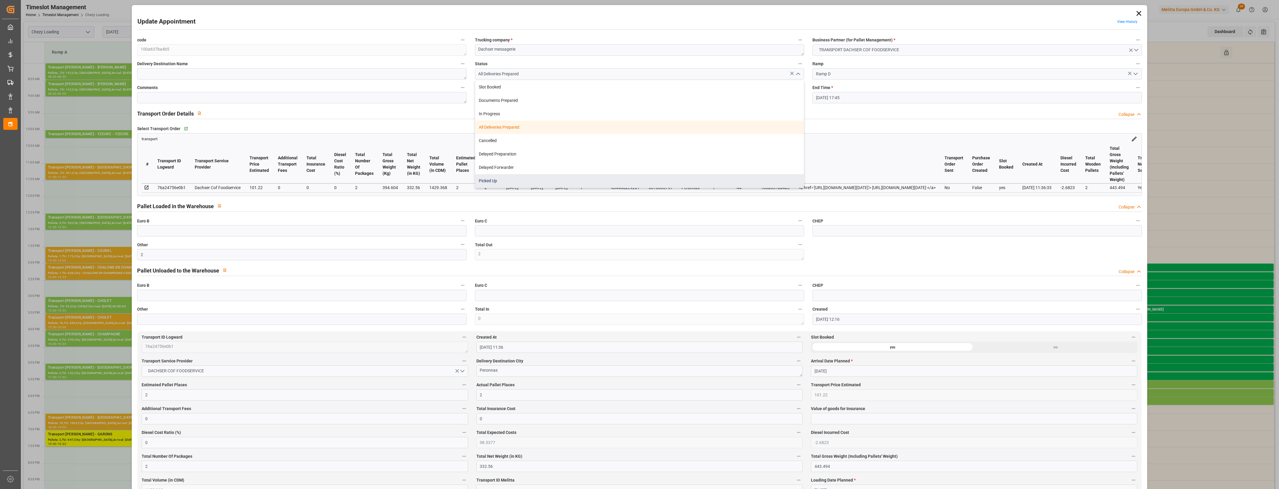
click at [573, 186] on div "Picked Up" at bounding box center [639, 180] width 329 height 13
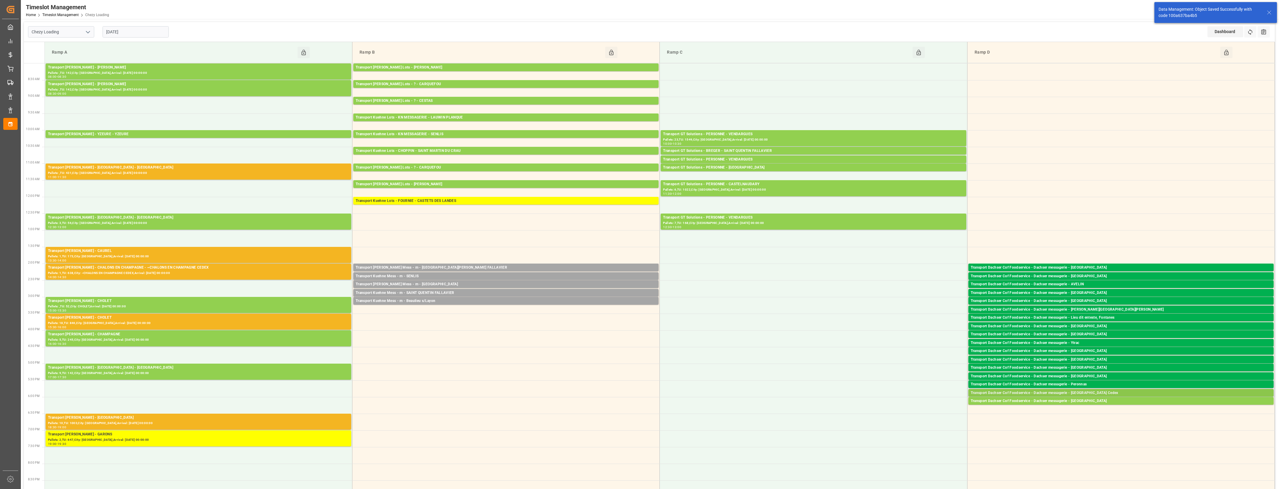
click at [1086, 392] on div "Transport Dachser Cof Foodservice - Dachser messagerie - [GEOGRAPHIC_DATA] Cedex" at bounding box center [1121, 394] width 300 height 6
click at [892, 411] on button "Open" at bounding box center [890, 411] width 42 height 7
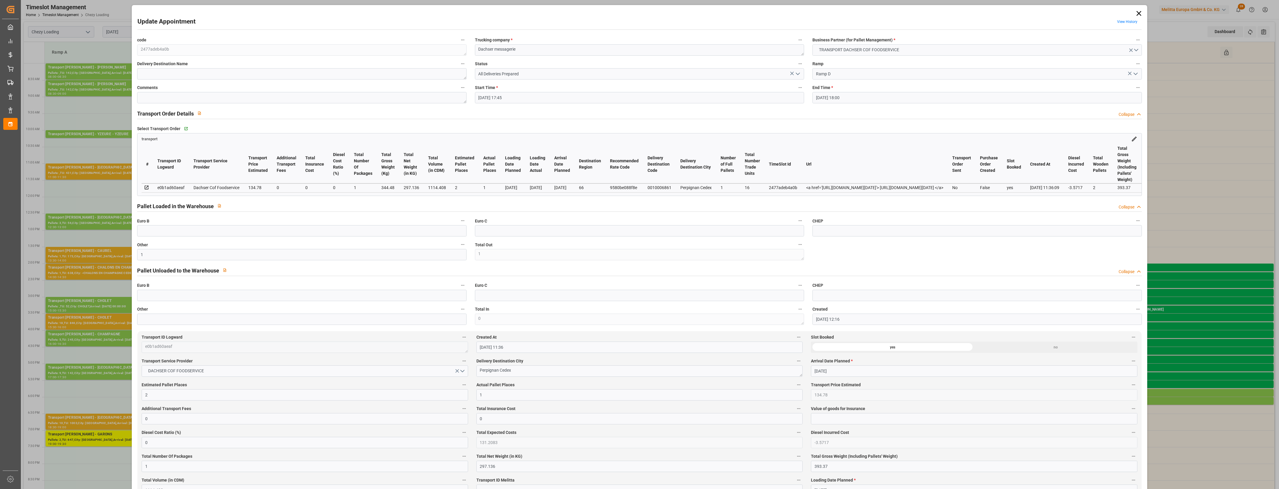
click at [797, 73] on icon "open menu" at bounding box center [797, 73] width 7 height 7
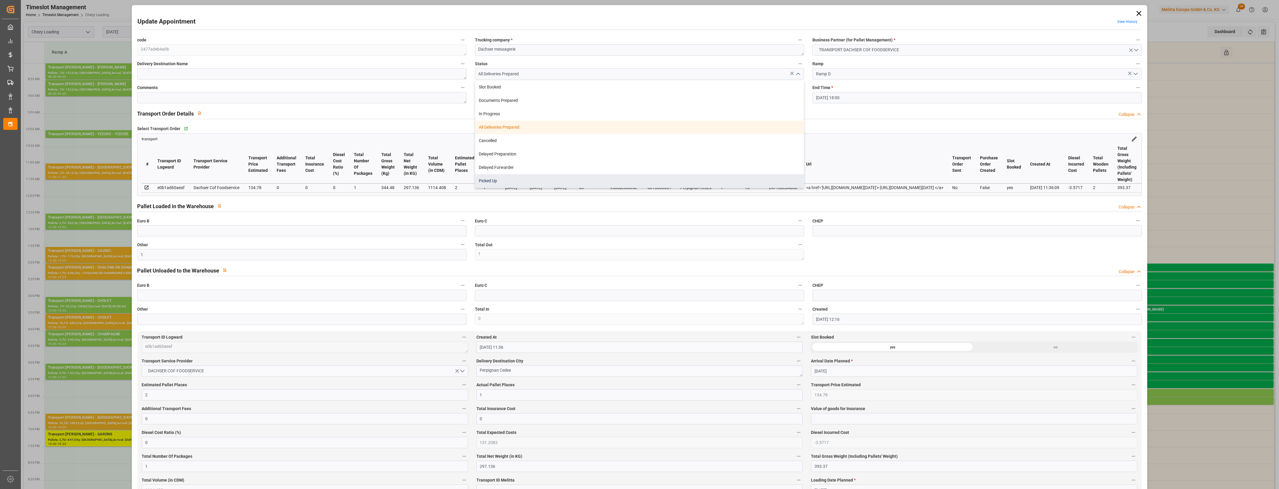
click at [602, 181] on div "Picked Up" at bounding box center [639, 180] width 329 height 13
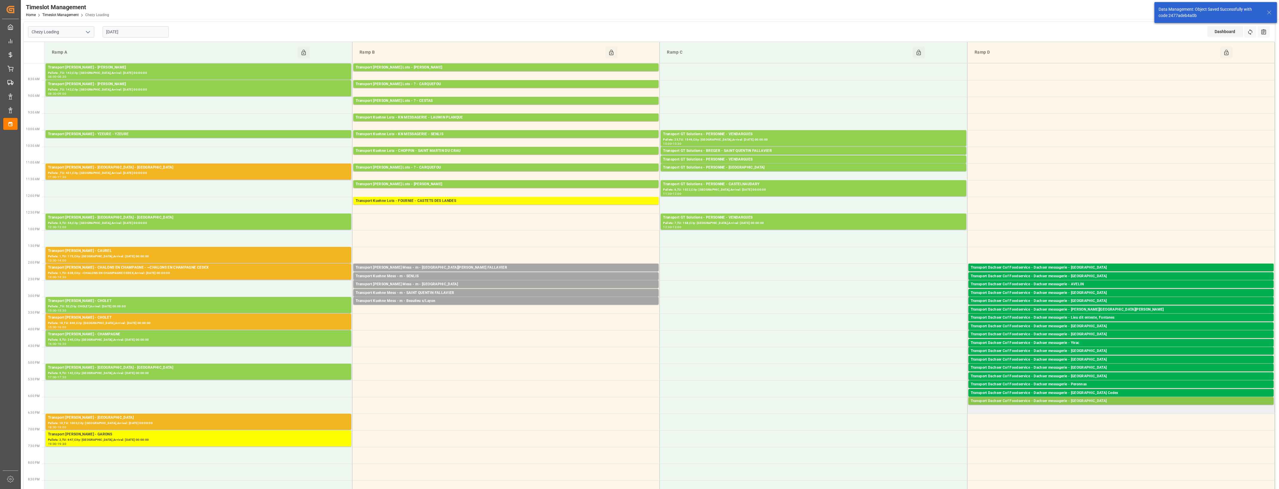
click at [1079, 402] on div "Transport Dachser Cof Foodservice - Dachser messagerie - [GEOGRAPHIC_DATA]" at bounding box center [1121, 402] width 300 height 6
click at [906, 427] on button "Open" at bounding box center [890, 428] width 42 height 7
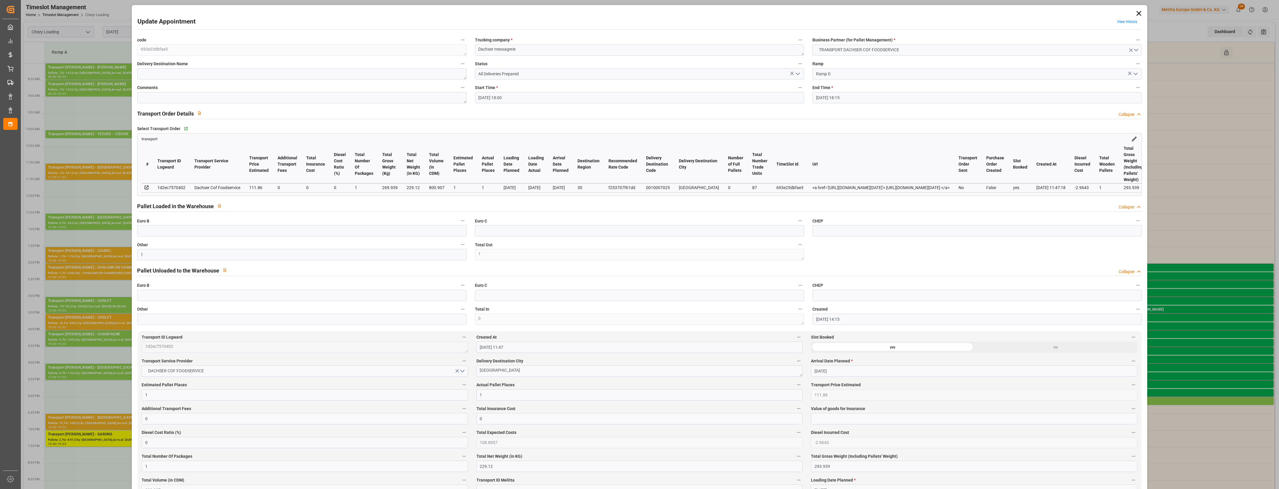
click at [797, 72] on icon "open menu" at bounding box center [797, 73] width 7 height 7
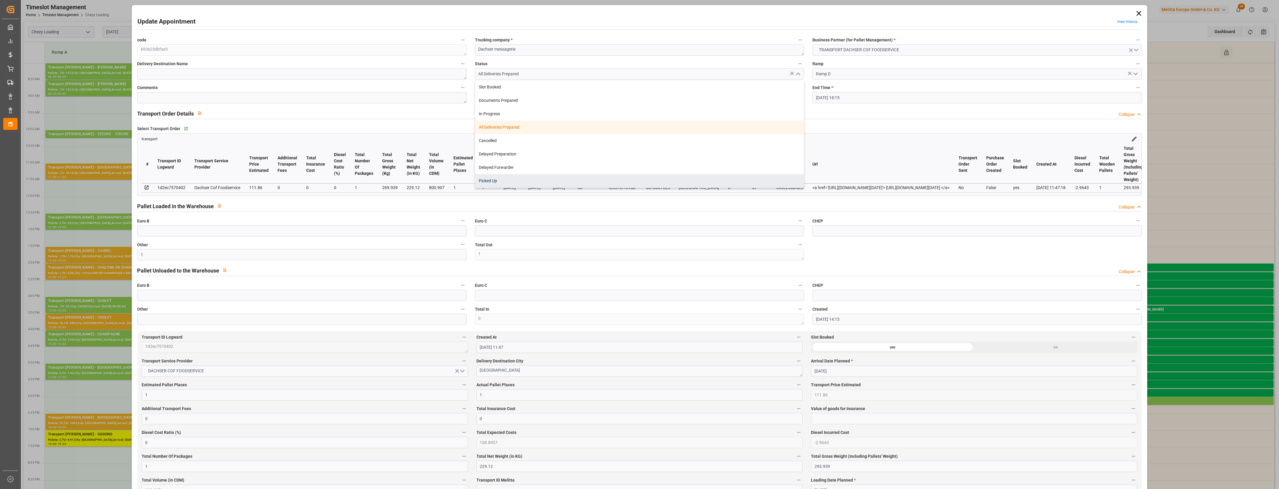
click at [491, 179] on div "Picked Up" at bounding box center [639, 180] width 329 height 13
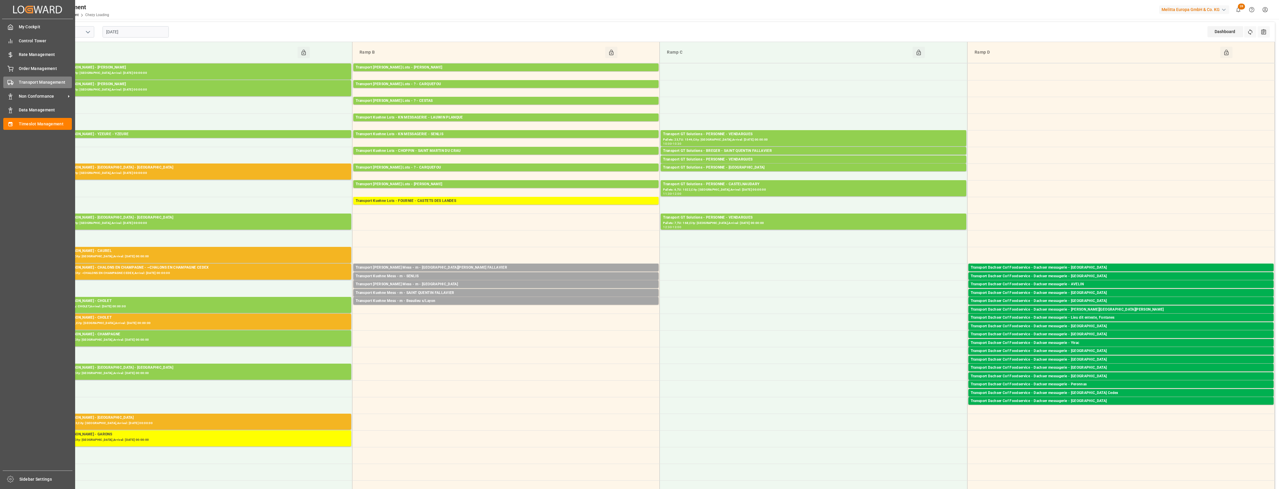
click at [17, 82] on div "Transport Management Transport Management" at bounding box center [37, 83] width 69 height 12
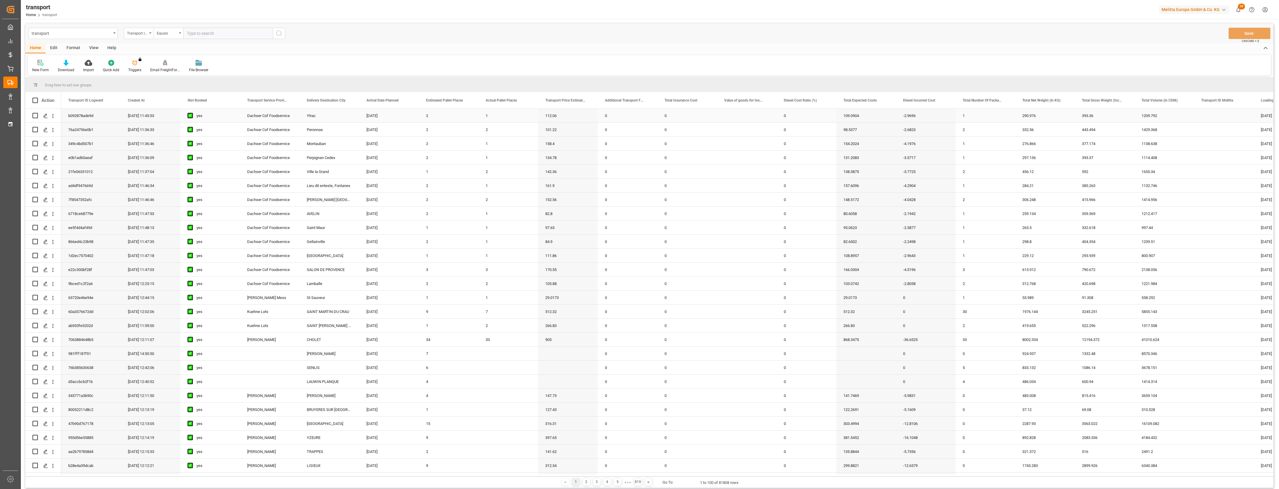
click at [285, 117] on div "Dachser Cof Foodservice" at bounding box center [270, 116] width 60 height 14
click at [290, 100] on span at bounding box center [289, 100] width 5 height 5
click at [329, 101] on span "filter" at bounding box center [329, 101] width 5 height 5
click at [326, 152] on button "Apply" at bounding box center [324, 151] width 11 height 6
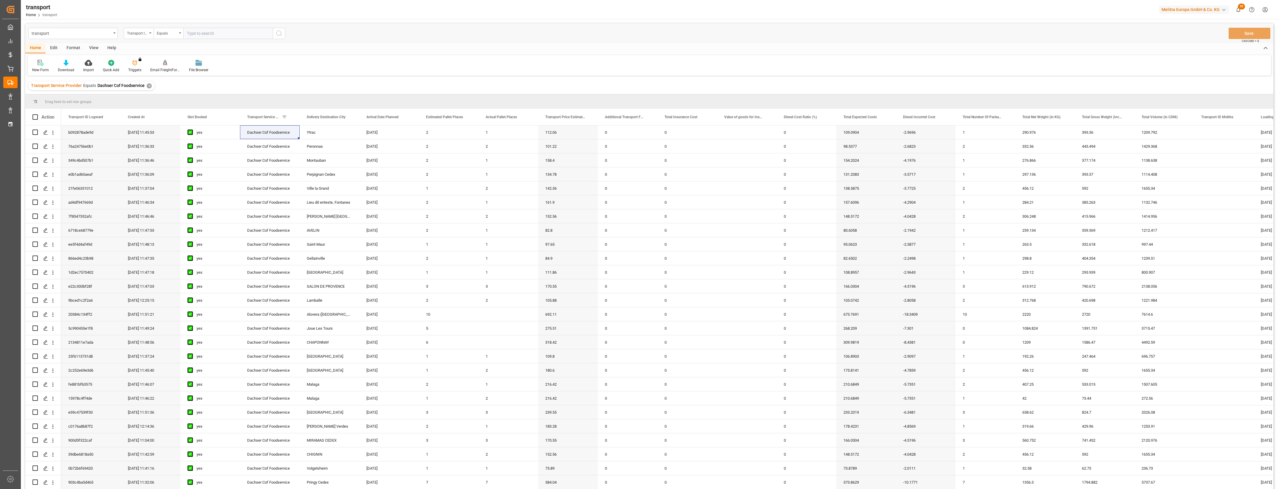
click at [1276, 187] on main "transport Transport ID Logward Equals Save Ctrl/CMD + S Home Edit Format View H…" at bounding box center [649, 265] width 1257 height 482
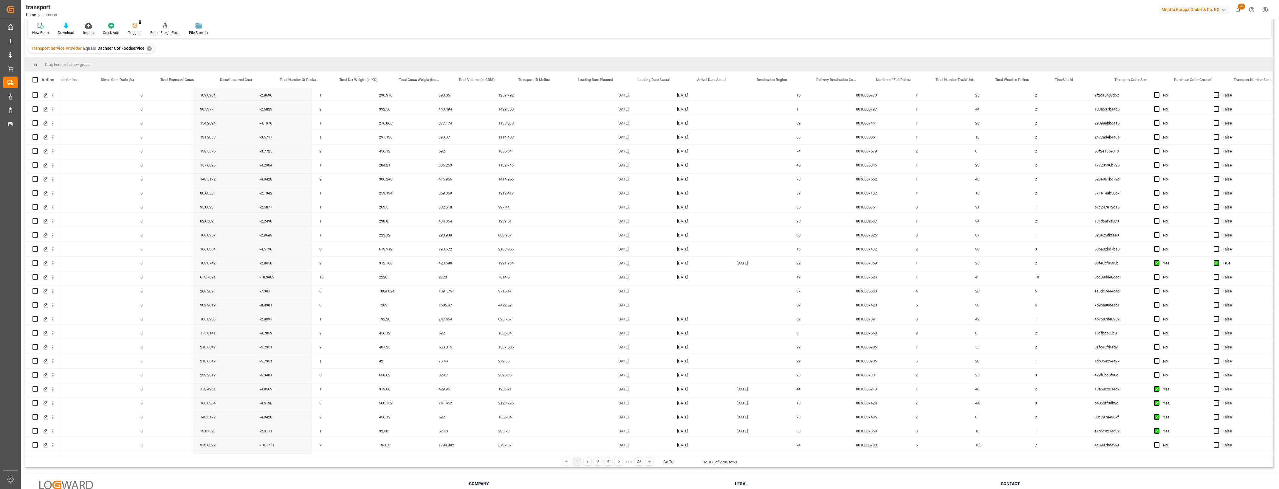
scroll to position [0, 709]
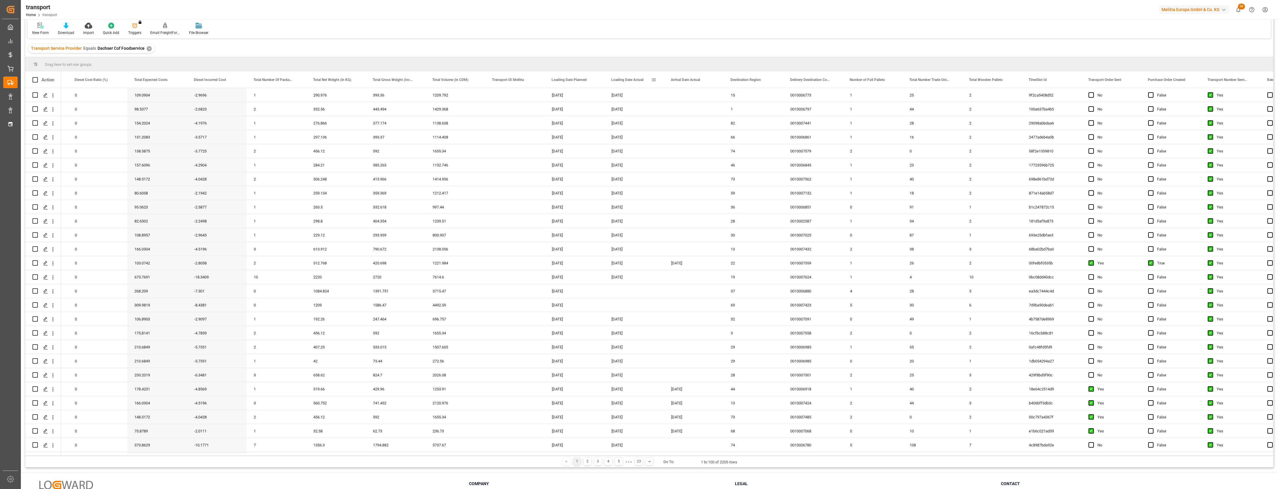
click at [652, 77] on span at bounding box center [653, 79] width 5 height 5
click at [689, 130] on button "Apply" at bounding box center [688, 131] width 11 height 6
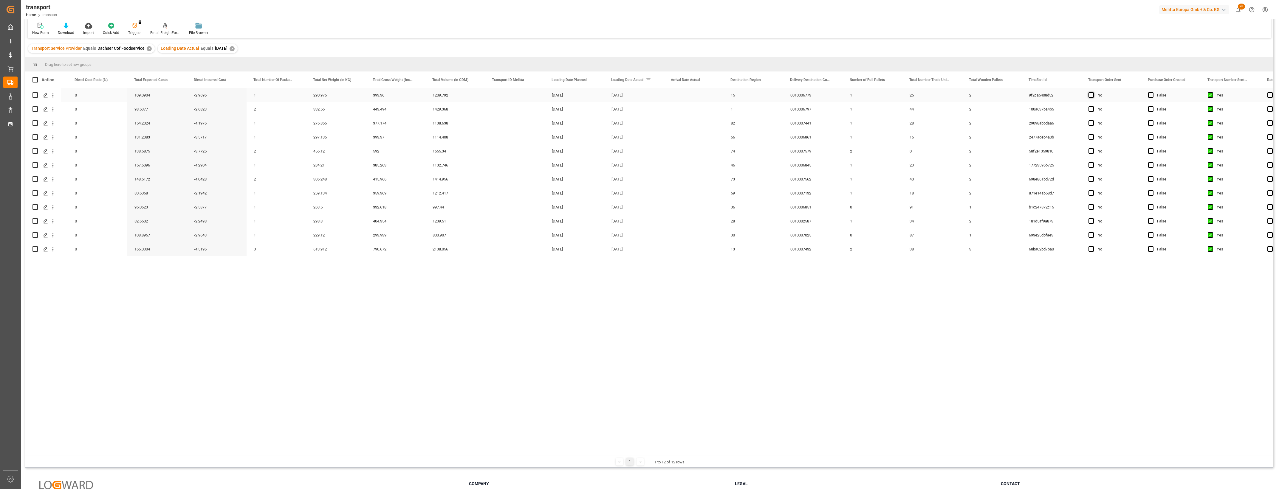
click at [1091, 94] on span "Press SPACE to select this row." at bounding box center [1090, 94] width 5 height 5
click at [1093, 92] on input "Press SPACE to select this row." at bounding box center [1093, 92] width 0 height 0
click at [1090, 110] on span "Press SPACE to select this row." at bounding box center [1090, 108] width 5 height 5
click at [1093, 106] on input "Press SPACE to select this row." at bounding box center [1093, 106] width 0 height 0
click at [1090, 122] on span "Press SPACE to select this row." at bounding box center [1090, 122] width 5 height 5
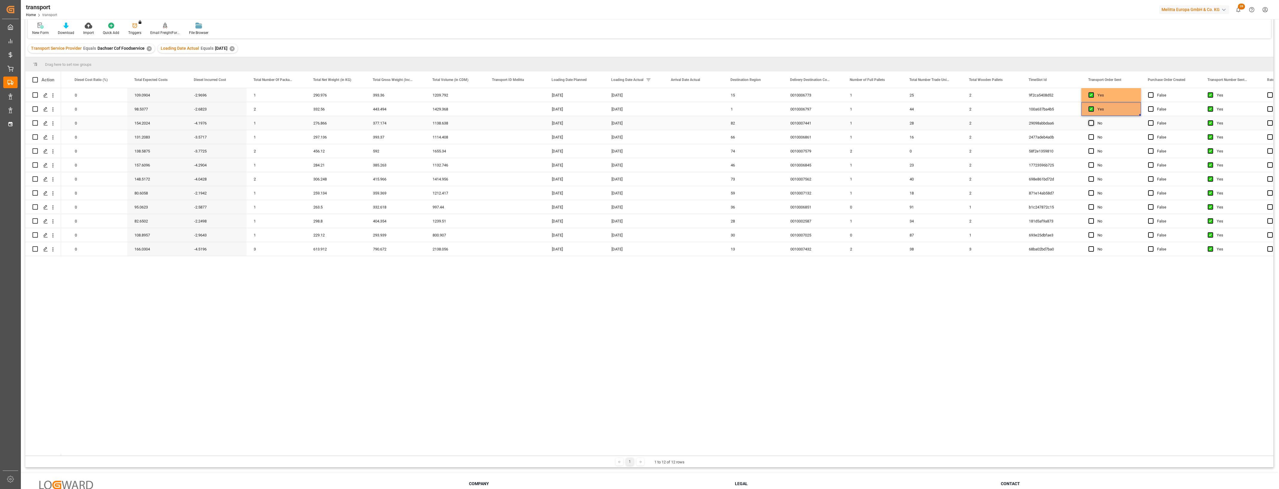
click at [1093, 120] on input "Press SPACE to select this row." at bounding box center [1093, 120] width 0 height 0
click at [1091, 139] on span "Press SPACE to select this row." at bounding box center [1090, 136] width 5 height 5
click at [1093, 134] on input "Press SPACE to select this row." at bounding box center [1093, 134] width 0 height 0
click at [1091, 150] on span "Press SPACE to select this row." at bounding box center [1090, 150] width 5 height 5
click at [1093, 148] on input "Press SPACE to select this row." at bounding box center [1093, 148] width 0 height 0
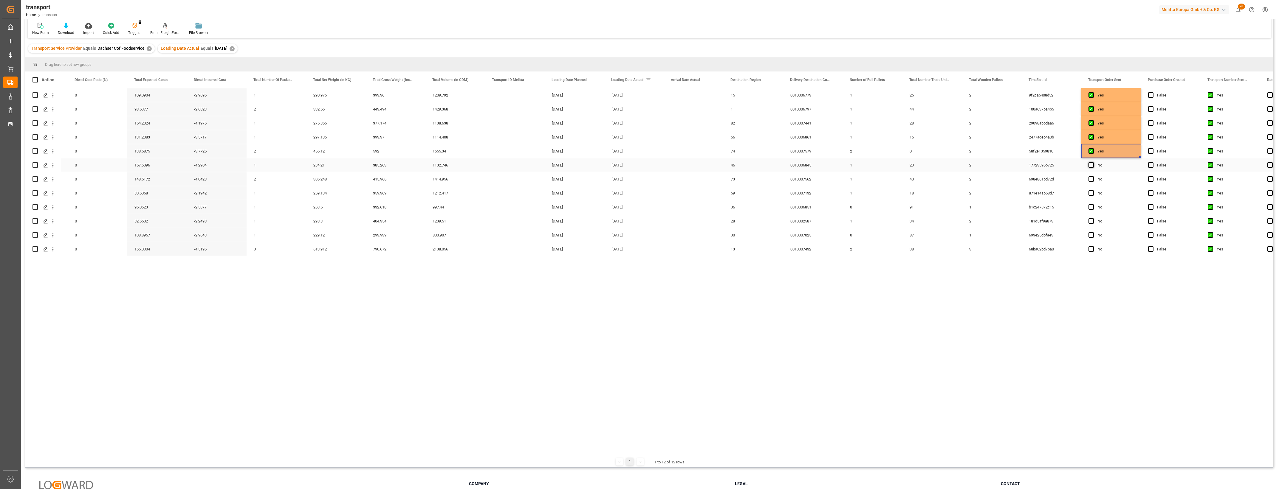
click at [1091, 166] on span "Press SPACE to select this row." at bounding box center [1090, 164] width 5 height 5
click at [1093, 162] on input "Press SPACE to select this row." at bounding box center [1093, 162] width 0 height 0
drag, startPoint x: 1091, startPoint y: 177, endPoint x: 1091, endPoint y: 195, distance: 17.3
click at [1091, 178] on span "Press SPACE to select this row." at bounding box center [1090, 178] width 5 height 5
click at [1093, 176] on input "Press SPACE to select this row." at bounding box center [1093, 176] width 0 height 0
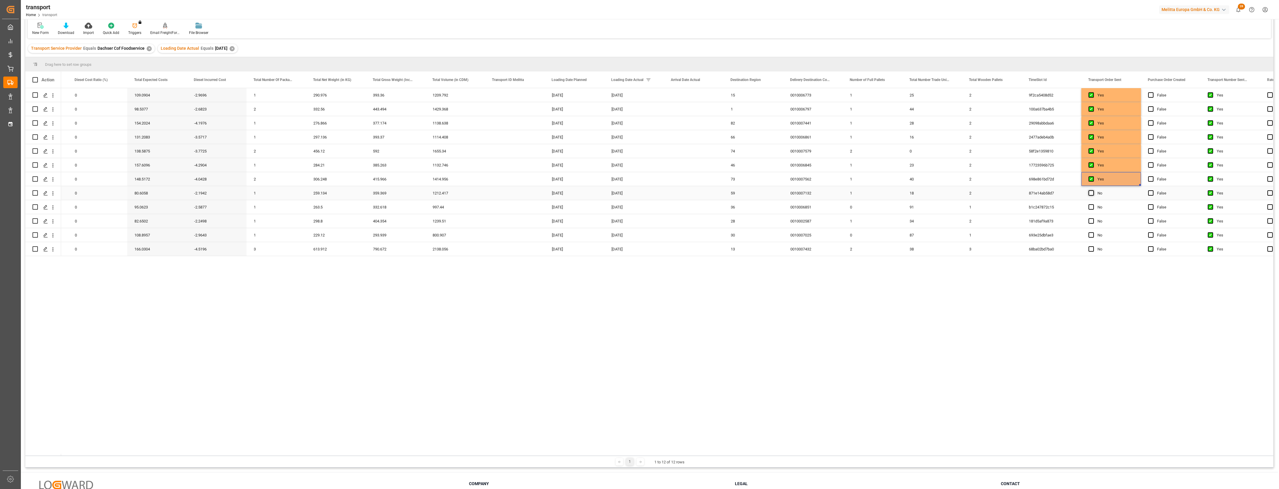
click at [1091, 195] on span "Press SPACE to select this row." at bounding box center [1090, 192] width 5 height 5
click at [1093, 190] on input "Press SPACE to select this row." at bounding box center [1093, 190] width 0 height 0
click at [1089, 209] on span "Press SPACE to select this row." at bounding box center [1090, 207] width 5 height 5
click at [1093, 205] on input "Press SPACE to select this row." at bounding box center [1093, 205] width 0 height 0
click at [1092, 220] on span "Press SPACE to select this row." at bounding box center [1090, 221] width 5 height 5
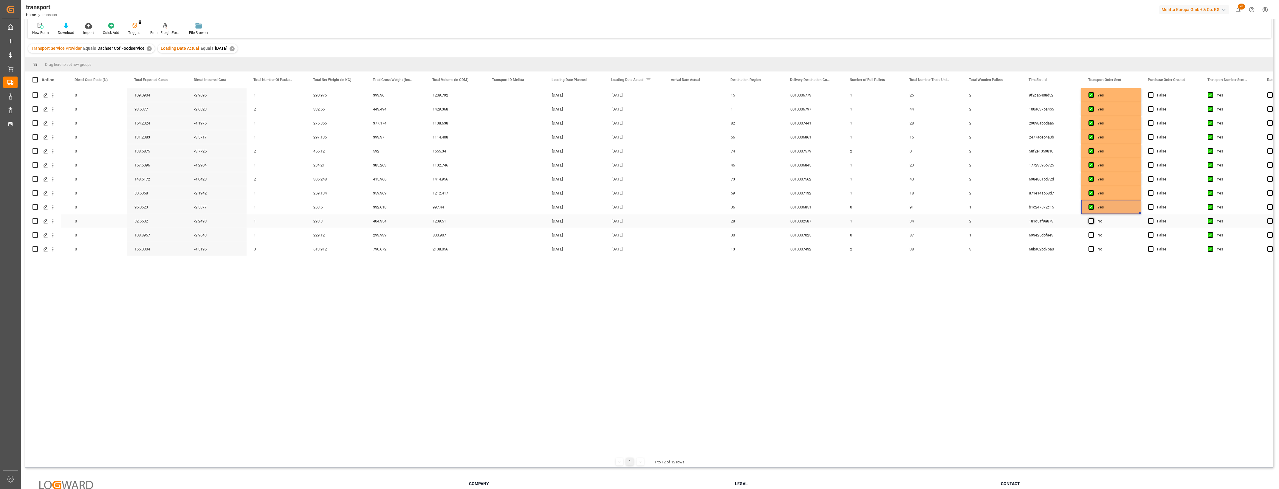
click at [1093, 219] on input "Press SPACE to select this row." at bounding box center [1093, 219] width 0 height 0
click at [1093, 235] on span "Press SPACE to select this row." at bounding box center [1090, 235] width 5 height 5
click at [1093, 233] on input "Press SPACE to select this row." at bounding box center [1093, 233] width 0 height 0
click at [1093, 248] on span "Press SPACE to select this row." at bounding box center [1090, 249] width 5 height 5
click at [1093, 247] on input "Press SPACE to select this row." at bounding box center [1093, 247] width 0 height 0
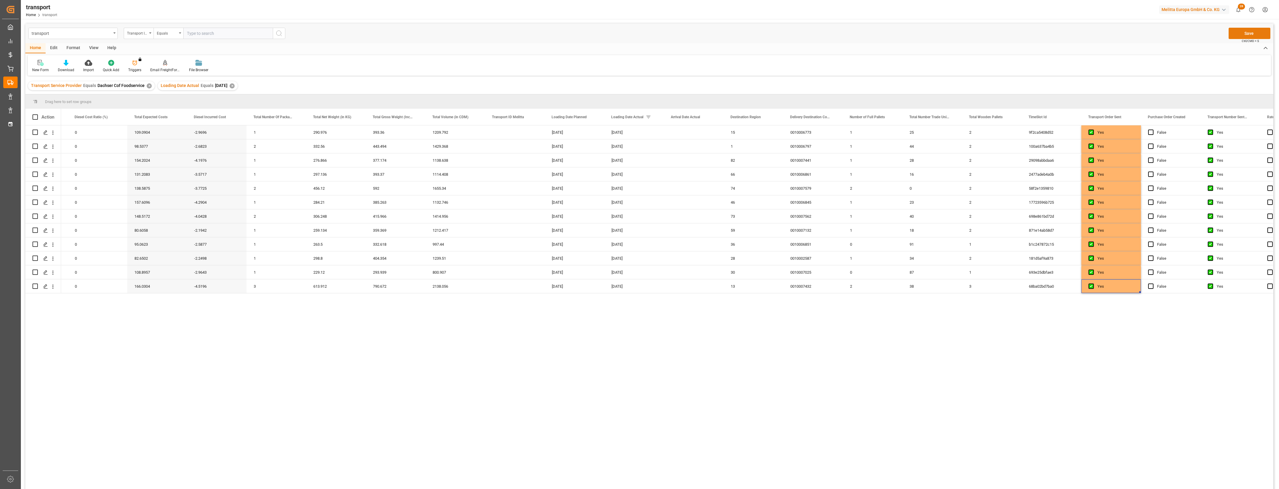
click at [1240, 33] on button "Save" at bounding box center [1250, 33] width 42 height 11
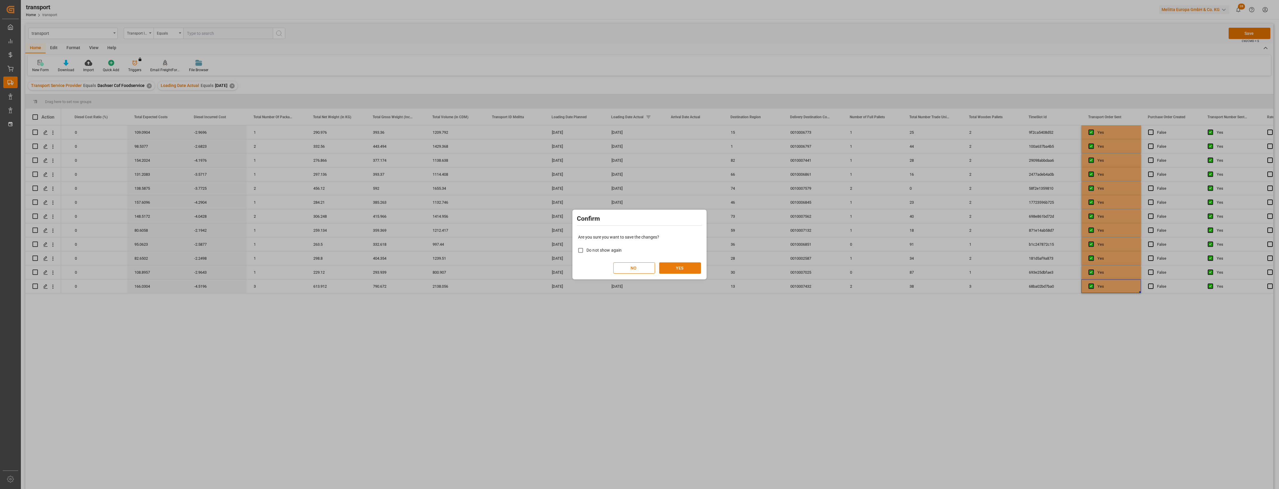
click at [676, 272] on button "YES" at bounding box center [680, 268] width 42 height 11
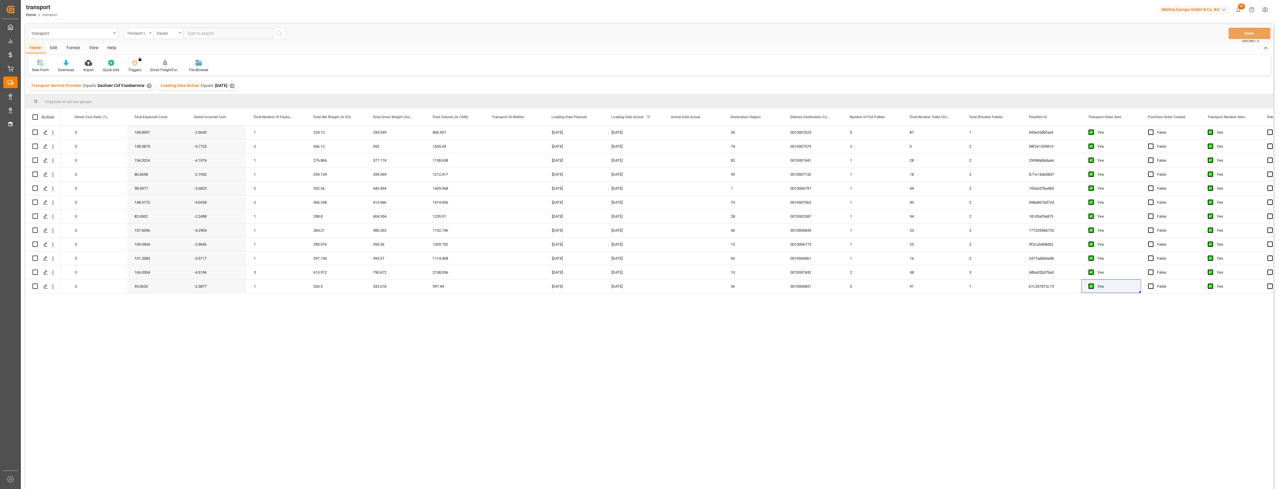
click at [235, 87] on div "✕" at bounding box center [232, 85] width 5 height 5
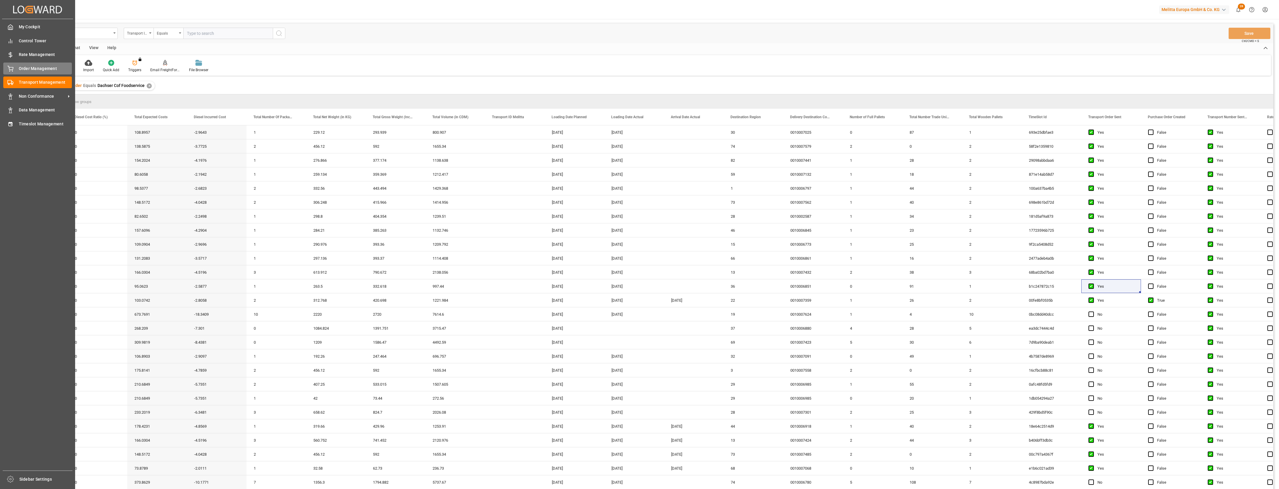
click at [10, 70] on icon at bounding box center [10, 69] width 6 height 6
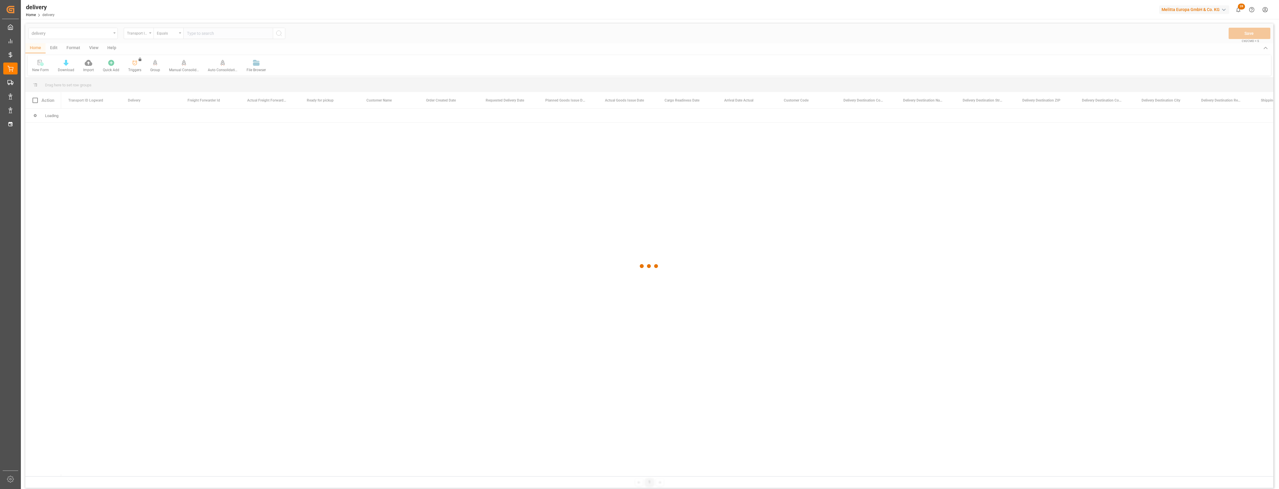
click at [150, 33] on div at bounding box center [649, 267] width 1248 height 486
click at [150, 33] on icon "open menu" at bounding box center [150, 32] width 2 height 1
click at [142, 71] on div "Delivery" at bounding box center [168, 73] width 89 height 13
click at [197, 35] on input "text" at bounding box center [227, 33] width 89 height 11
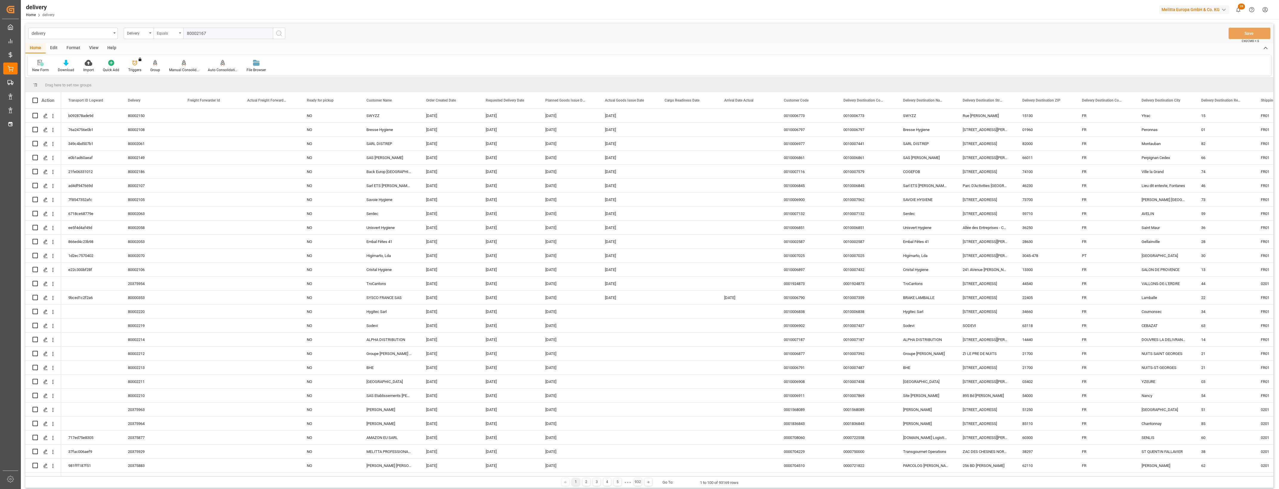
click at [180, 34] on div "Equals" at bounding box center [169, 33] width 30 height 11
click at [179, 150] on div "Contains" at bounding box center [198, 148] width 89 height 13
click at [206, 32] on input "text" at bounding box center [227, 33] width 89 height 11
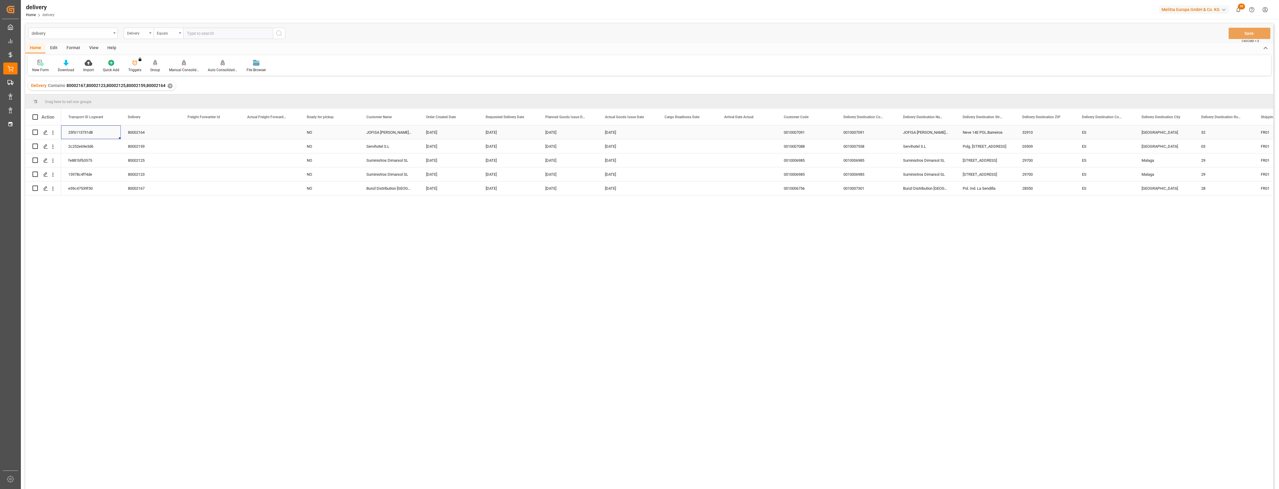
click at [75, 136] on div "25f6113731d8" at bounding box center [91, 133] width 60 height 14
click at [92, 146] on div "2c252e69e3d6" at bounding box center [91, 147] width 60 height 14
click at [81, 162] on div "fe881bfb3575" at bounding box center [91, 161] width 60 height 14
click at [90, 175] on div "15978c4ff4de" at bounding box center [91, 175] width 60 height 14
click at [86, 185] on div "e59c47539f30" at bounding box center [91, 189] width 60 height 14
